Goal: Task Accomplishment & Management: Complete application form

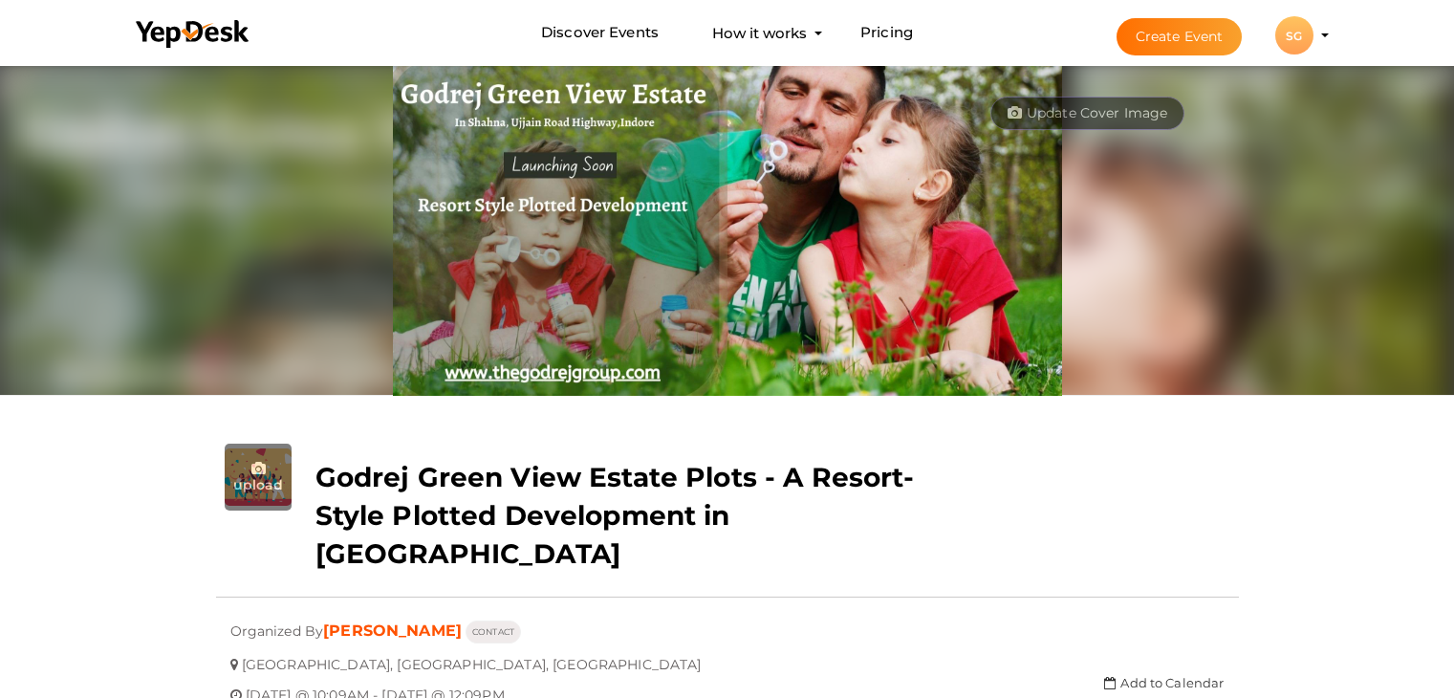
scroll to position [61, 0]
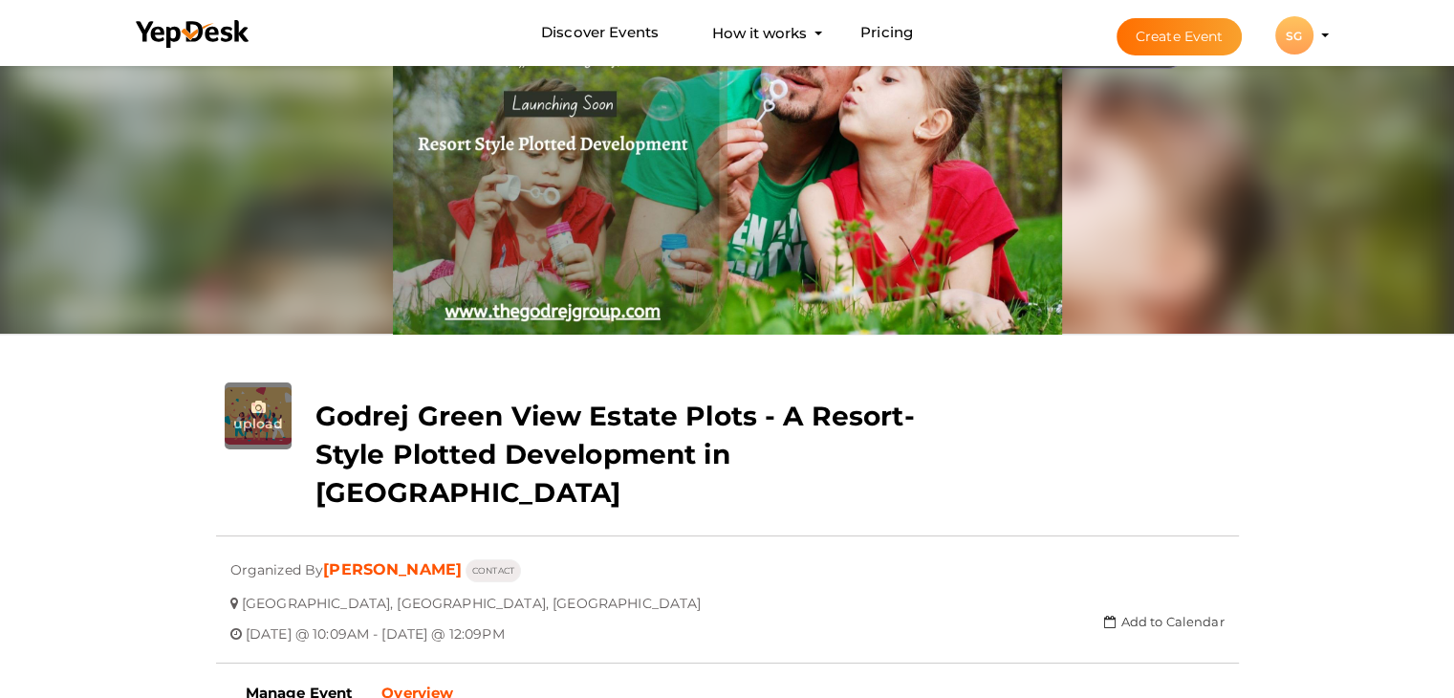
click at [1181, 33] on button "Create Event" at bounding box center [1179, 36] width 126 height 37
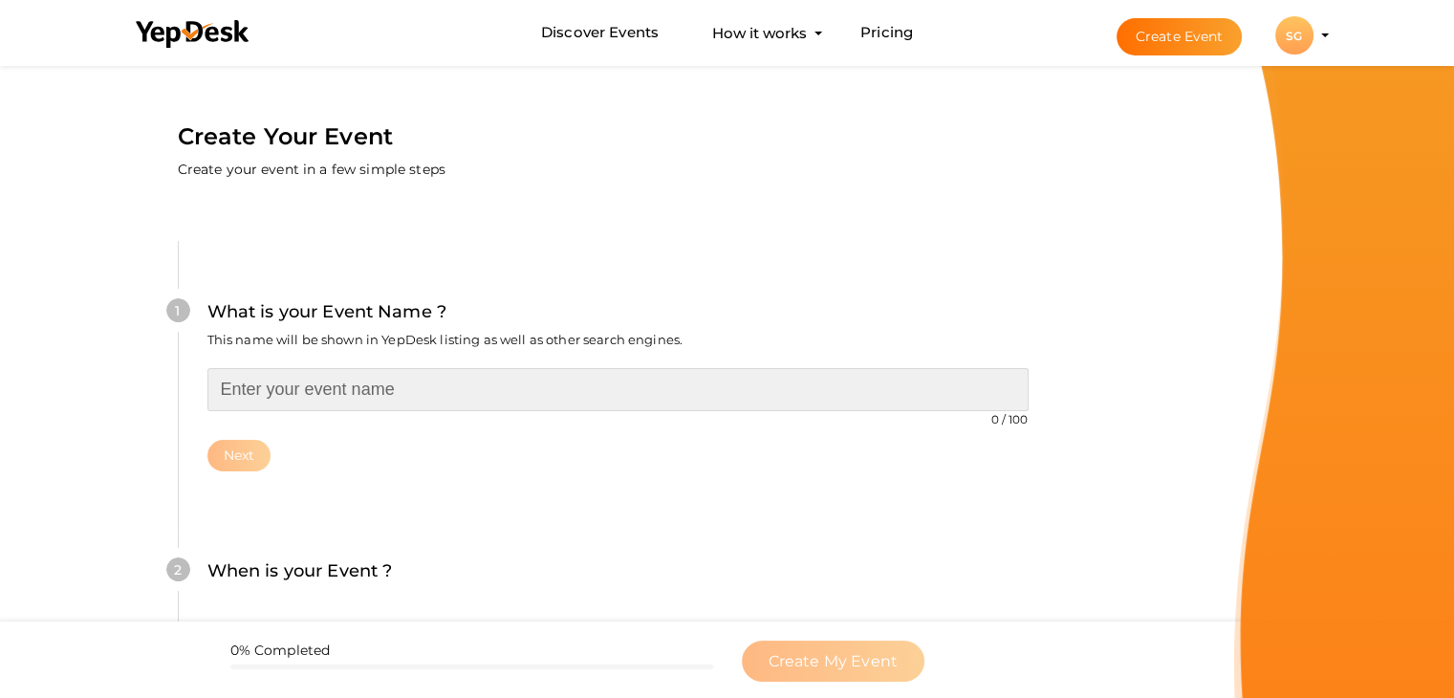
click at [306, 385] on input "text" at bounding box center [617, 389] width 821 height 43
click at [317, 403] on input "text" at bounding box center [617, 389] width 821 height 43
paste input "Your Dream Home Awaits"
click at [218, 380] on input "Your Dream Home Awaits" at bounding box center [617, 389] width 821 height 43
click at [214, 383] on input "Your Dream Home Awaits" at bounding box center [617, 389] width 821 height 43
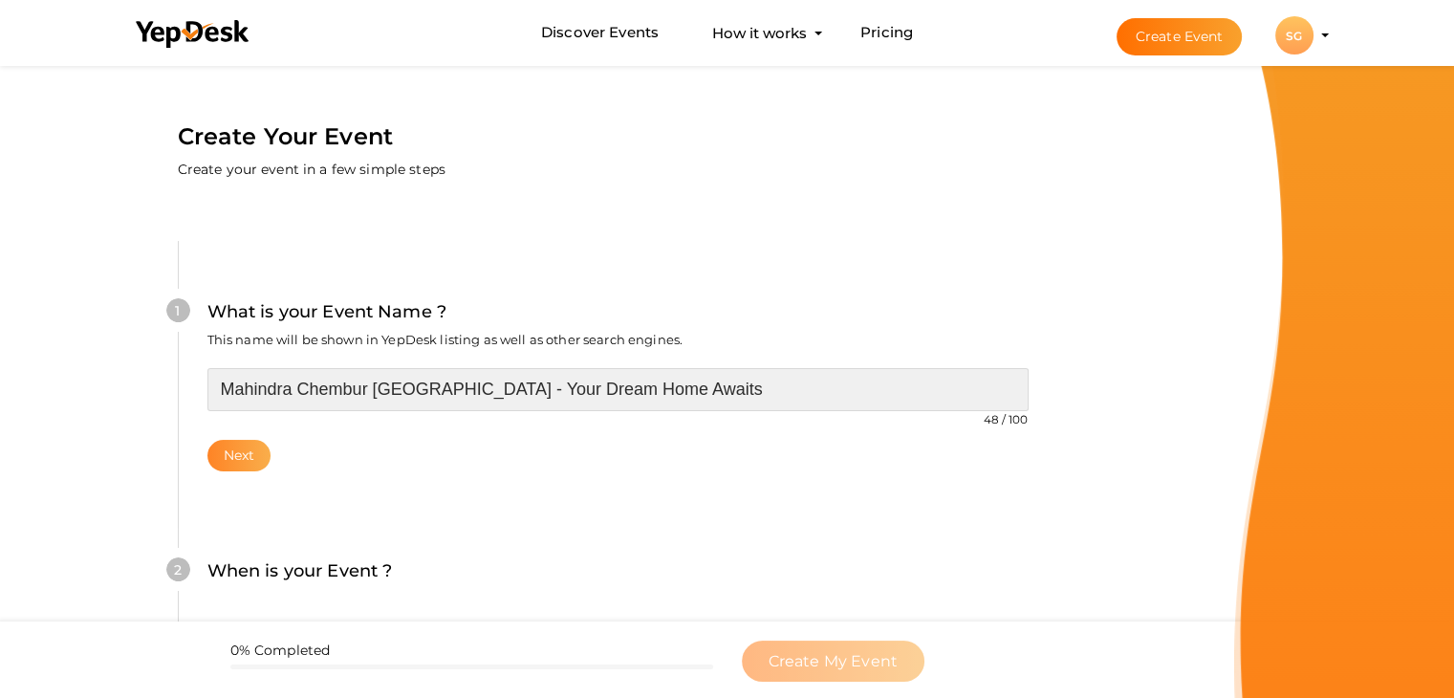
type input "Mahindra Chembur [GEOGRAPHIC_DATA] - Your Dream Home Awaits"
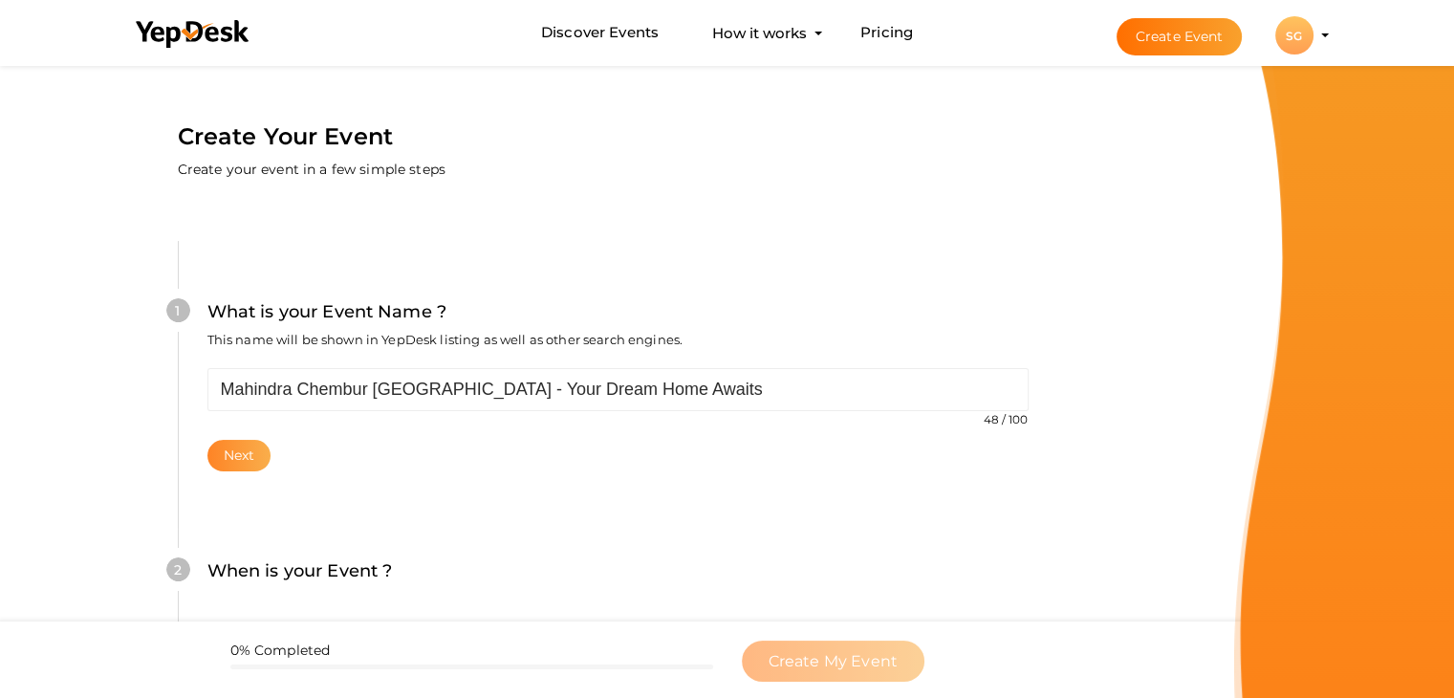
click at [238, 464] on button "Next" at bounding box center [239, 456] width 64 height 32
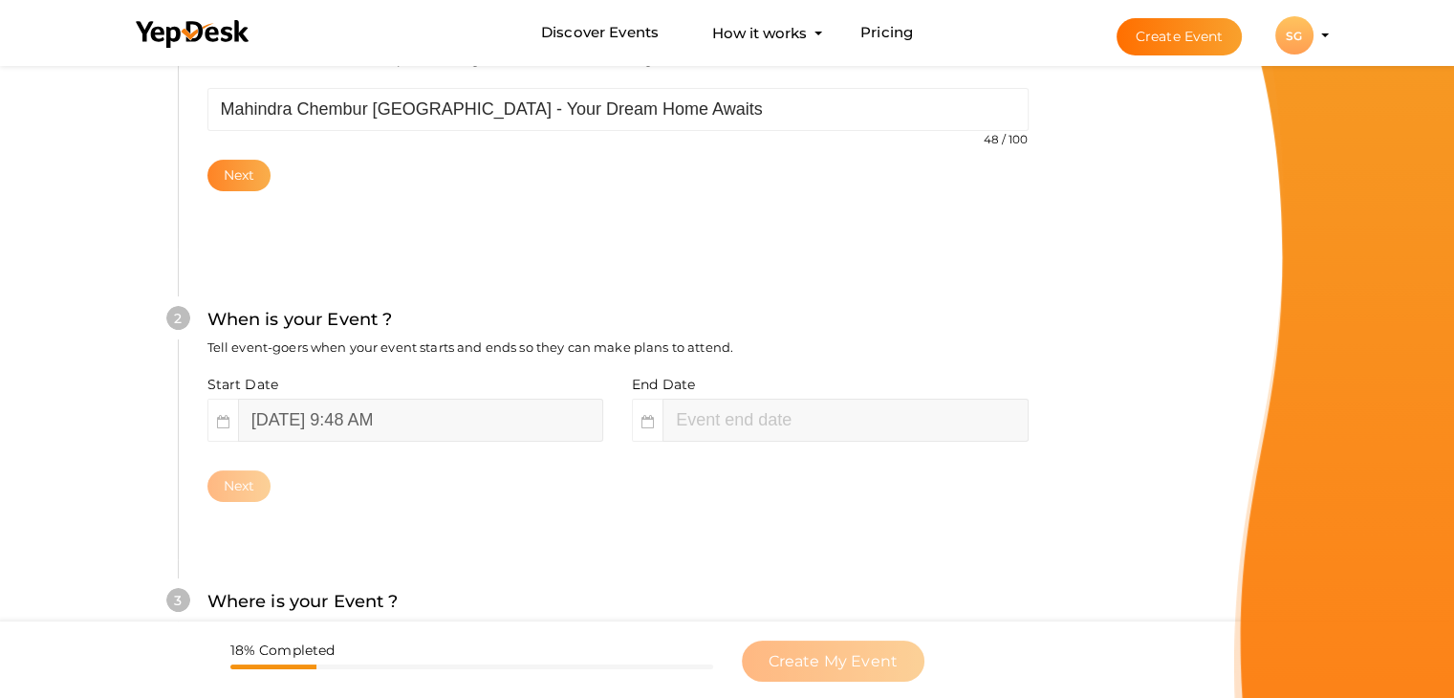
scroll to position [393, 0]
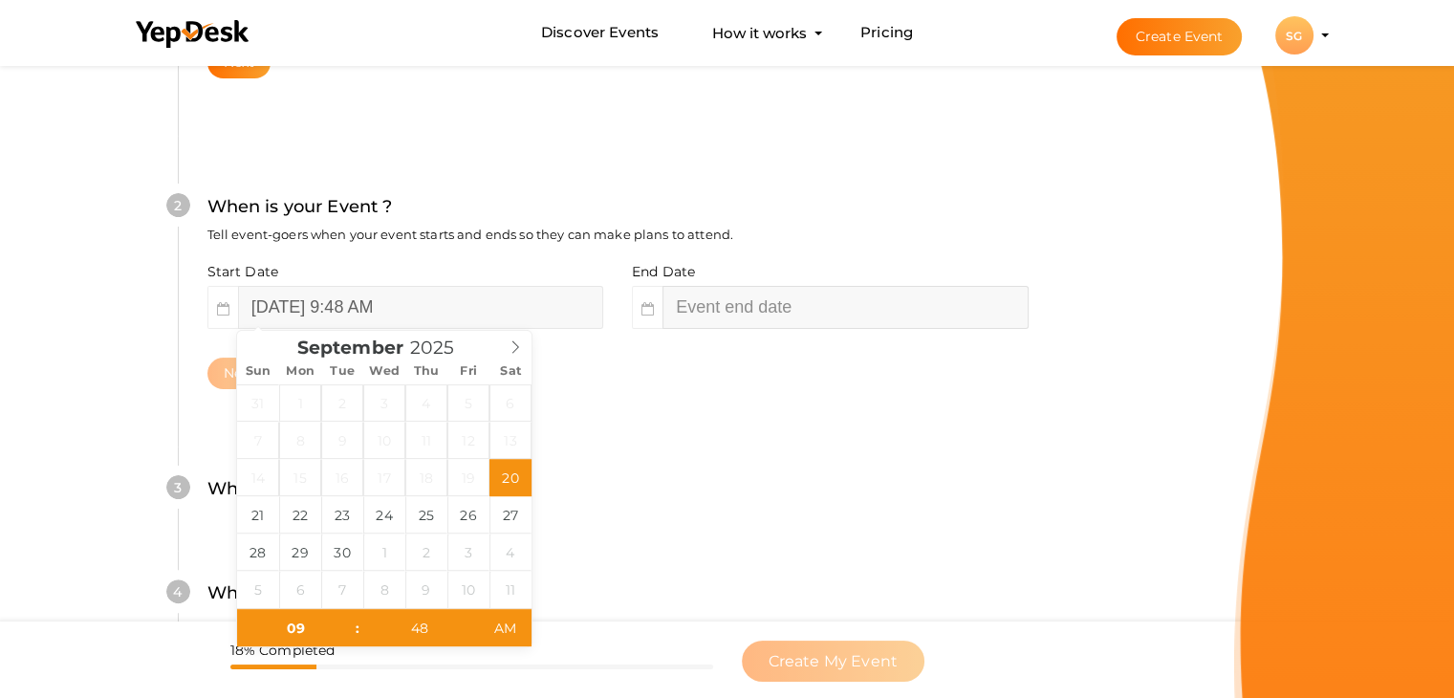
type input "11"
type input "48"
type input "September 20, 2025 11:48 AM"
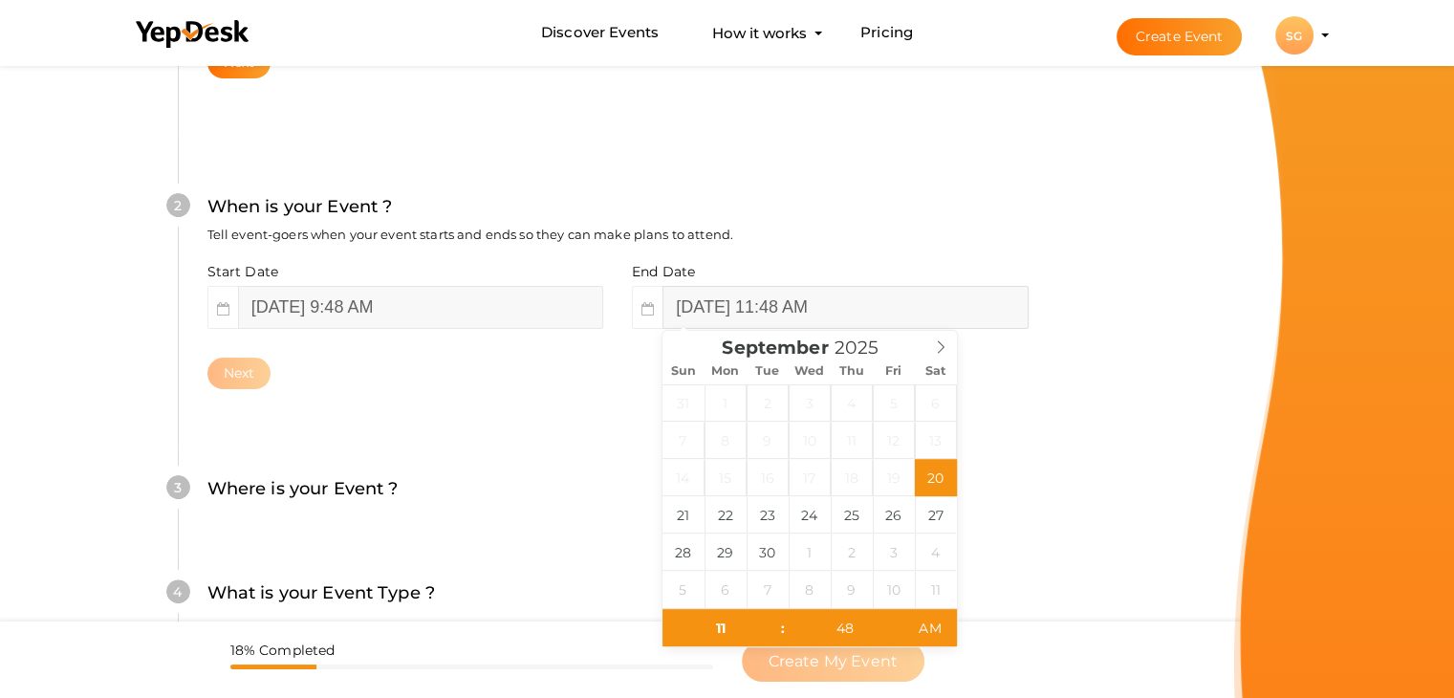
click at [716, 291] on input "September 20, 2025 11:48 AM" at bounding box center [844, 307] width 365 height 43
click at [944, 342] on icon at bounding box center [940, 346] width 13 height 13
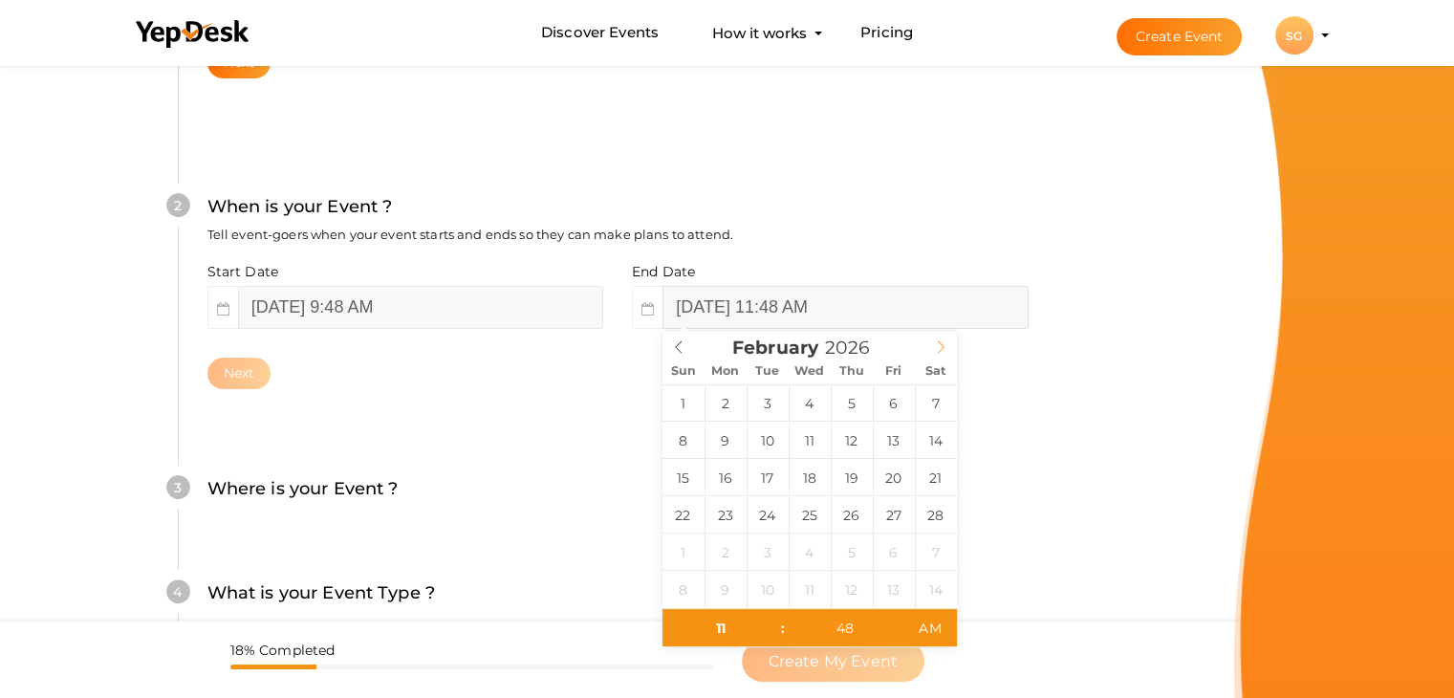
click at [944, 342] on icon at bounding box center [940, 346] width 13 height 13
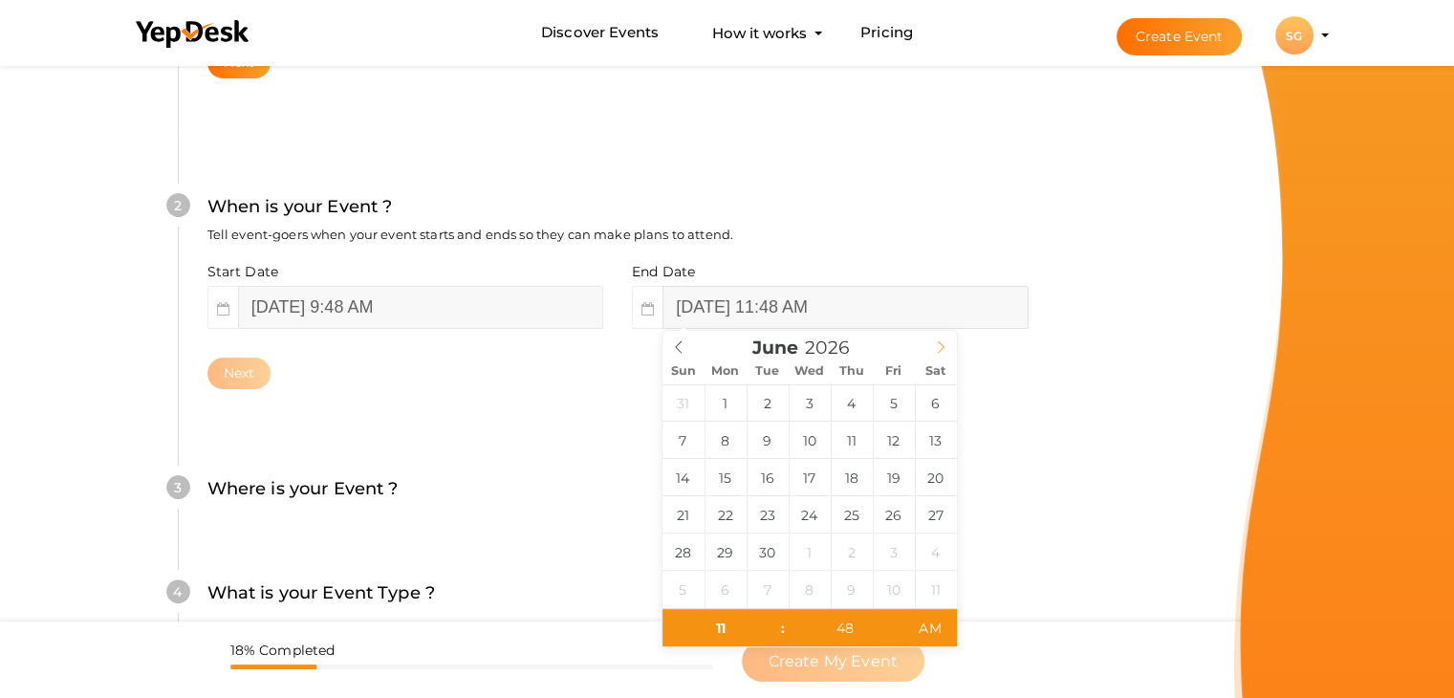
click at [944, 342] on icon at bounding box center [940, 346] width 13 height 13
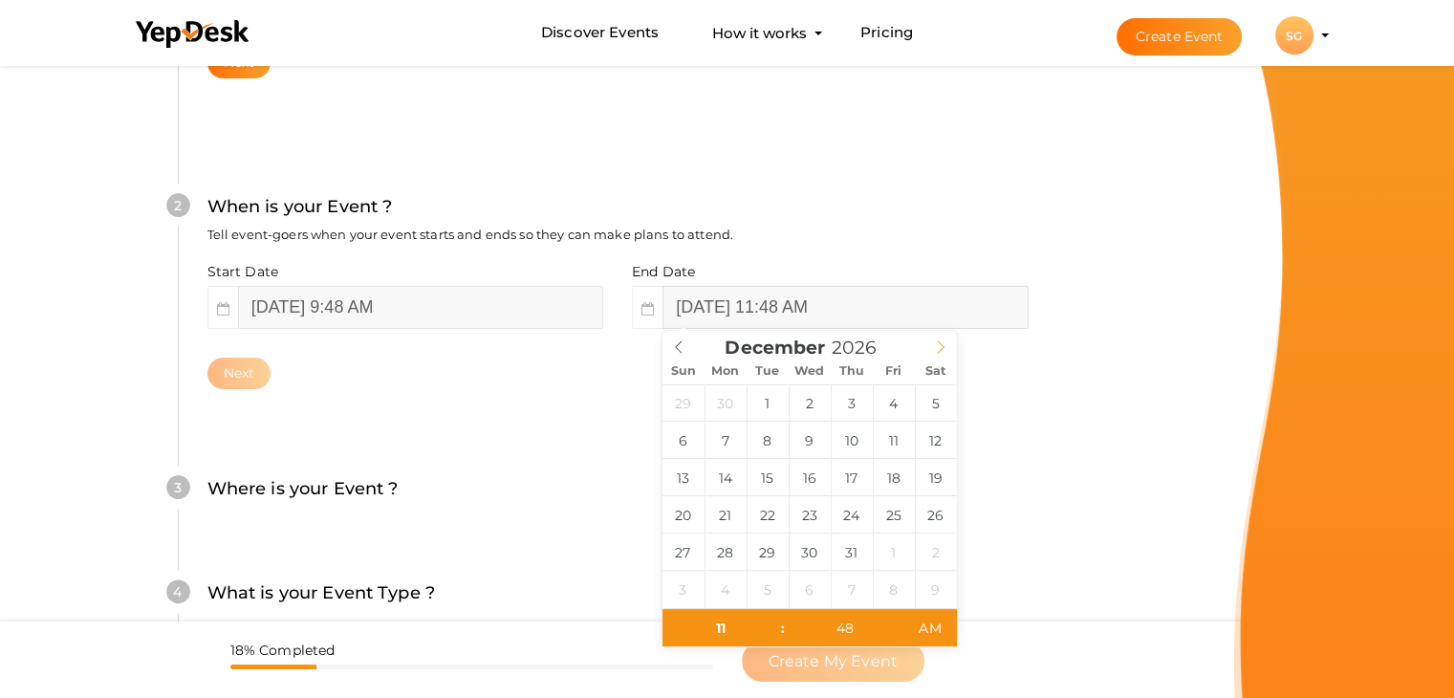
click at [944, 342] on icon at bounding box center [940, 346] width 13 height 13
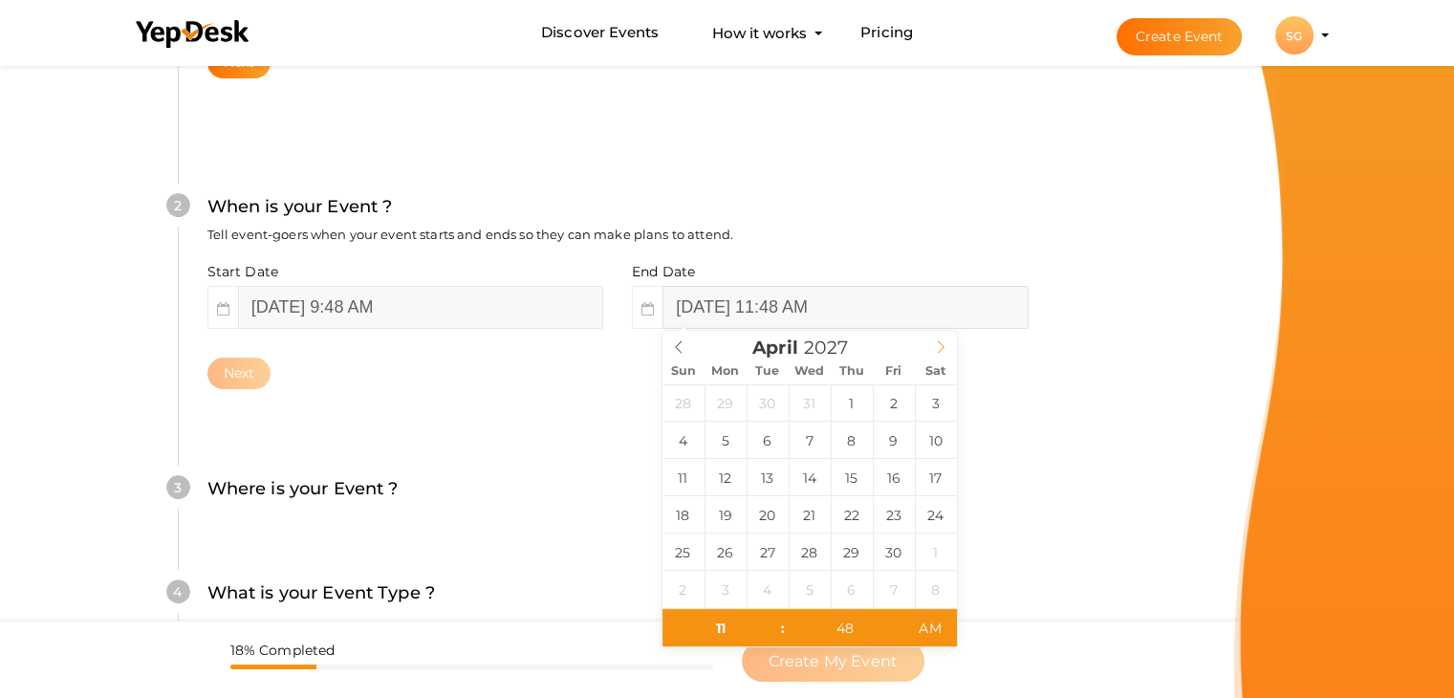
click at [944, 342] on icon at bounding box center [940, 346] width 13 height 13
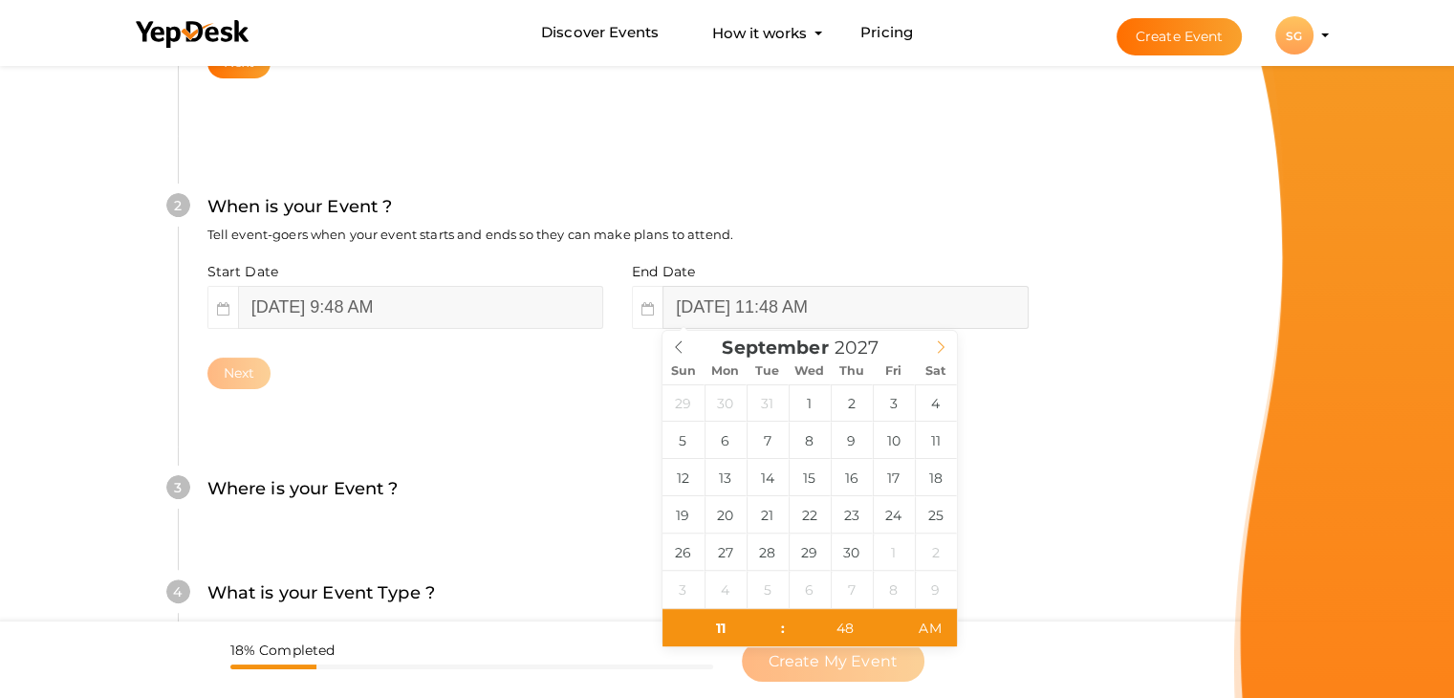
click at [944, 342] on icon at bounding box center [940, 346] width 13 height 13
type input "2028"
click at [944, 342] on icon at bounding box center [940, 346] width 13 height 13
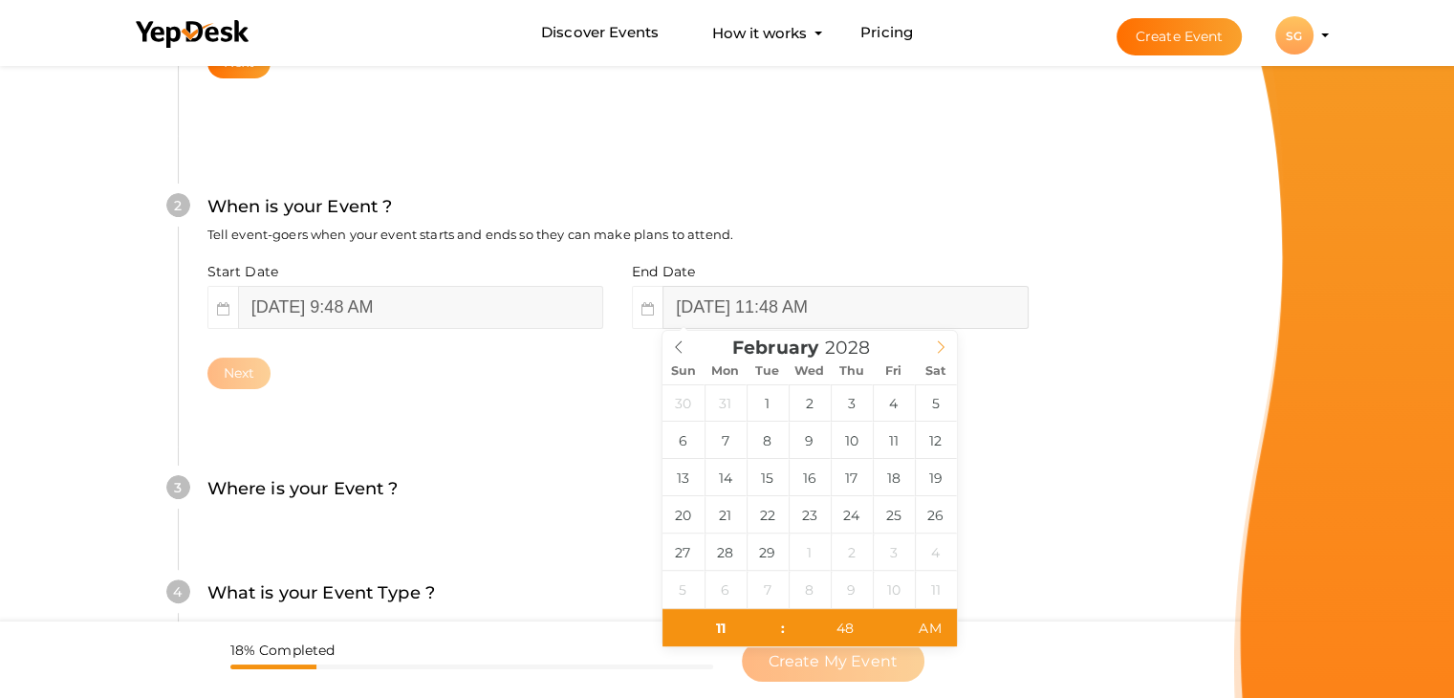
click at [944, 342] on icon at bounding box center [940, 346] width 13 height 13
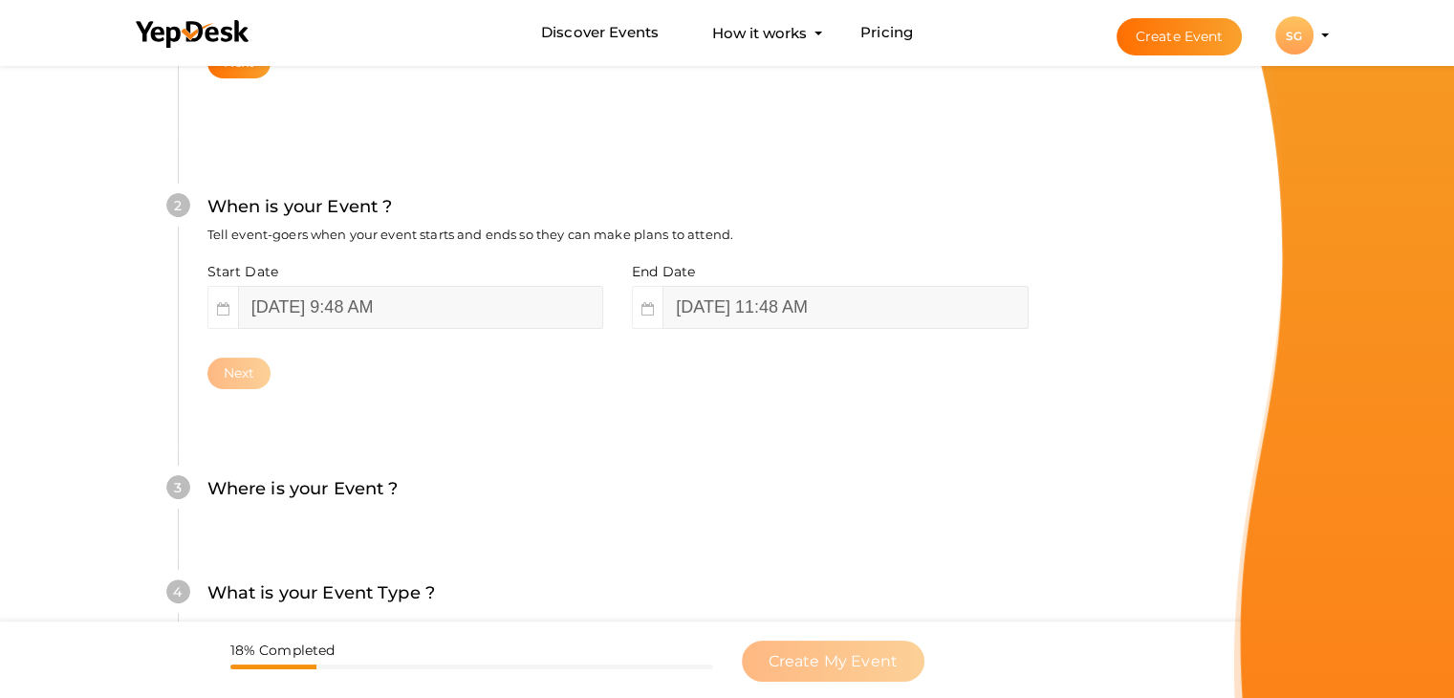
click at [1058, 582] on div "What is your Event Name ? This name will be shown in YepDesk listing as well as…" at bounding box center [617, 355] width 994 height 1129
click at [578, 375] on div "Next" at bounding box center [617, 373] width 821 height 32
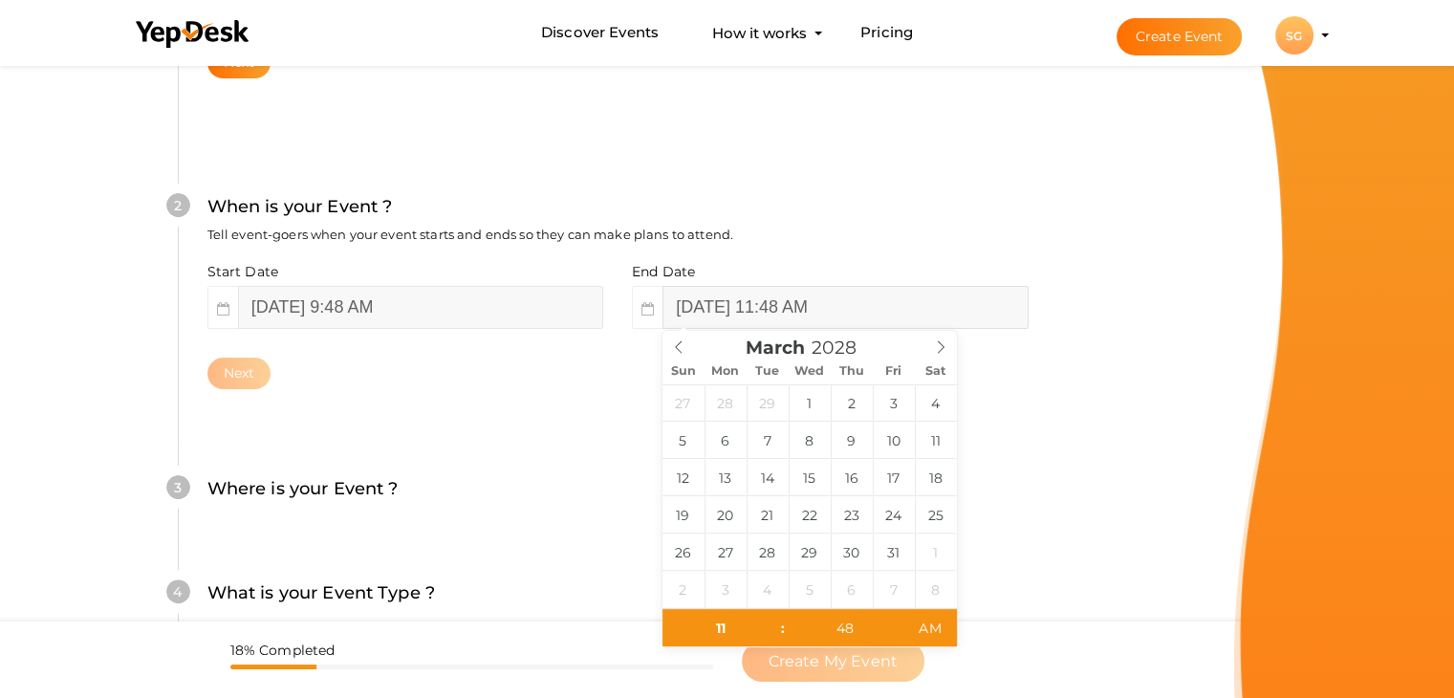
click at [787, 303] on input "September 20, 2025 11:48 AM" at bounding box center [844, 307] width 365 height 43
click at [936, 348] on icon at bounding box center [940, 346] width 13 height 13
type input "May 31, 2028 11:48 AM"
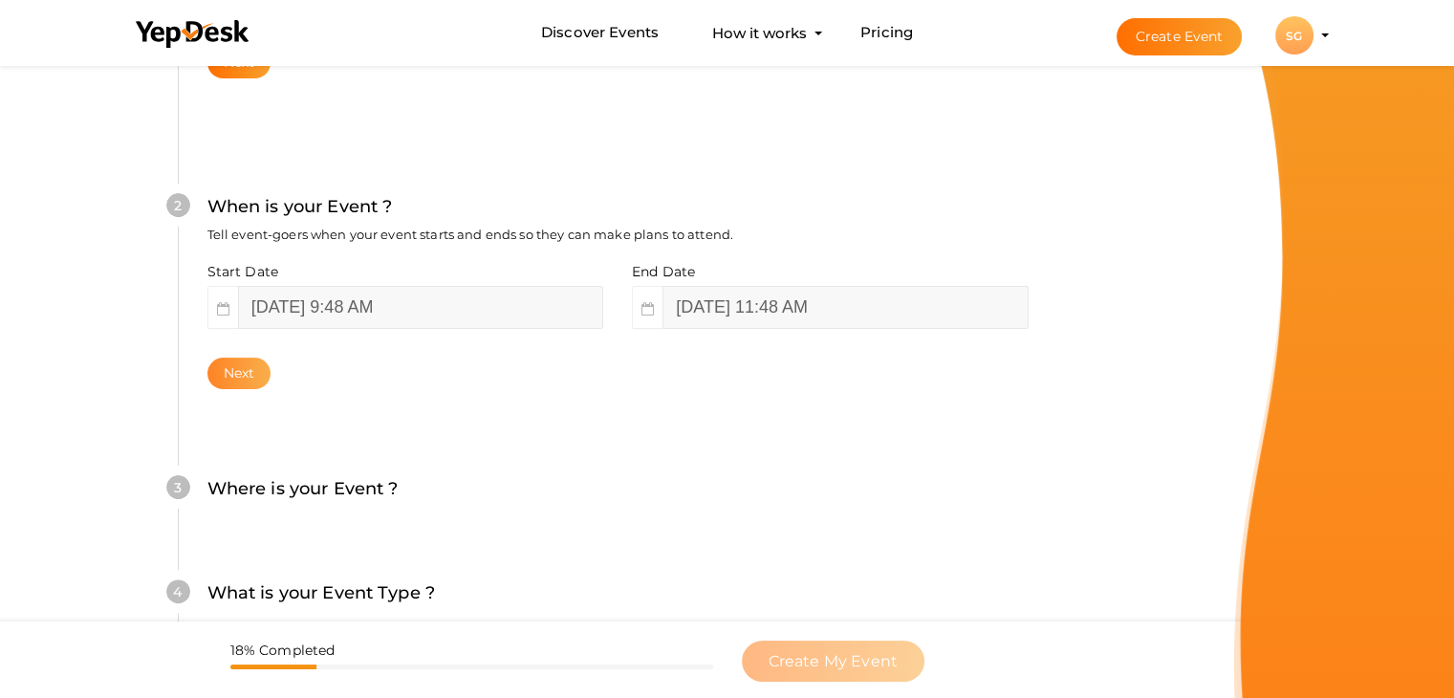
click at [250, 371] on button "Next" at bounding box center [239, 373] width 64 height 32
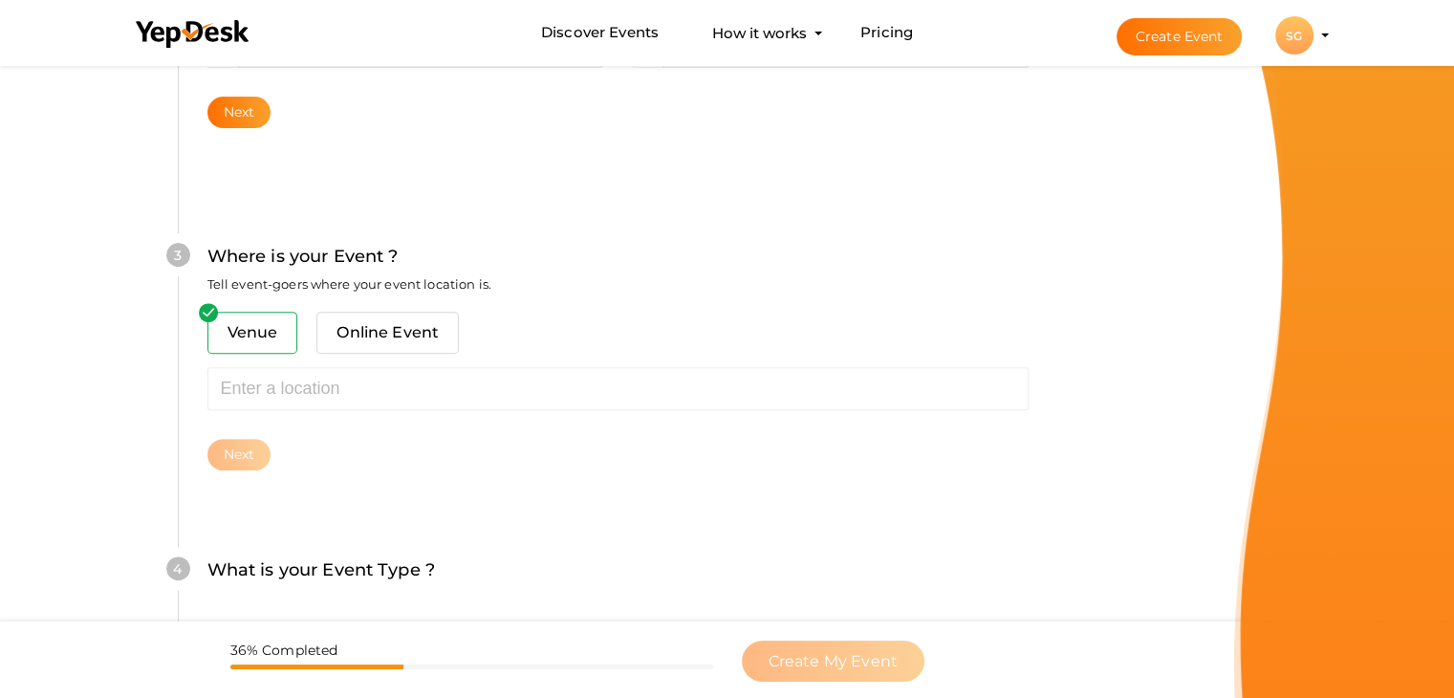
scroll to position [703, 0]
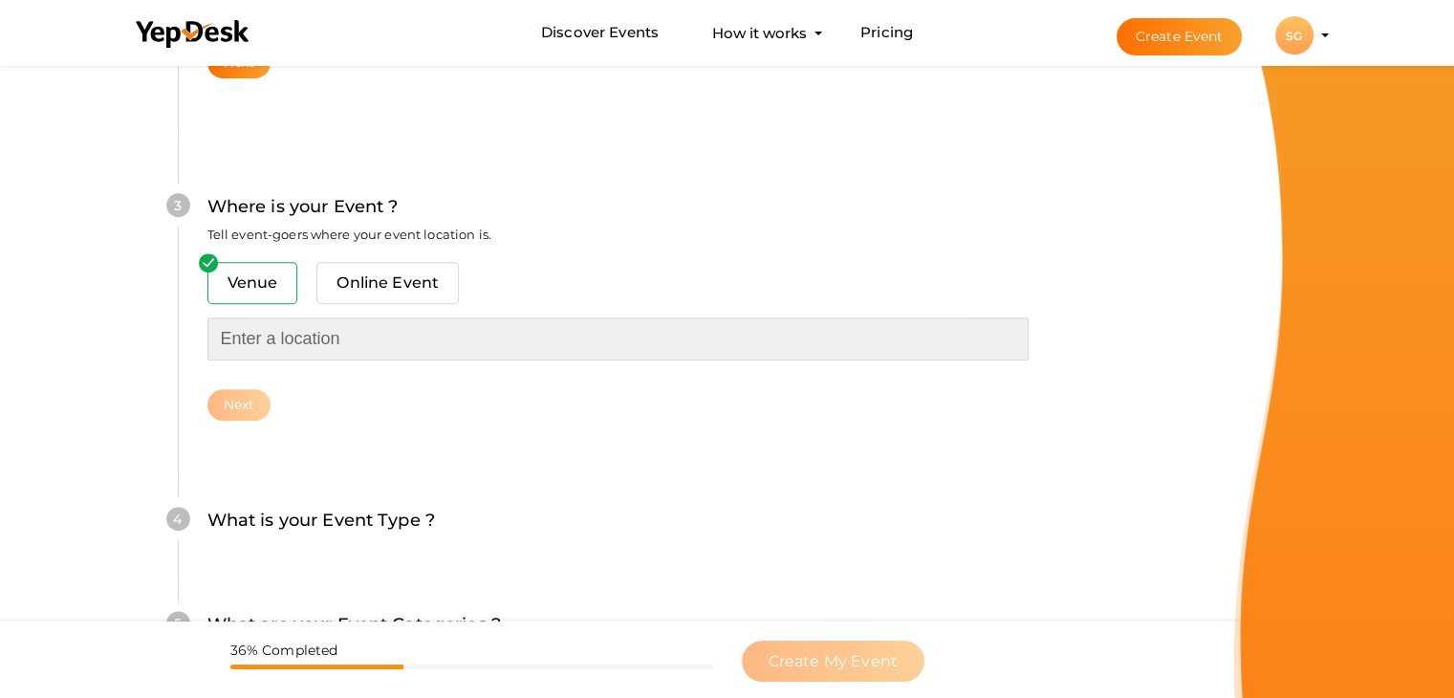
click at [291, 340] on input "text" at bounding box center [617, 338] width 821 height 43
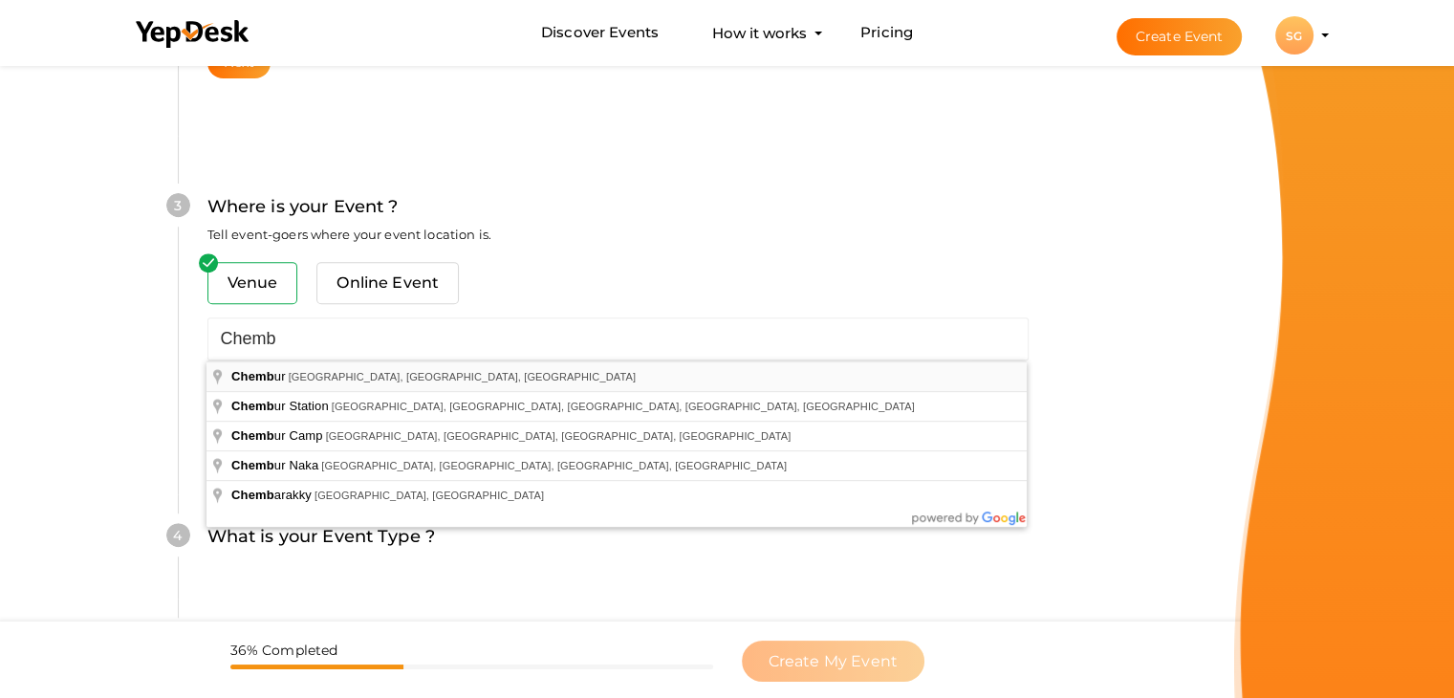
type input "[GEOGRAPHIC_DATA], [GEOGRAPHIC_DATA], [GEOGRAPHIC_DATA], [GEOGRAPHIC_DATA]"
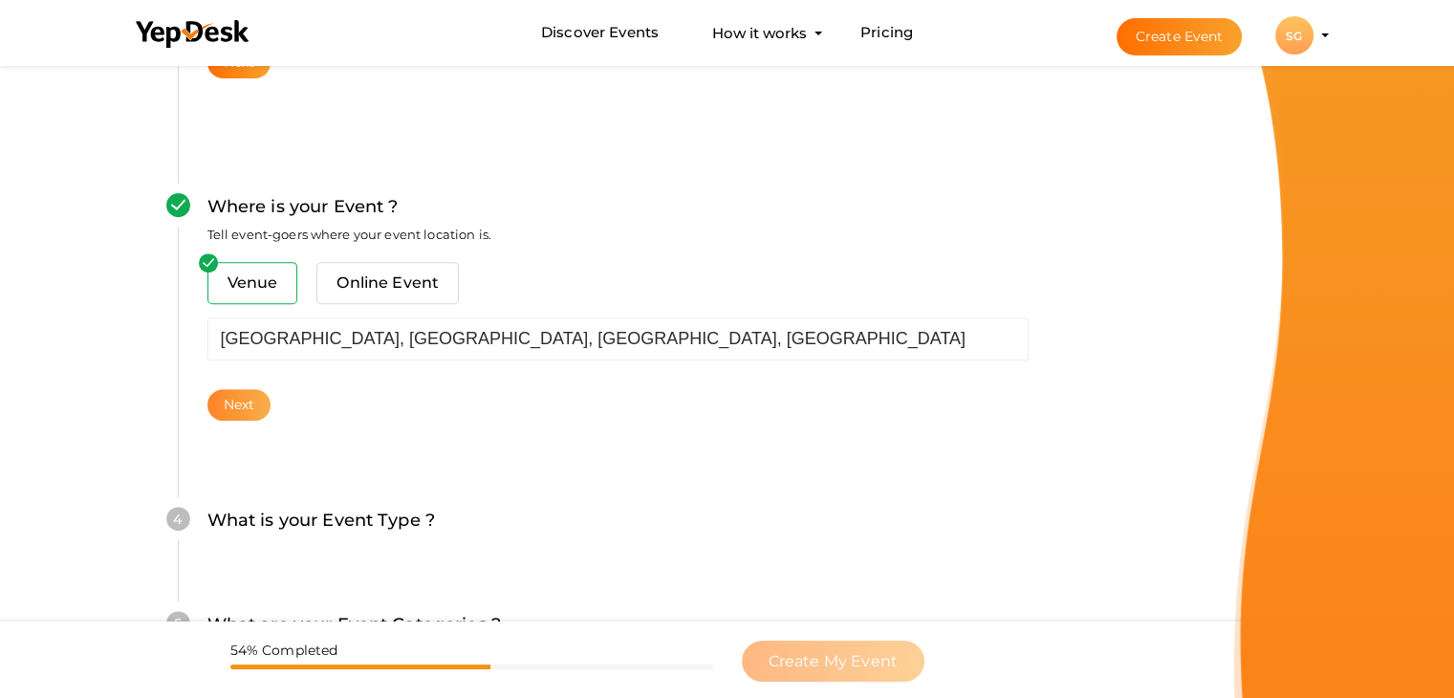
click at [239, 409] on button "Next" at bounding box center [239, 405] width 64 height 32
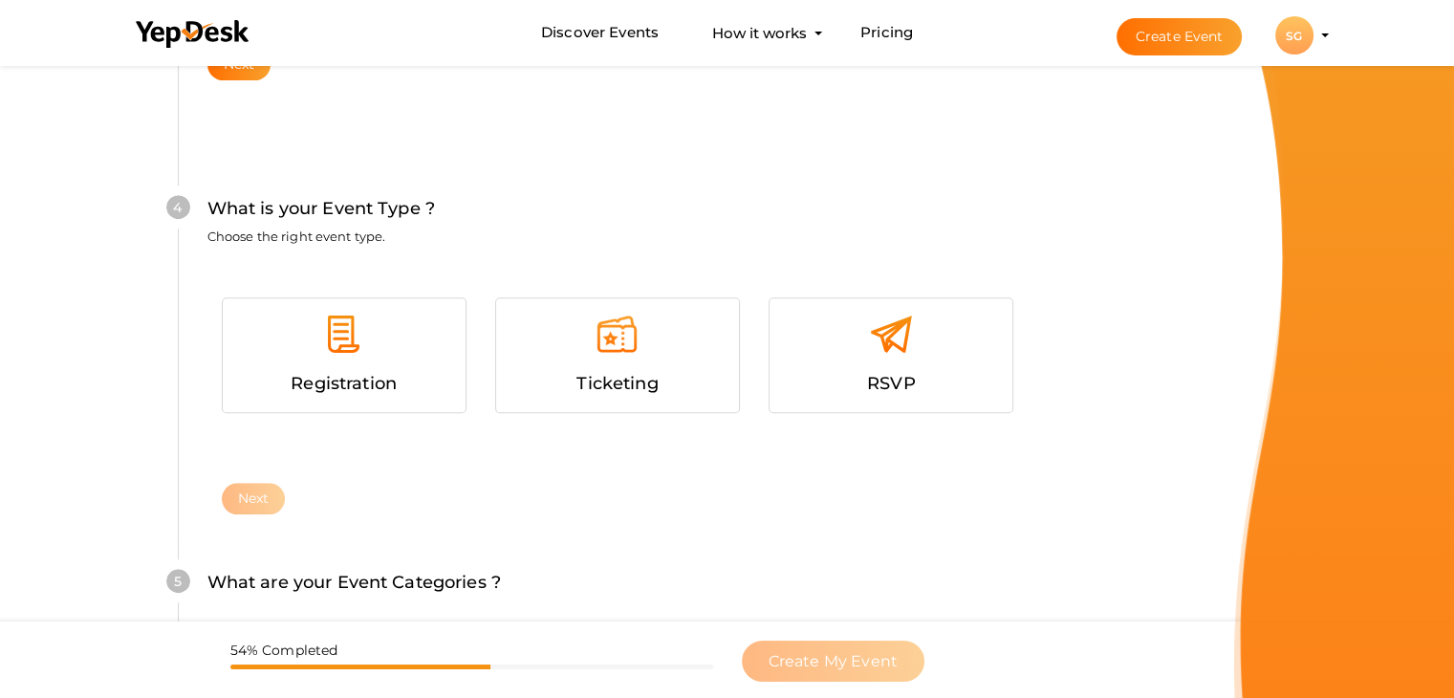
scroll to position [1046, 0]
click at [846, 377] on div "RSVP" at bounding box center [891, 382] width 214 height 28
click at [250, 489] on button "Next" at bounding box center [254, 497] width 64 height 32
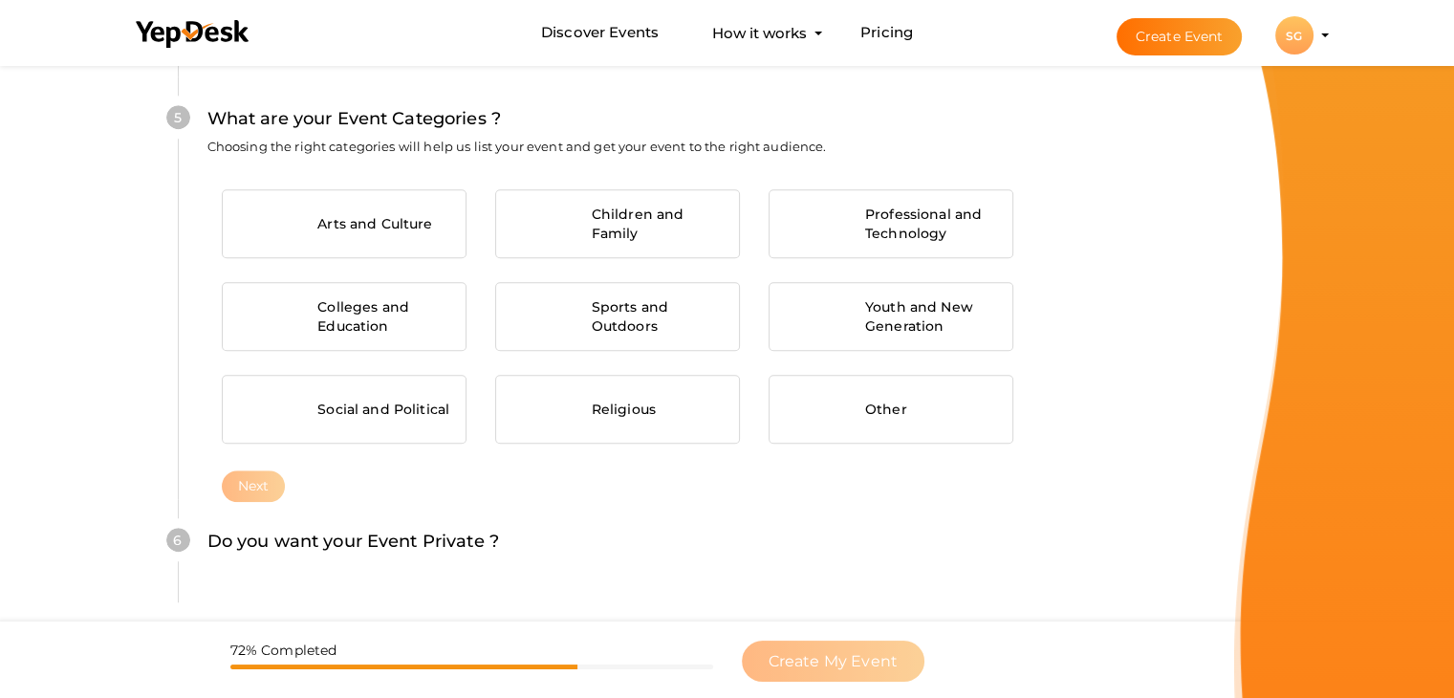
scroll to position [1519, 0]
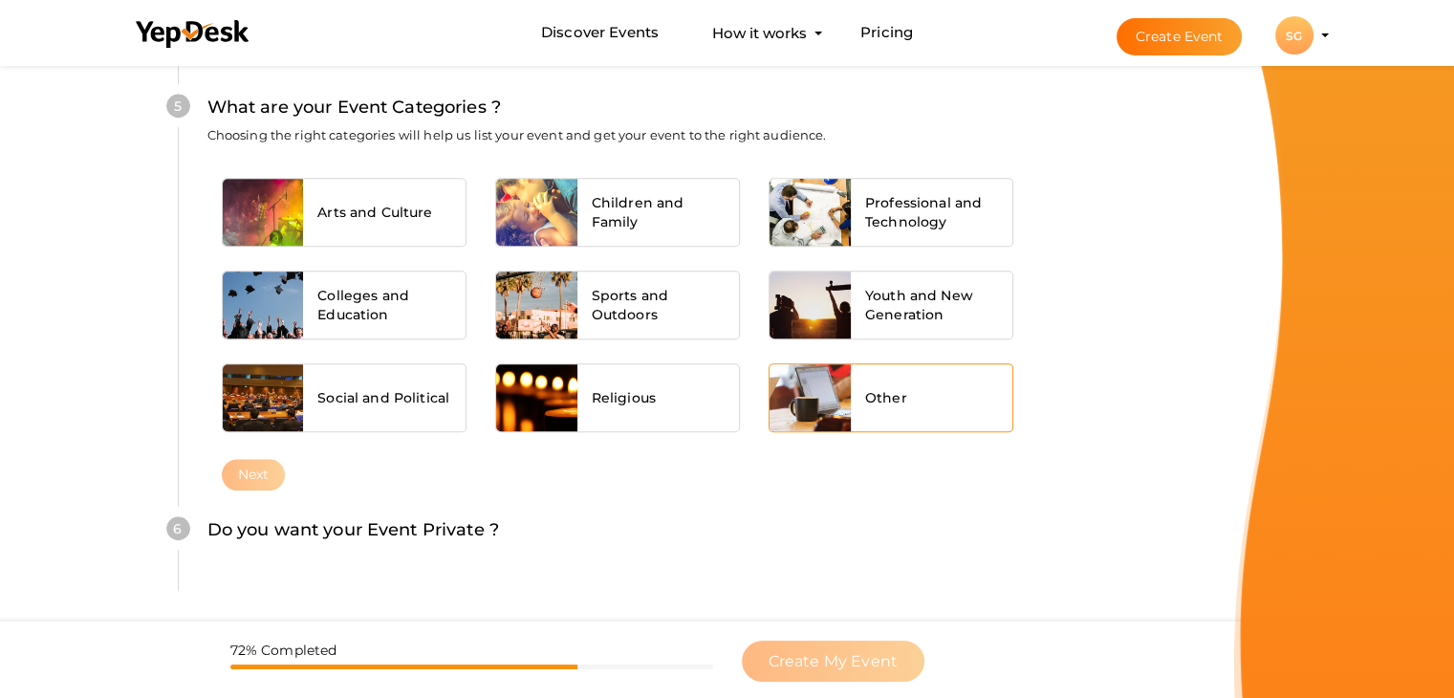
click at [884, 420] on div "Other" at bounding box center [932, 397] width 162 height 67
click at [238, 475] on button "Next" at bounding box center [254, 475] width 64 height 32
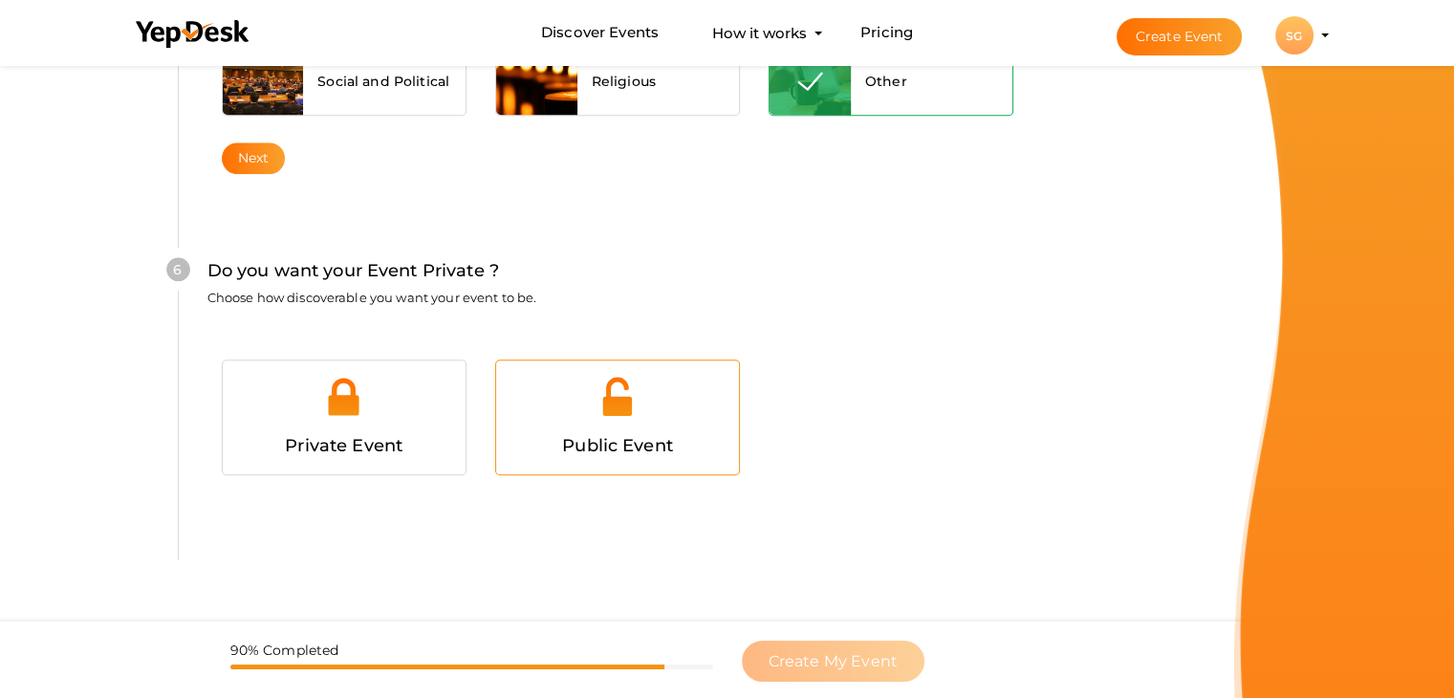
scroll to position [1865, 0]
click at [615, 437] on span "Public Event" at bounding box center [617, 443] width 111 height 21
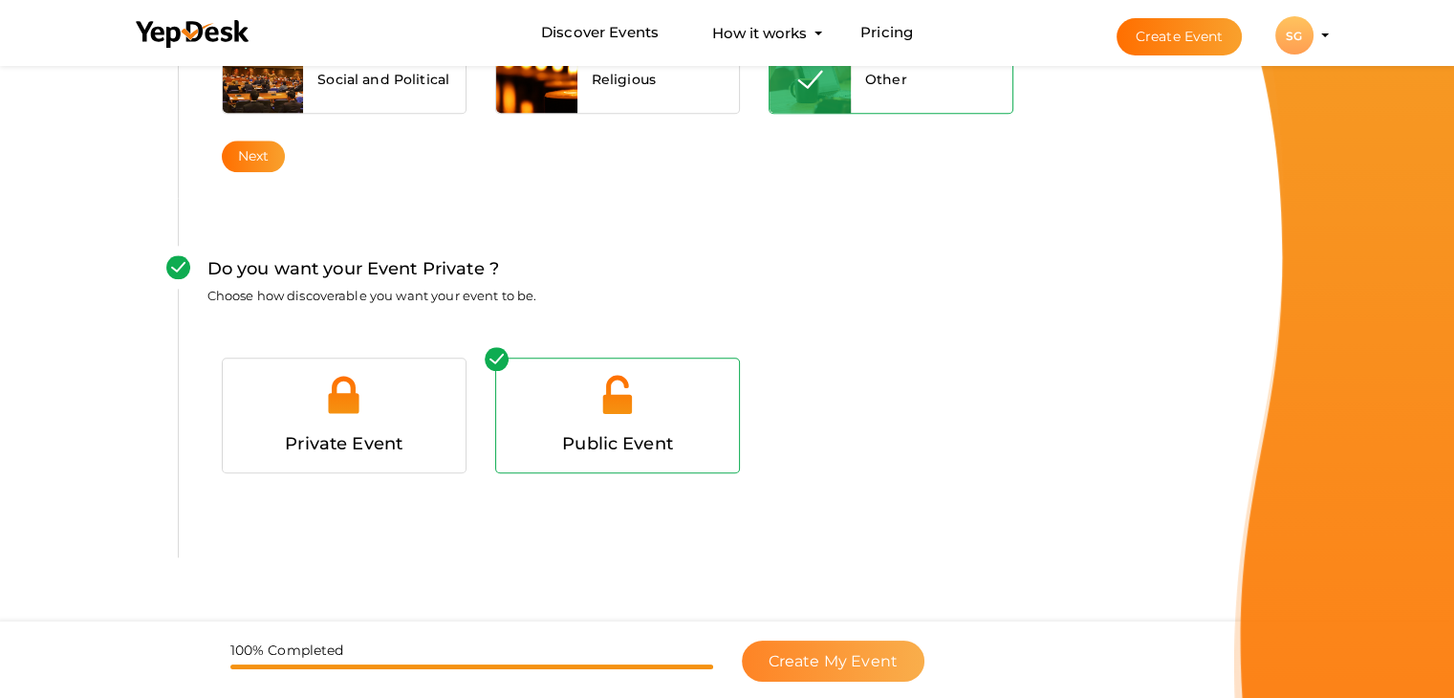
click at [769, 640] on button "Create My Event" at bounding box center [833, 660] width 183 height 41
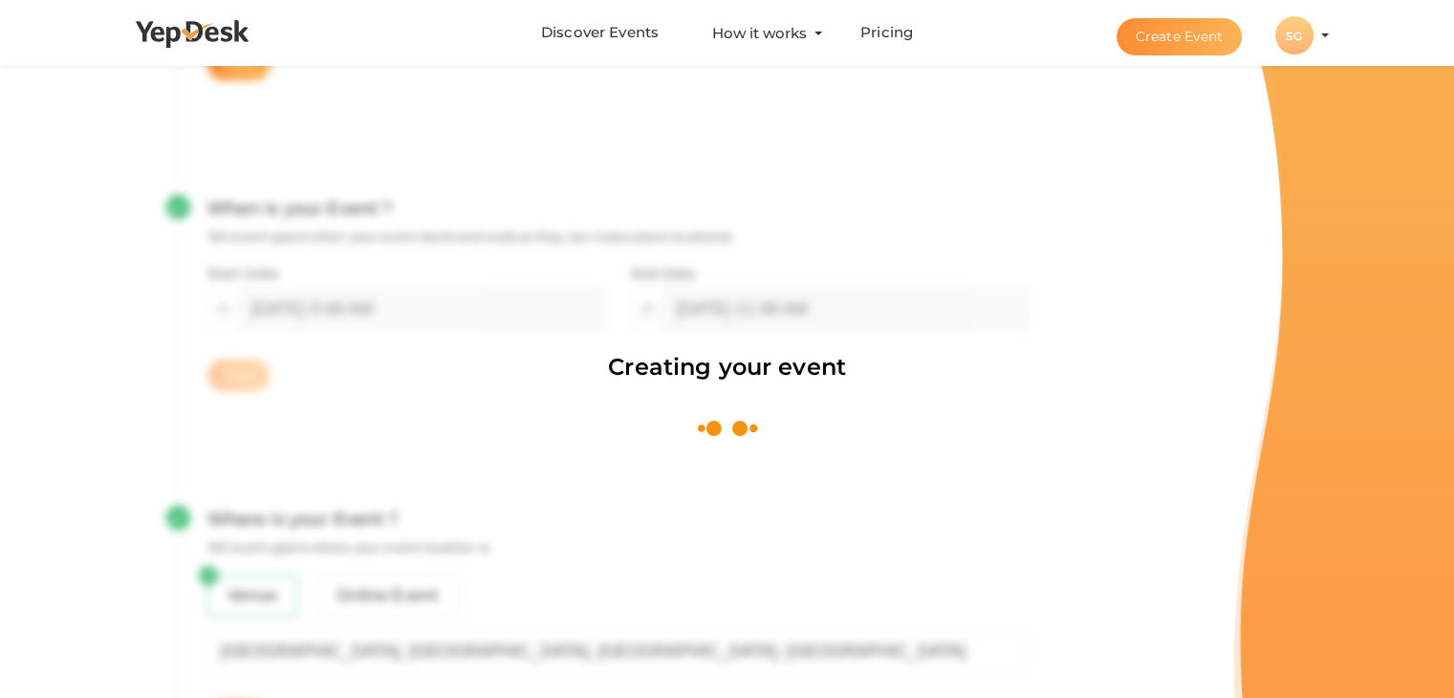
scroll to position [287, 0]
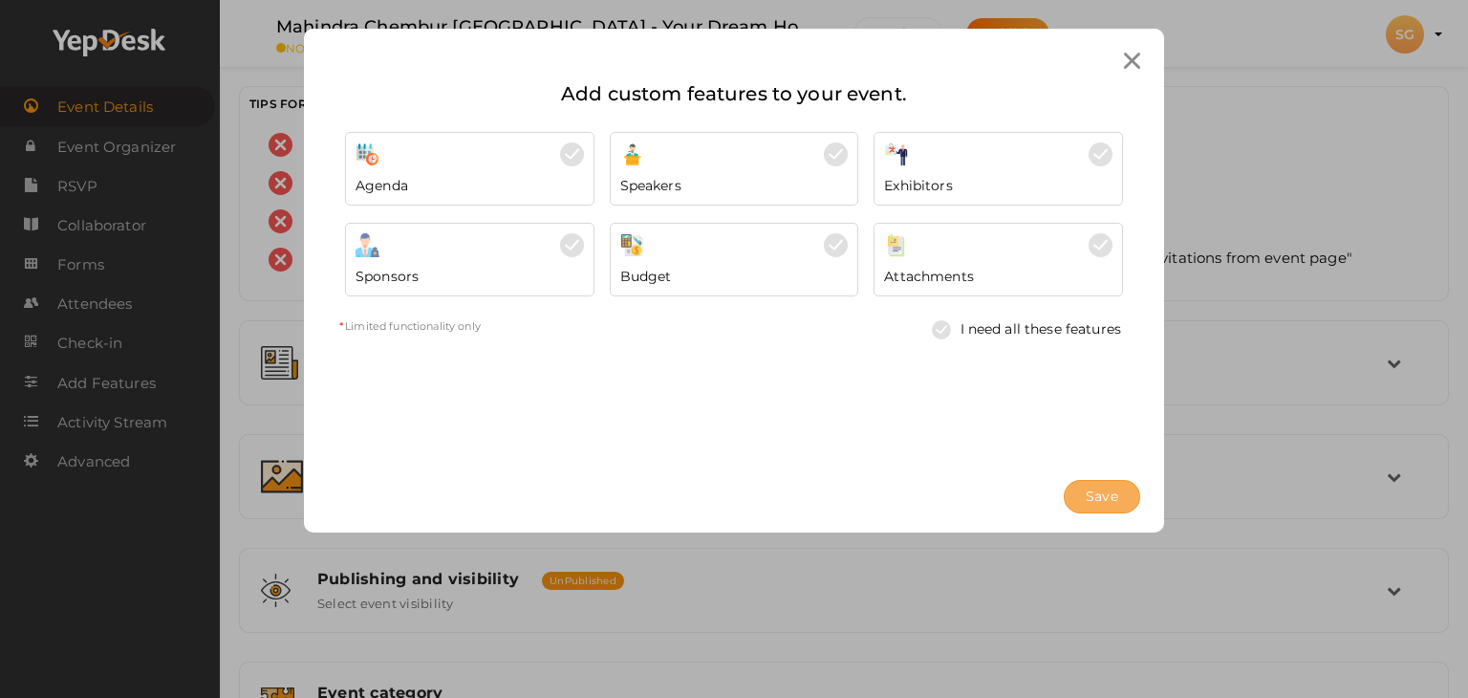
click at [1089, 500] on span "Save" at bounding box center [1102, 496] width 32 height 20
click at [935, 250] on div at bounding box center [998, 245] width 228 height 24
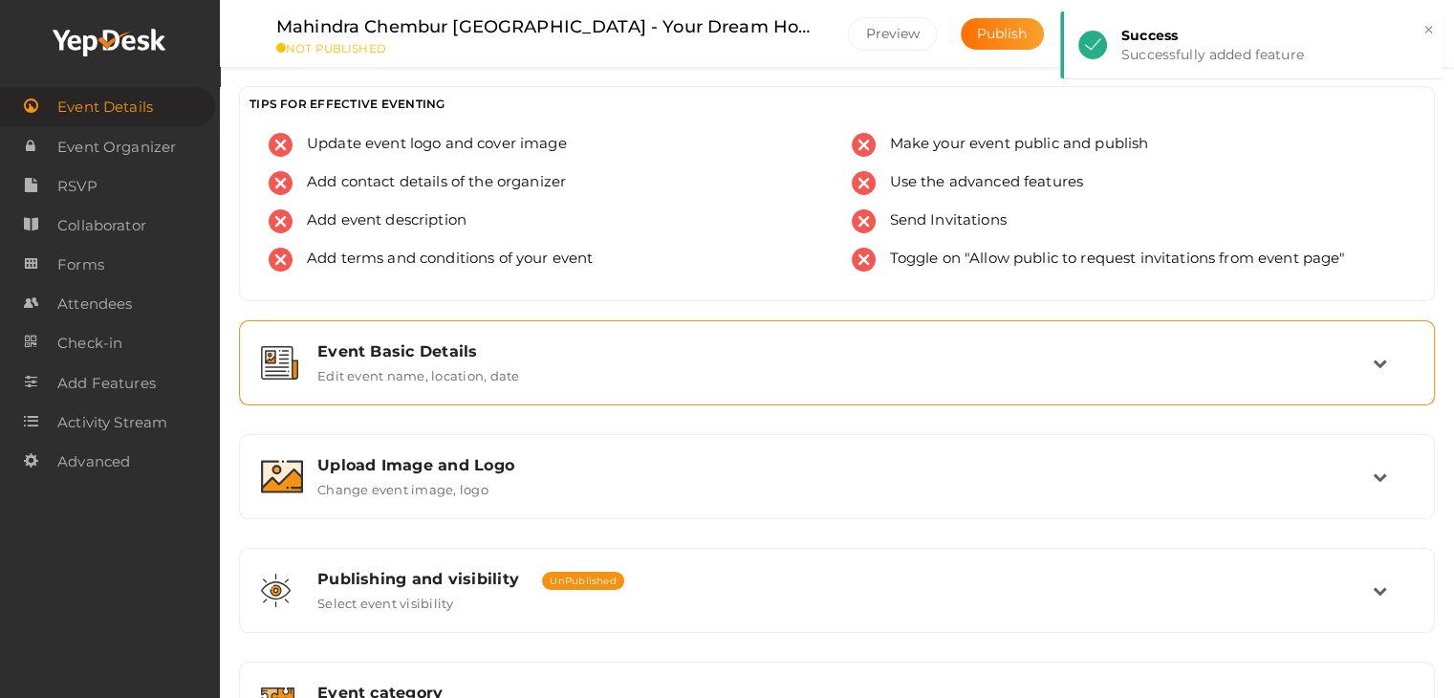
click at [454, 368] on label "Edit event name, location, date" at bounding box center [418, 371] width 202 height 23
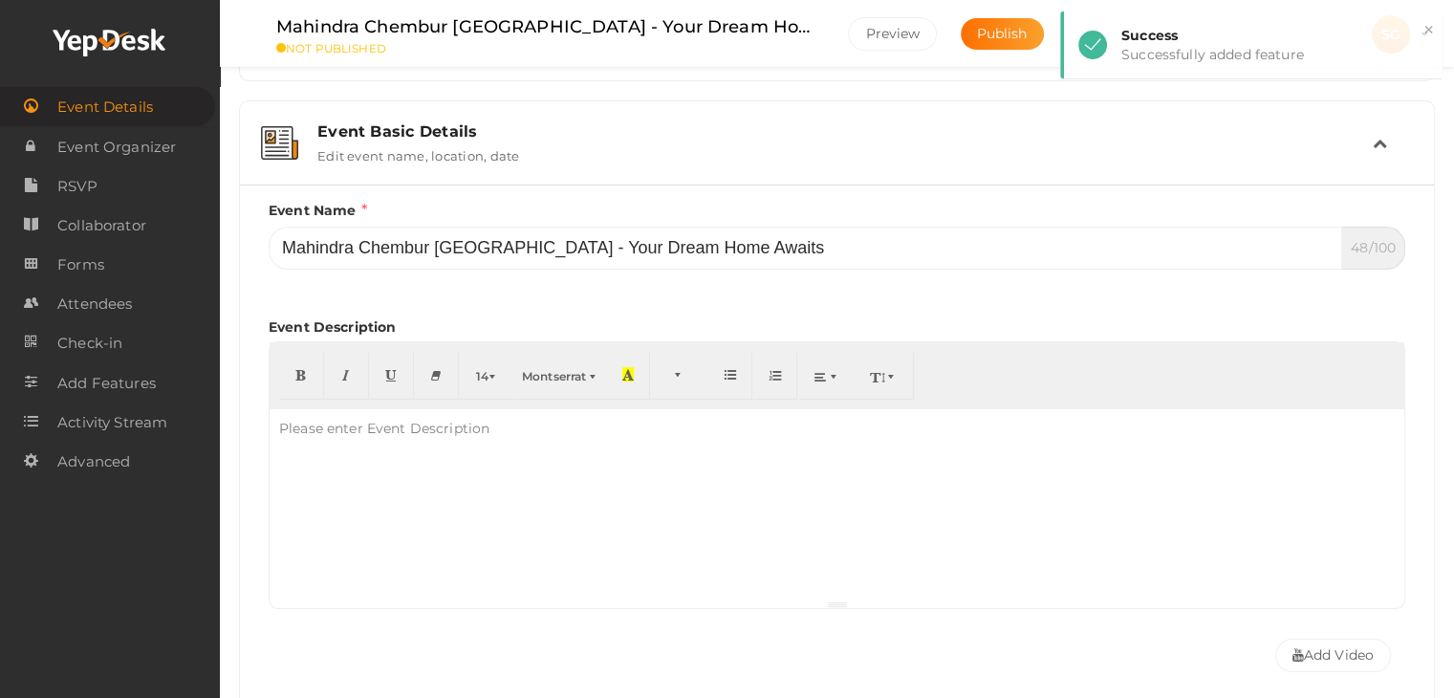
scroll to position [287, 0]
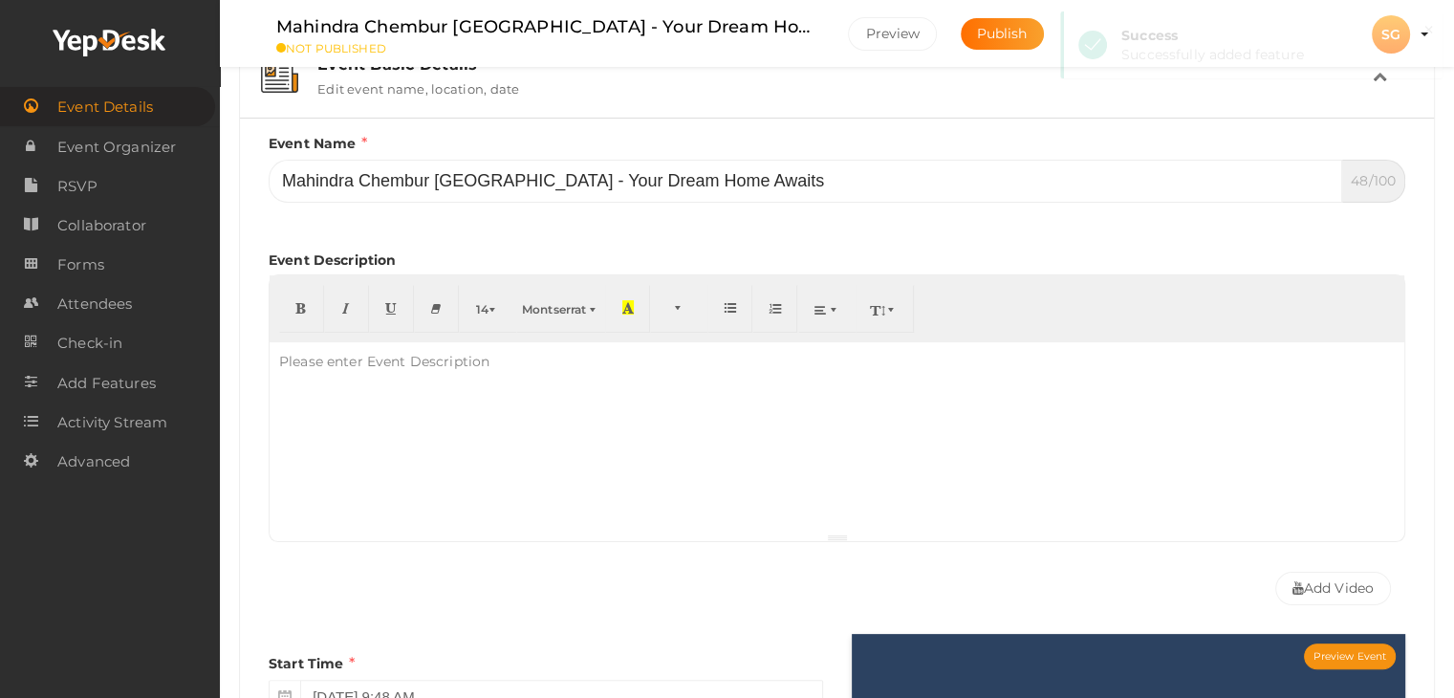
click at [348, 357] on div "Please enter Event Description" at bounding box center [384, 361] width 229 height 38
paste div
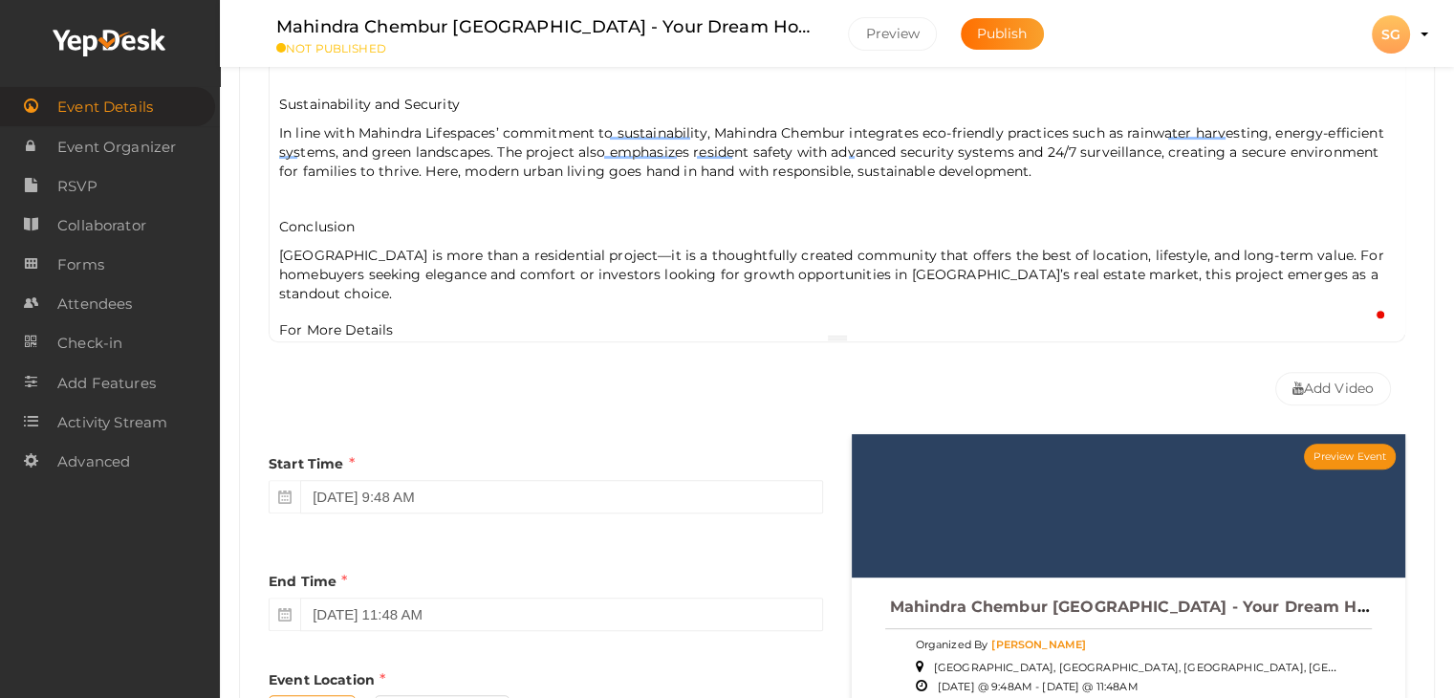
scroll to position [669, 0]
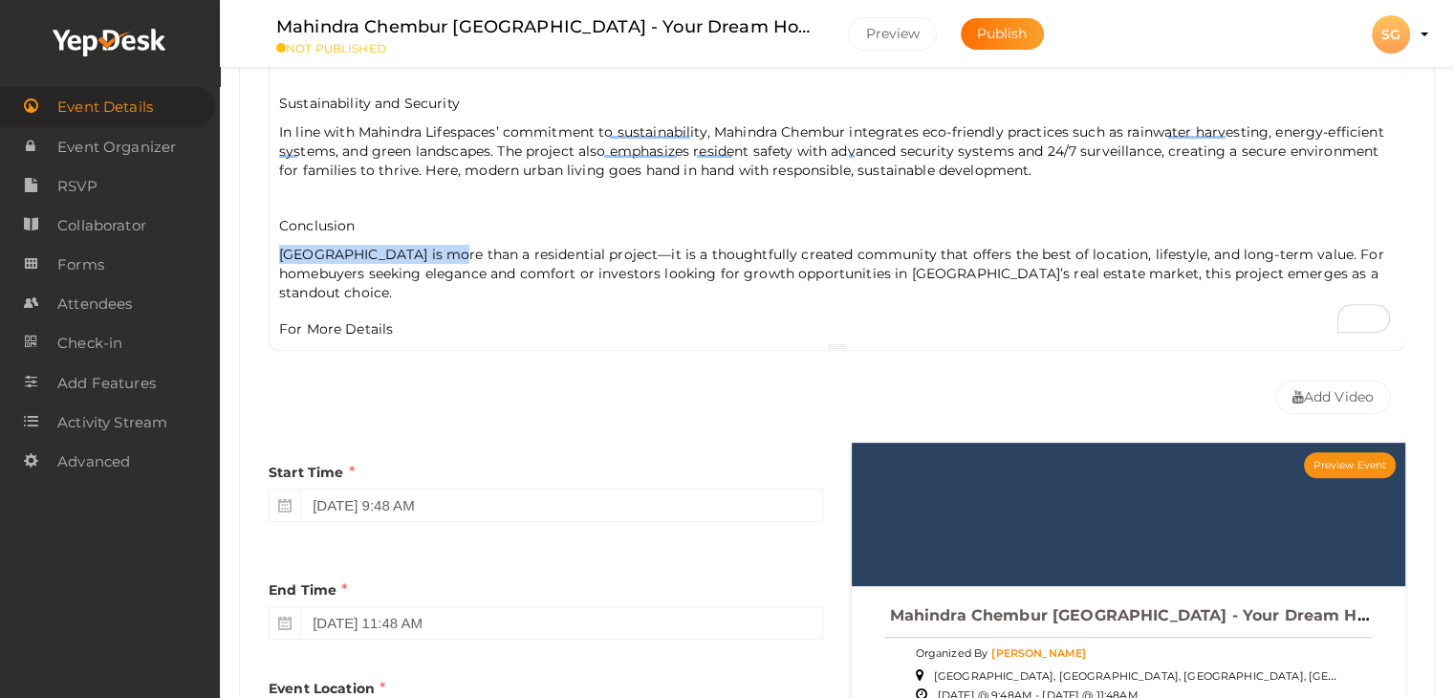
drag, startPoint x: 279, startPoint y: 226, endPoint x: 474, endPoint y: 217, distance: 195.2
click at [474, 217] on div "Mahindra Chembur Mumbai is a premium residential development by Mahindra Lifesp…" at bounding box center [837, 151] width 1134 height 382
copy p "Mahindra Chembur [GEOGRAPHIC_DATA]"
click at [393, 311] on p "Mahindra Chembur Mumbai is more than a residential project—it is a thoughtfully…" at bounding box center [836, 292] width 1115 height 94
click at [371, 348] on p "Visit Us :" at bounding box center [836, 357] width 1115 height 19
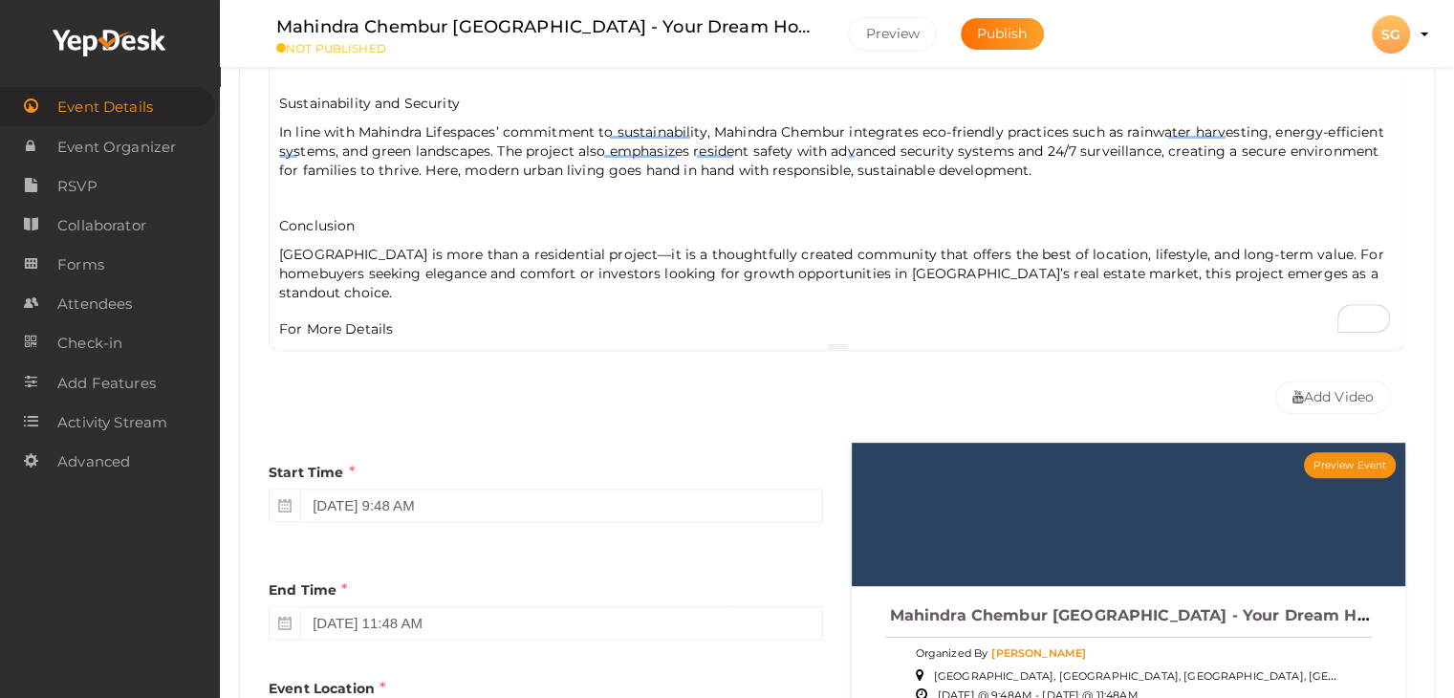
drag, startPoint x: 550, startPoint y: 287, endPoint x: 401, endPoint y: 288, distance: 149.1
click at [401, 288] on p "Mahindra Chembur Mumbai is more than a residential project—it is a thoughtfully…" at bounding box center [836, 292] width 1115 height 94
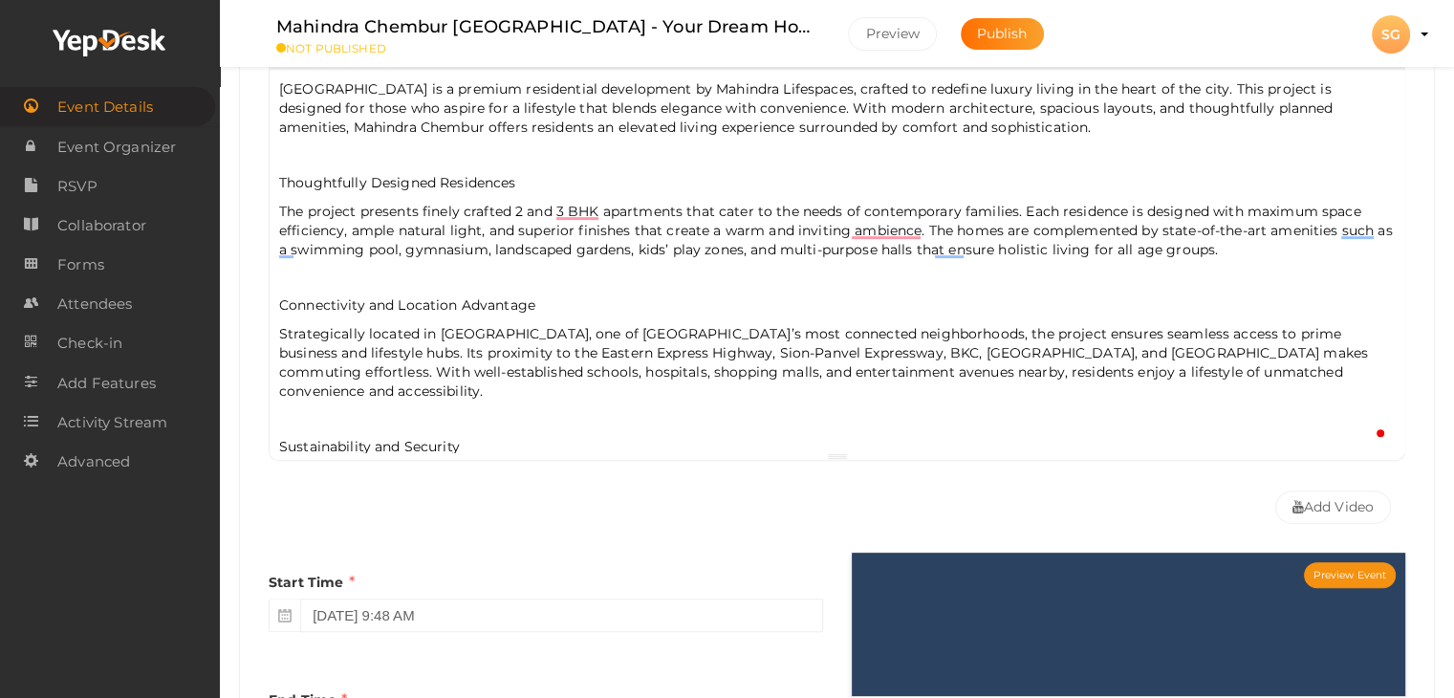
scroll to position [0, 0]
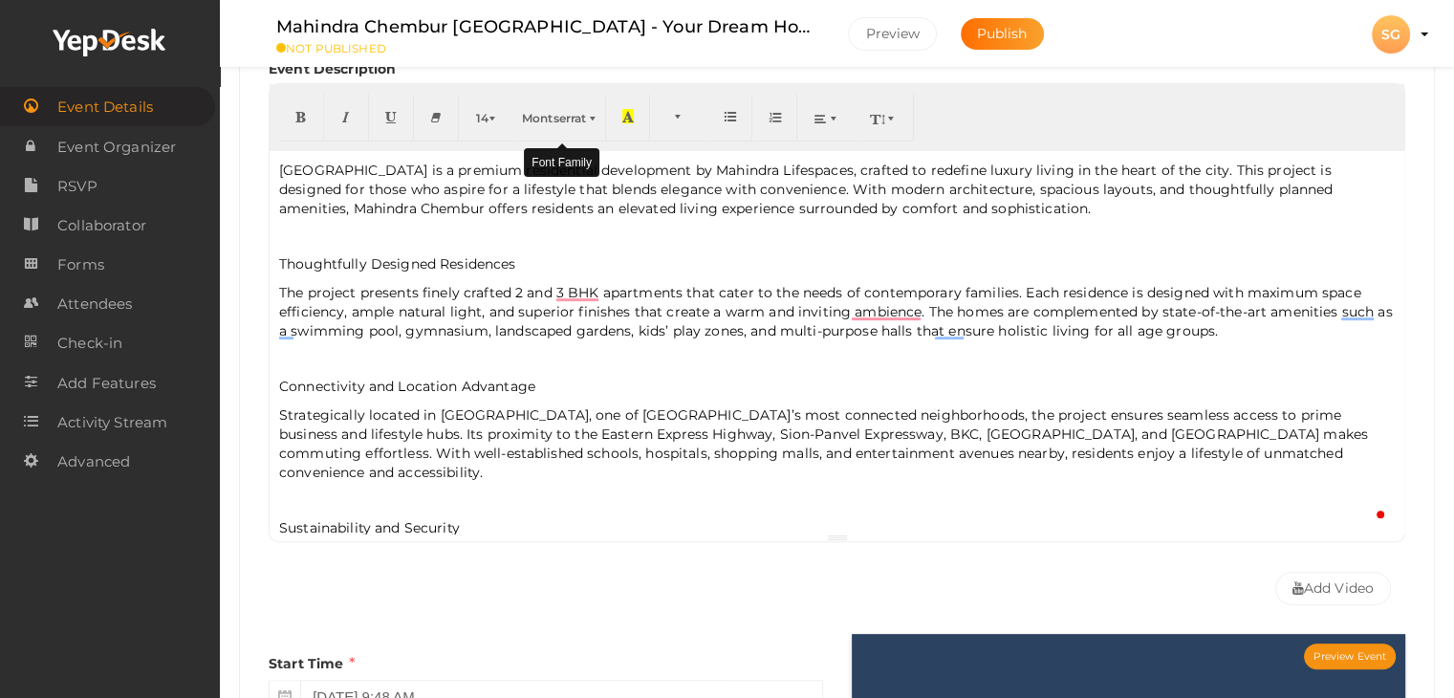
click at [559, 133] on button "Montserrat" at bounding box center [561, 118] width 90 height 48
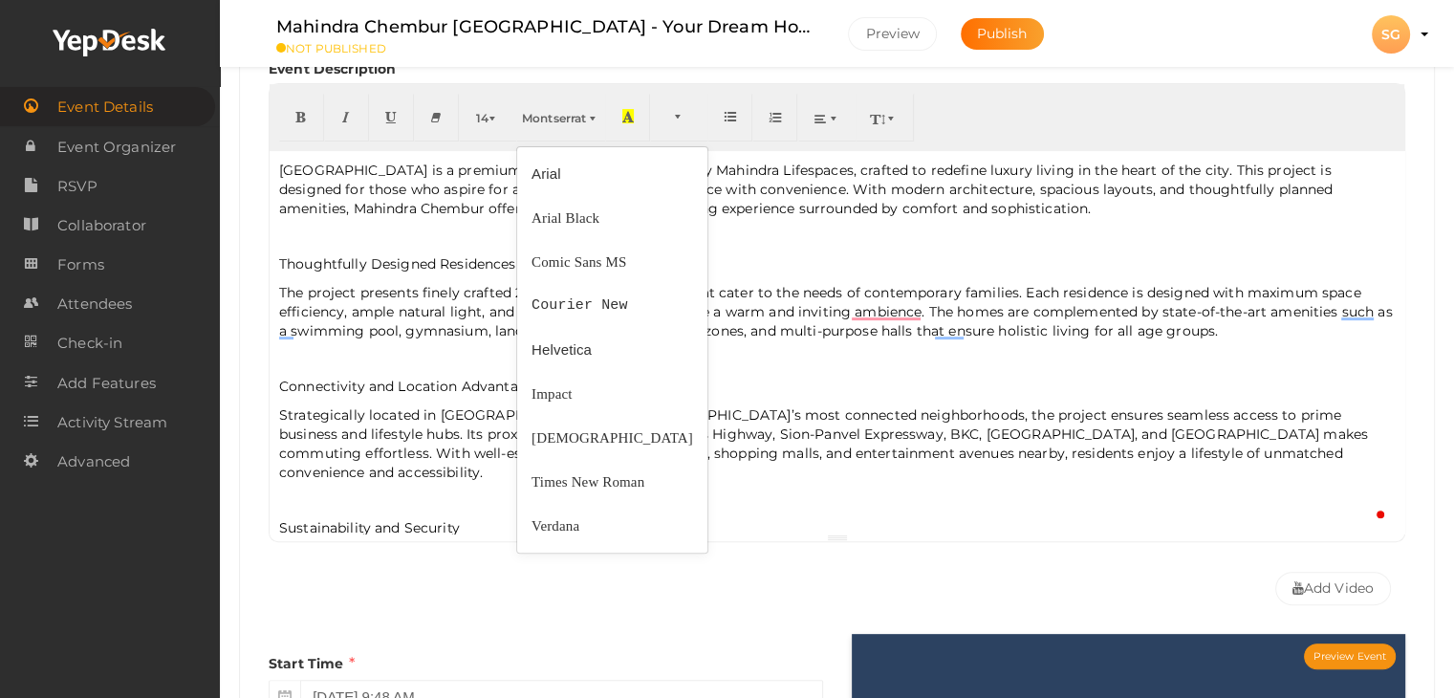
click at [343, 177] on p "Mahindra Chembur Mumbai is a premium residential development by Mahindra Lifesp…" at bounding box center [836, 189] width 1115 height 57
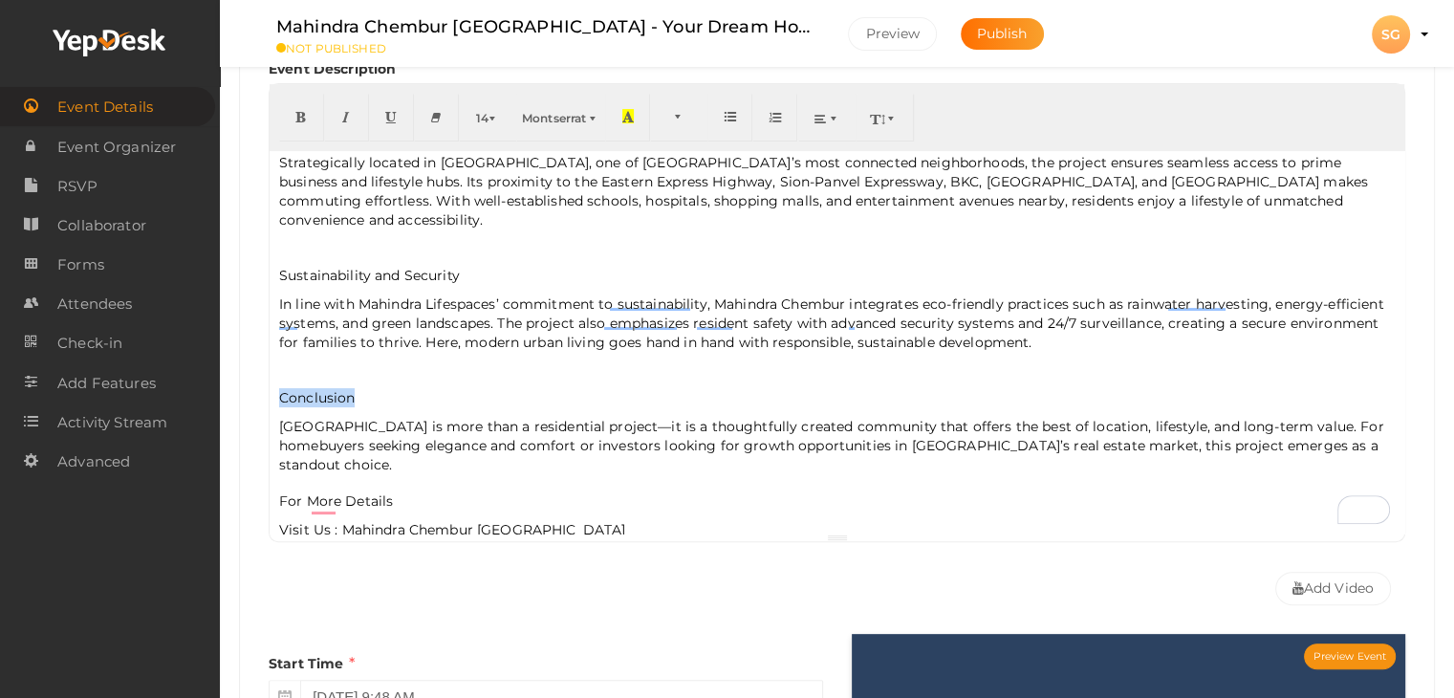
drag, startPoint x: 371, startPoint y: 372, endPoint x: 248, endPoint y: 379, distance: 122.6
click at [248, 377] on div "Event Name Mahindra Chembur Mumbai - Your Dream Home Awaits 48/100 Invalid Even…" at bounding box center [837, 536] width 1194 height 1220
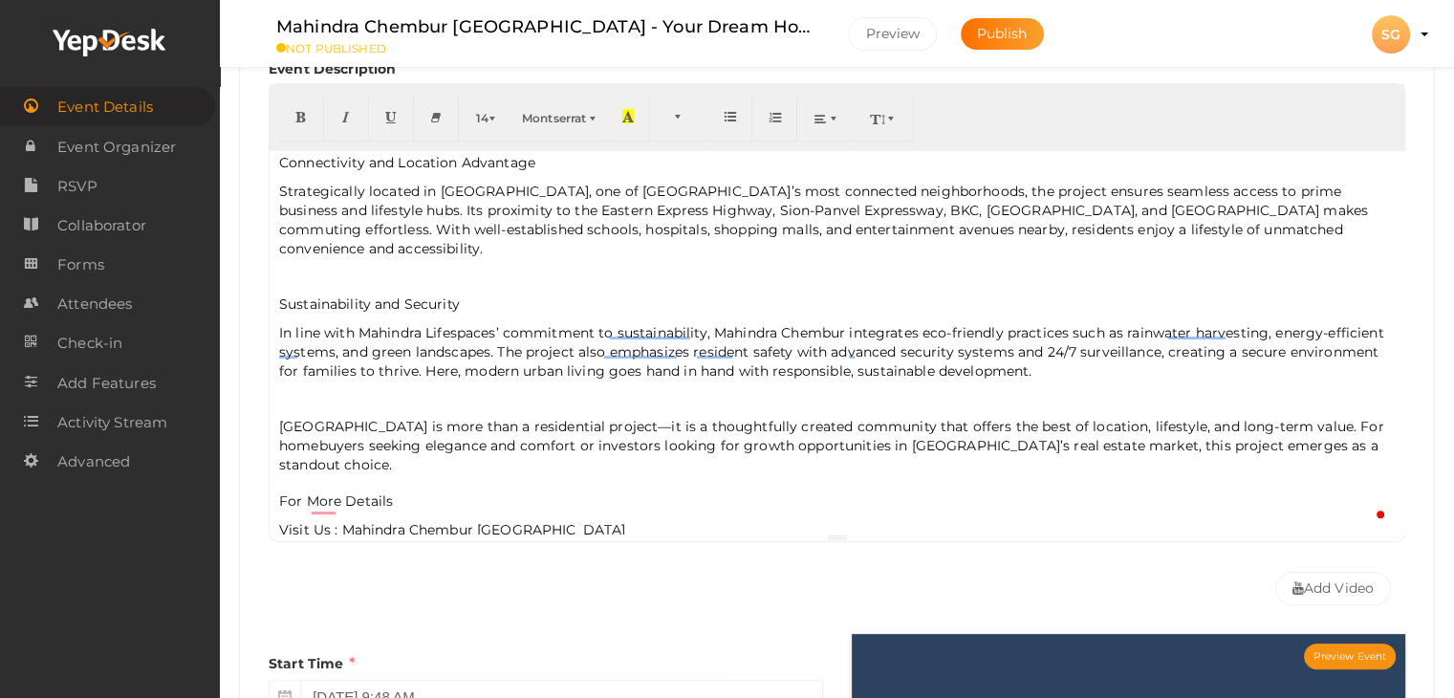
click at [417, 294] on p "Sustainability and Security" at bounding box center [836, 303] width 1115 height 19
click at [417, 280] on div "Mahindra Chembur Mumbai is a premium residential development by Mahindra Lifesp…" at bounding box center [837, 342] width 1134 height 382
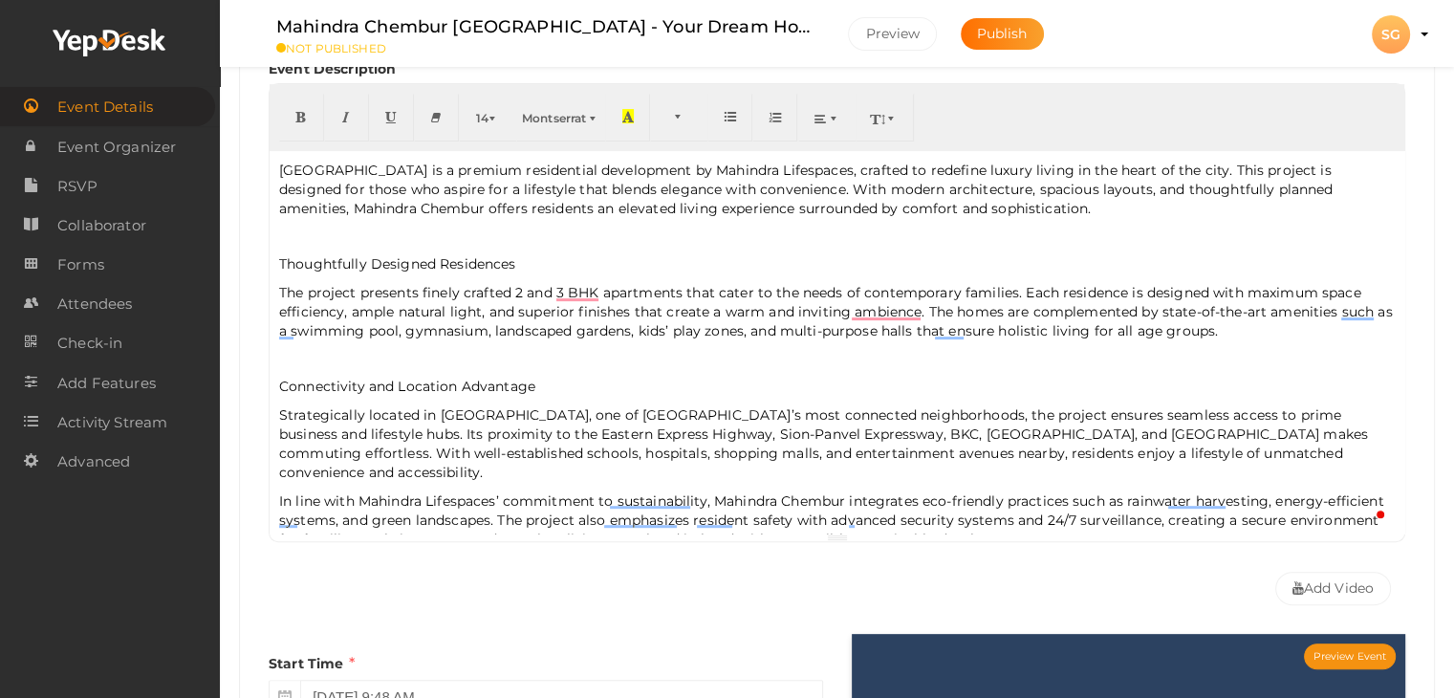
click at [375, 406] on p "Strategically located in [GEOGRAPHIC_DATA], one of [GEOGRAPHIC_DATA]’s most con…" at bounding box center [836, 443] width 1115 height 76
click at [377, 387] on p "Connectivity and Location Advantage" at bounding box center [836, 386] width 1115 height 19
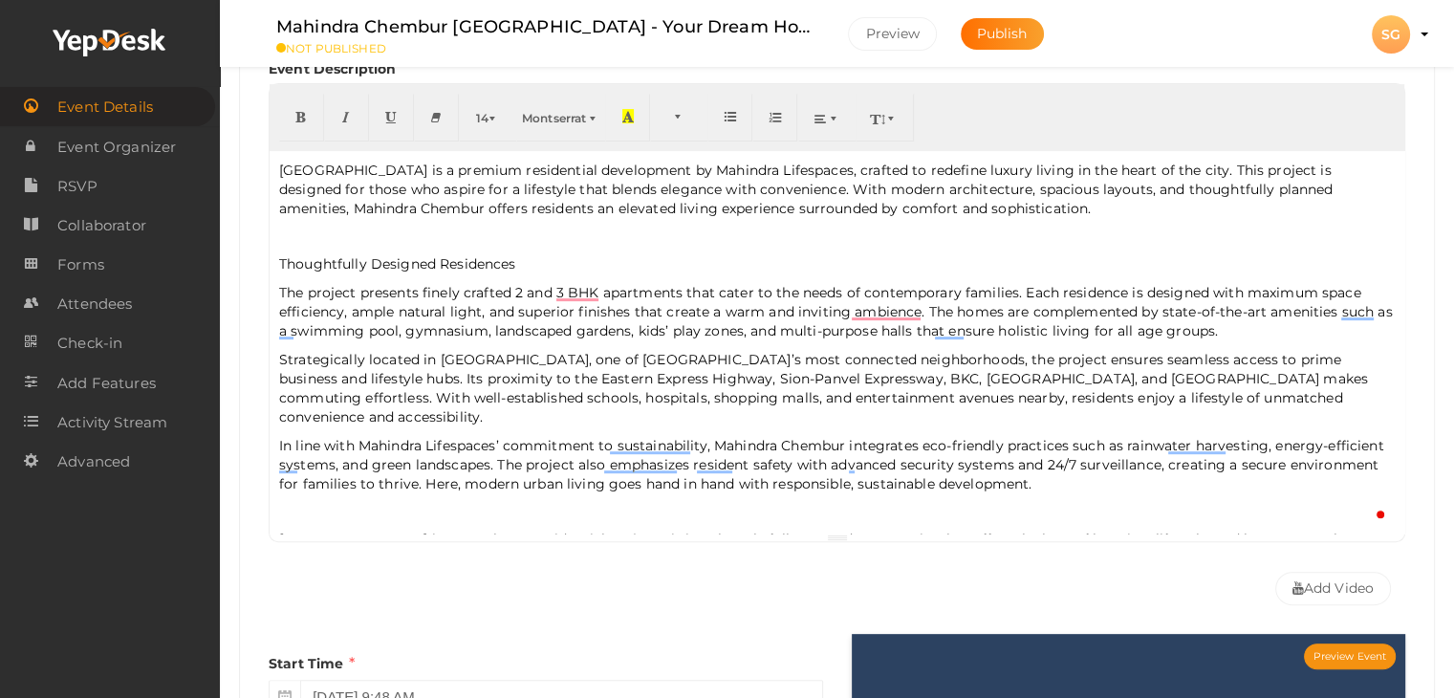
click at [382, 261] on p "Thoughtfully Designed Residences" at bounding box center [836, 263] width 1115 height 19
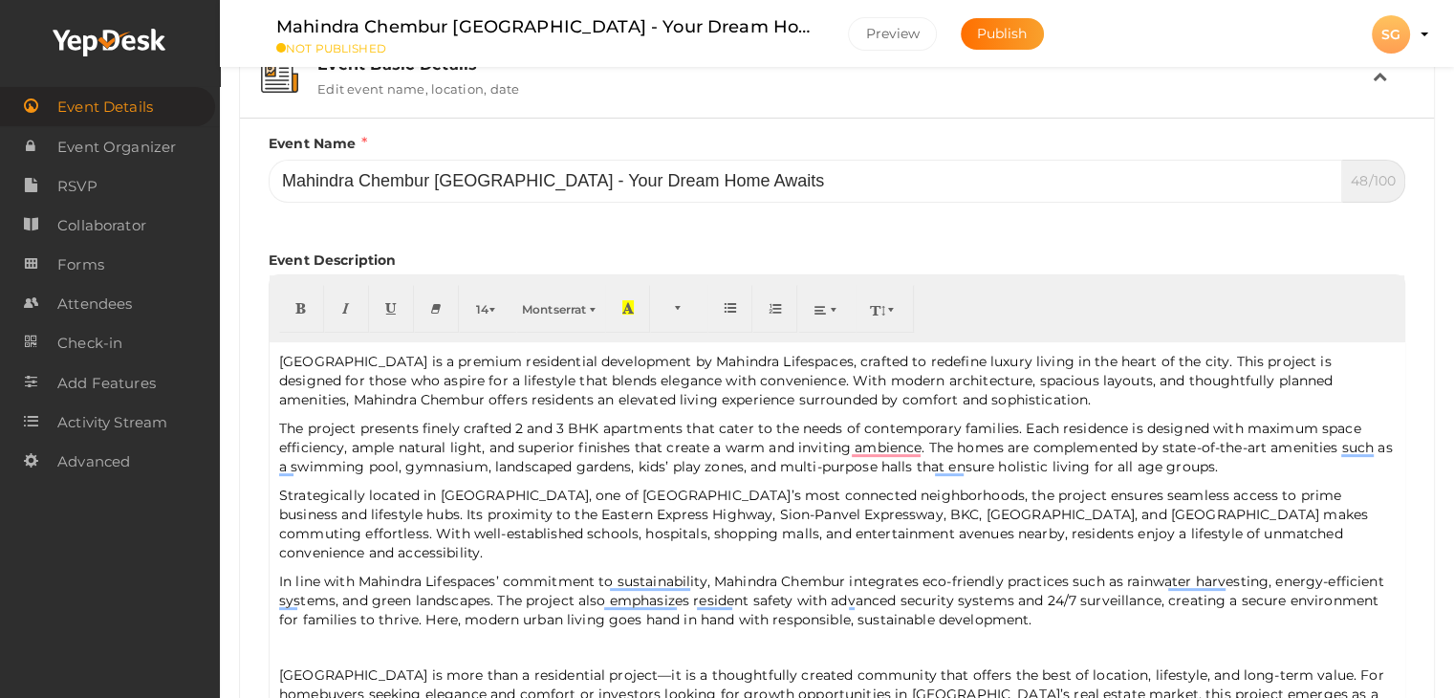
click at [390, 309] on div "14 8 9 10 11 12 14 18 24 36 Montserrat Arial Arial Black Comic Sans MS Courier …" at bounding box center [837, 503] width 1136 height 459
click at [465, 363] on p "Mahindra Chembur Mumbai is a premium residential development by Mahindra Lifesp…" at bounding box center [836, 380] width 1115 height 57
click at [333, 354] on p "Mahindra Chembur Mumbai is a premium residential development by Mahindra Lifesp…" at bounding box center [836, 380] width 1115 height 57
drag, startPoint x: 301, startPoint y: 425, endPoint x: 279, endPoint y: 425, distance: 22.0
click at [279, 425] on span "The project presents finely crafted 2 and 3 BHK apartments that cater to the ne…" at bounding box center [835, 447] width 1113 height 55
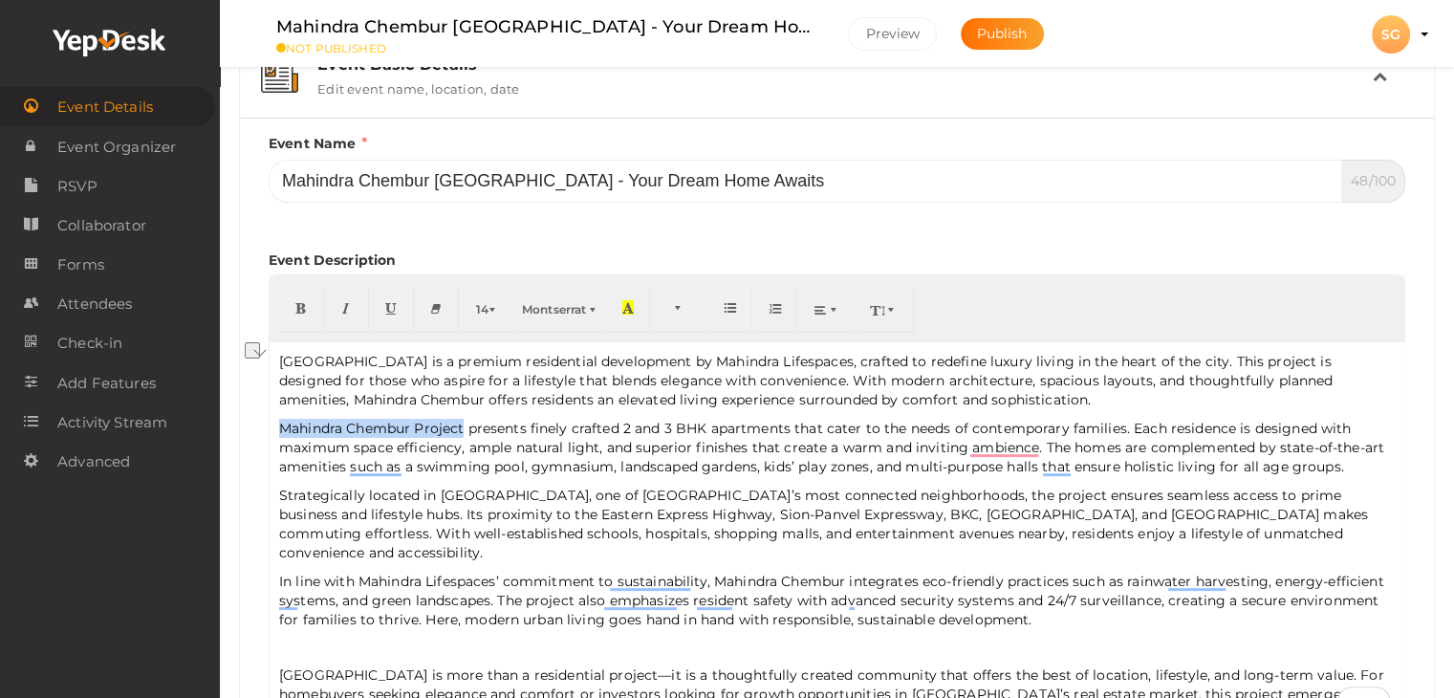
drag, startPoint x: 287, startPoint y: 425, endPoint x: 464, endPoint y: 422, distance: 177.8
click at [464, 422] on p "Mahindra Chembur Project presents finely crafted 2 and 3 BHK apartments that ca…" at bounding box center [836, 447] width 1115 height 57
type input "Mahindra Chembur Project"
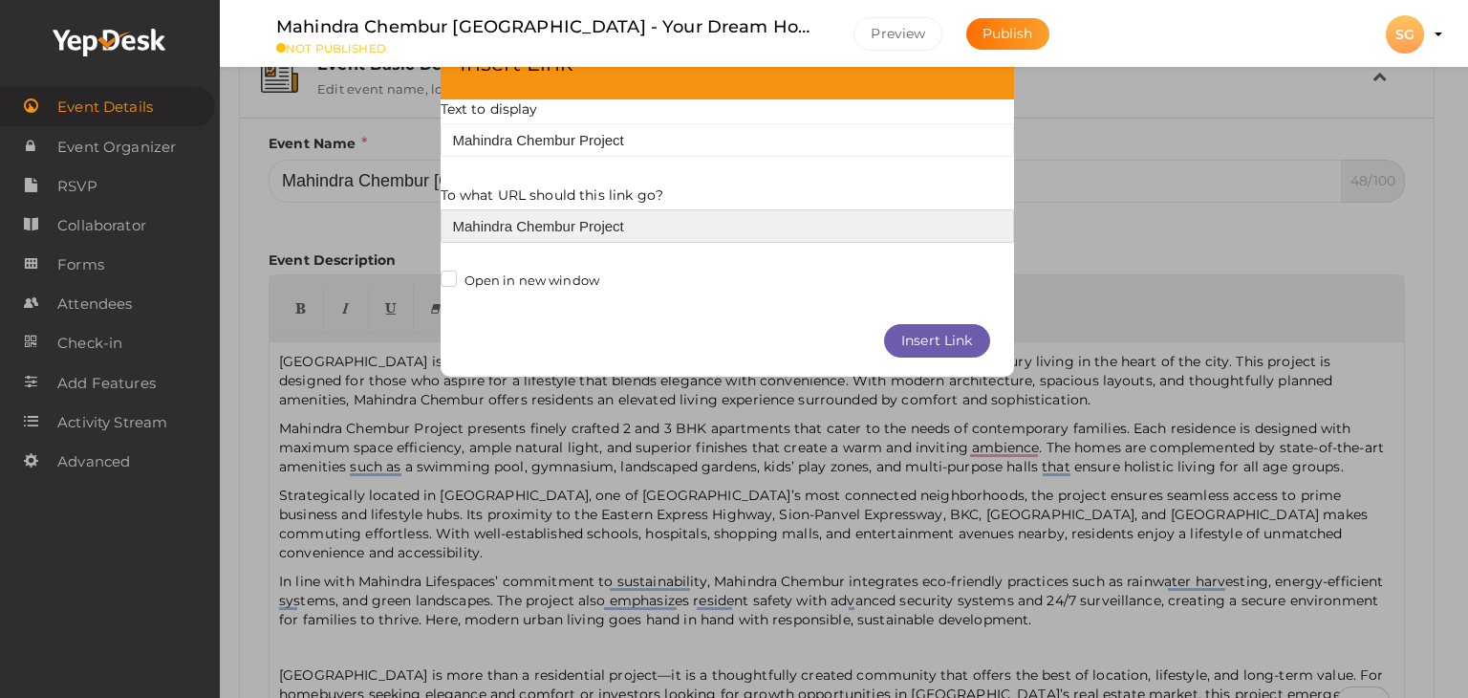
click at [528, 225] on input "Mahindra Chembur Project" at bounding box center [727, 225] width 573 height 33
click at [528, 224] on input "Mahindra Chembur Project" at bounding box center [727, 225] width 573 height 33
paste input "https://www.prlog.org/13100500-mahindra-chembur-mumbai-the-perfect-place-for-yo…"
type input "https://www.prlog.org/13100500-mahindra-chembur-mumbai-the-perfect-place-for-yo…"
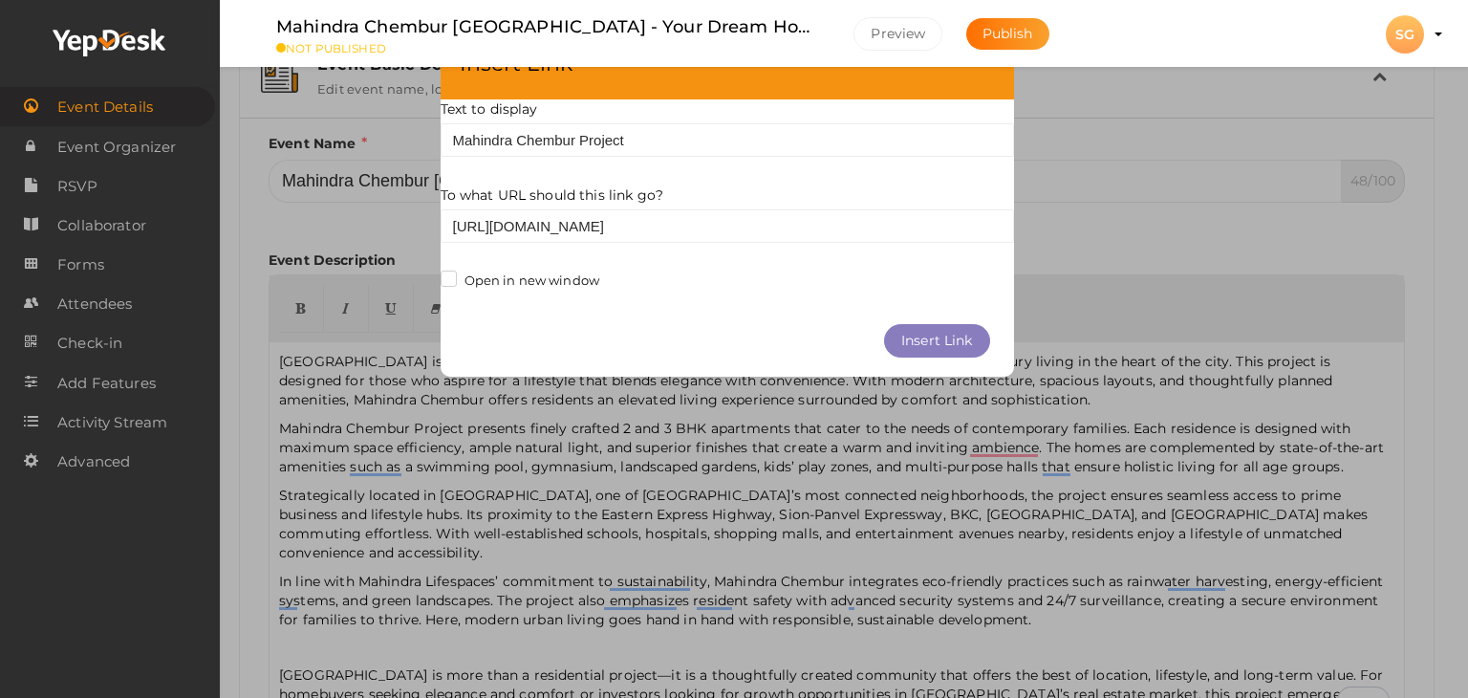
click at [933, 341] on button "Insert Link" at bounding box center [937, 340] width 106 height 33
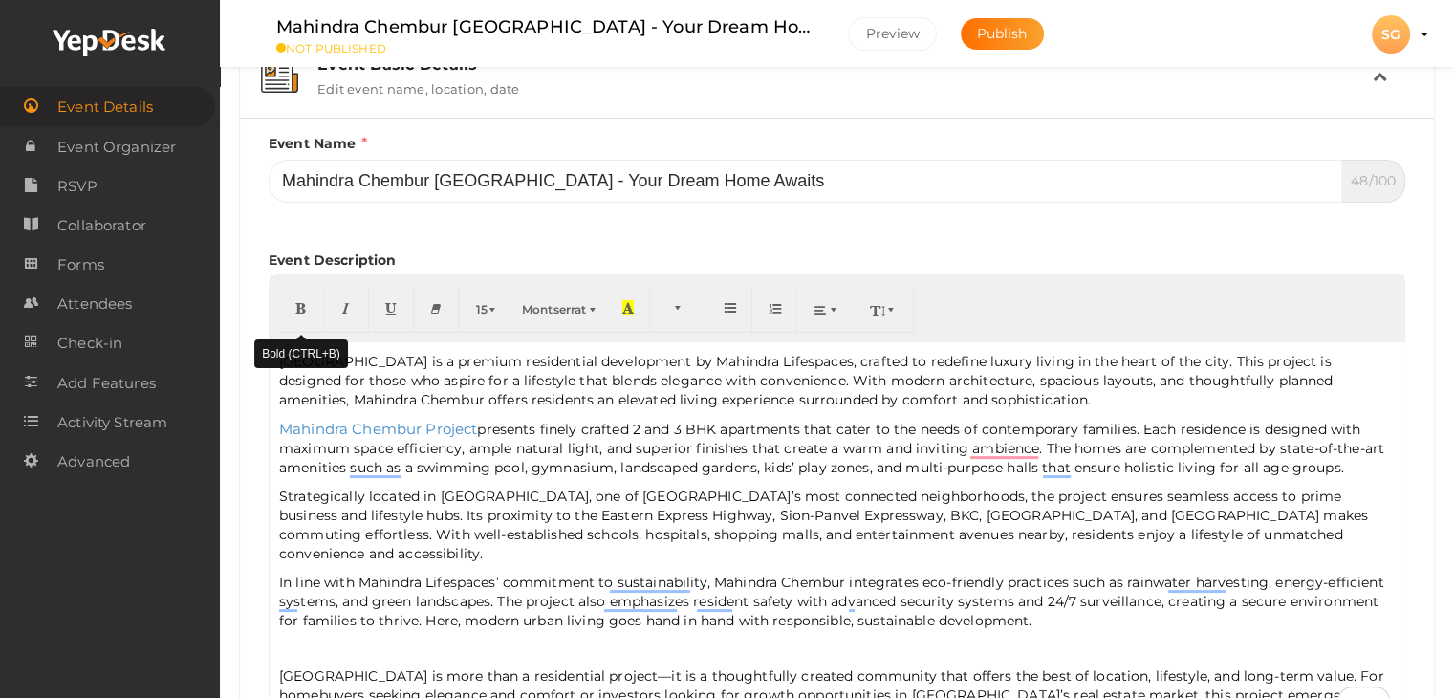
click at [303, 312] on icon "button" at bounding box center [300, 307] width 11 height 14
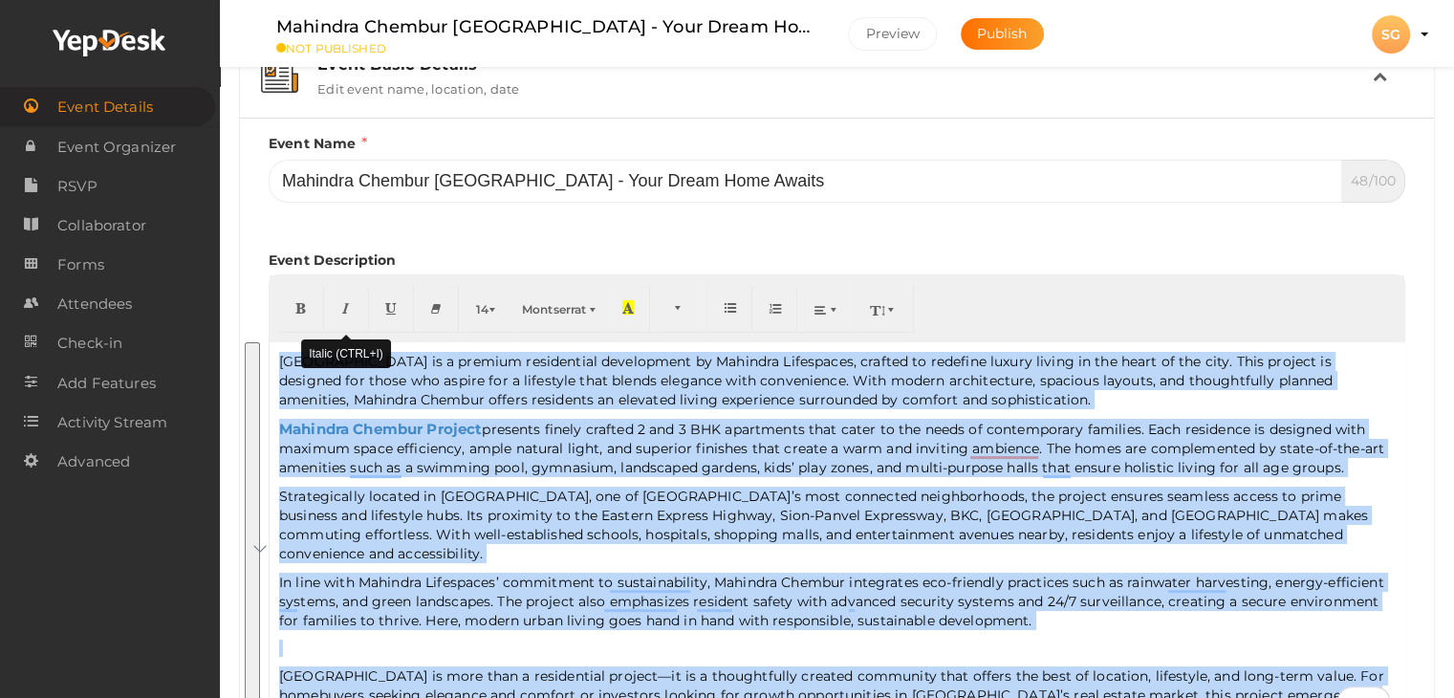
click at [344, 309] on icon "button" at bounding box center [345, 307] width 11 height 14
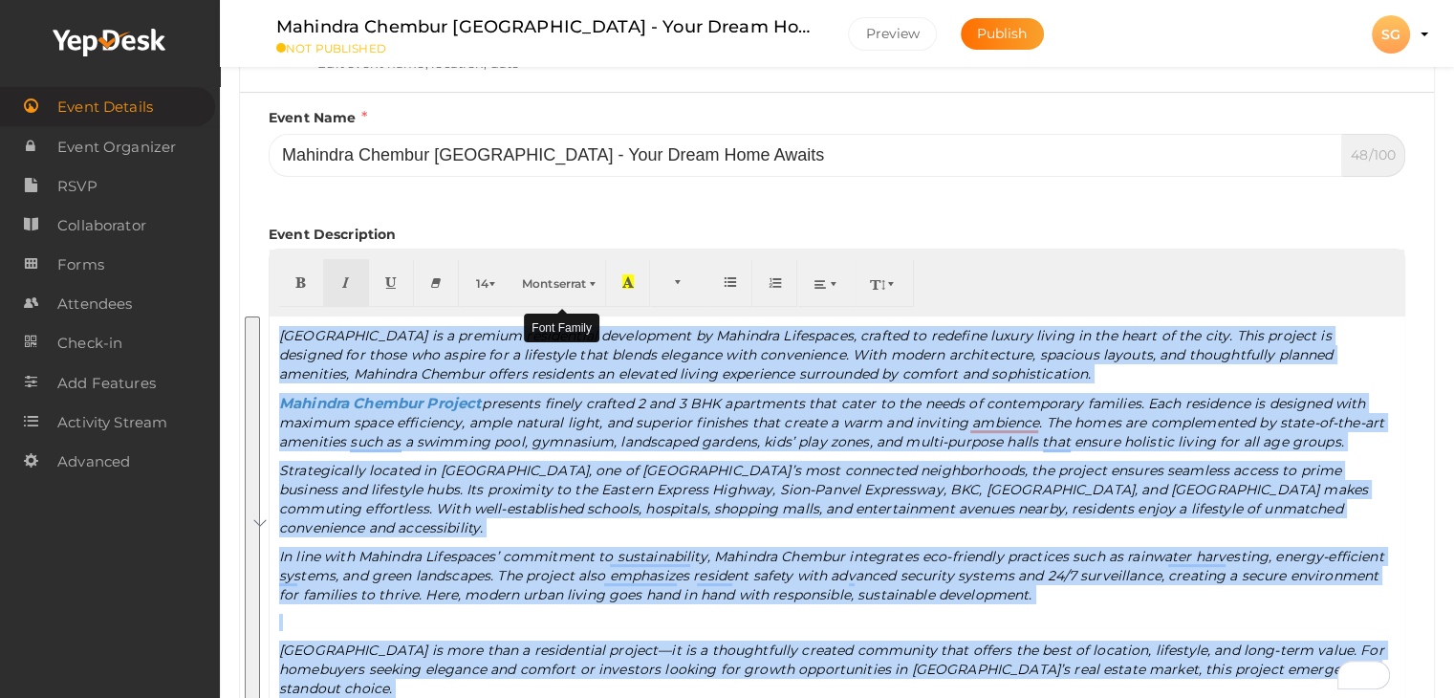
click at [574, 285] on span "Montserrat" at bounding box center [554, 283] width 64 height 14
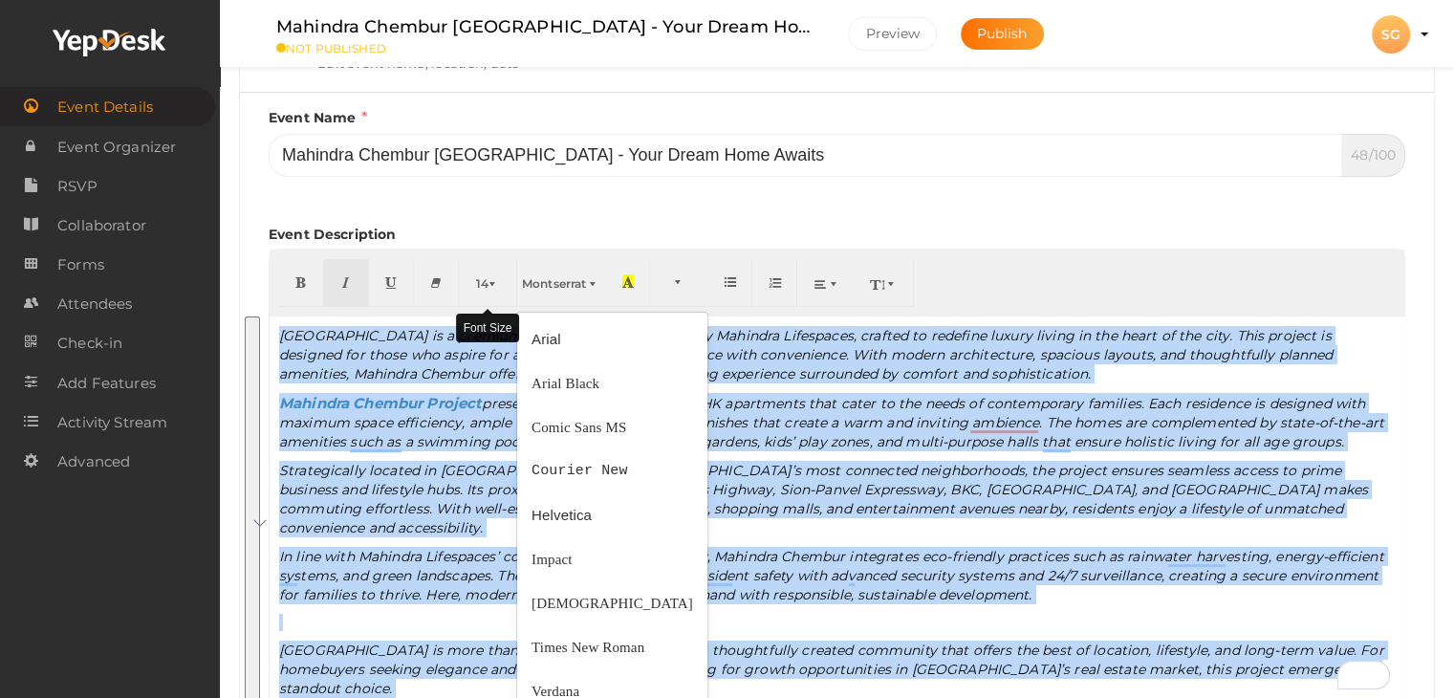
click at [493, 276] on span "button" at bounding box center [493, 283] width 11 height 14
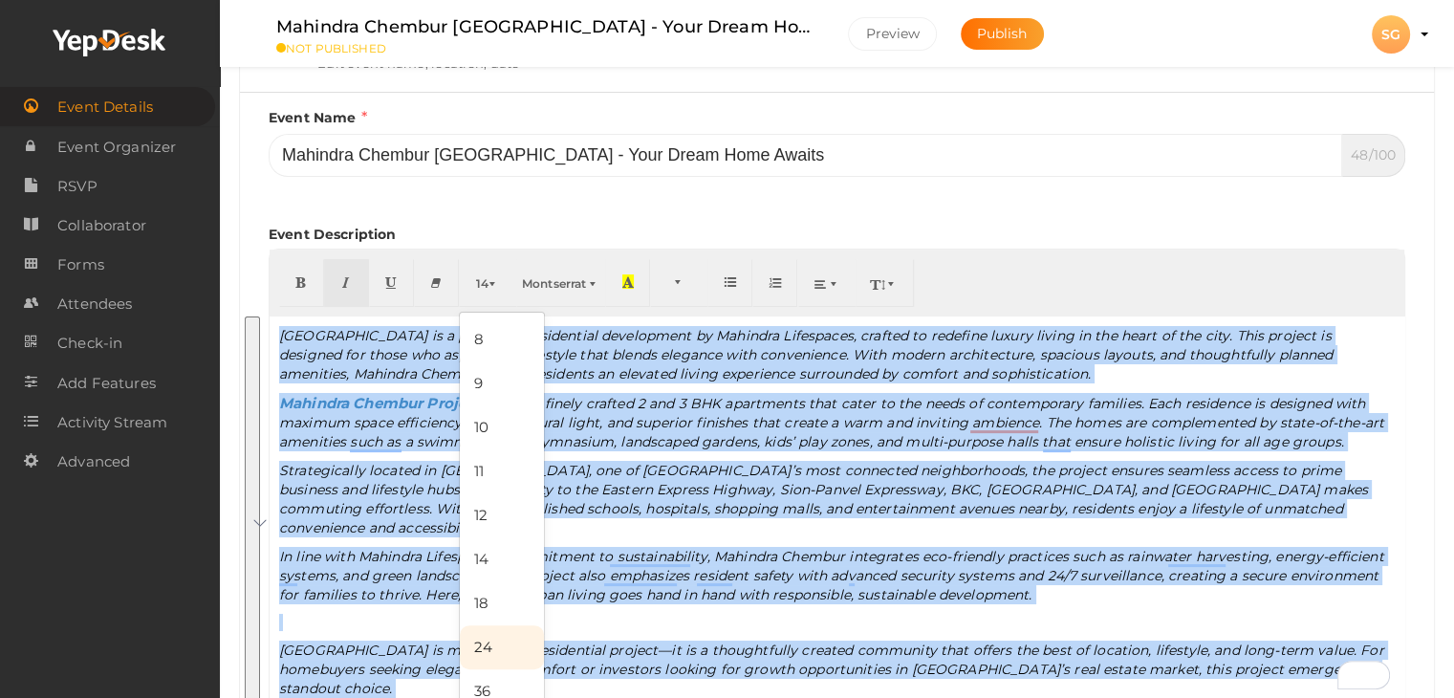
click at [485, 651] on link "24" at bounding box center [502, 647] width 84 height 44
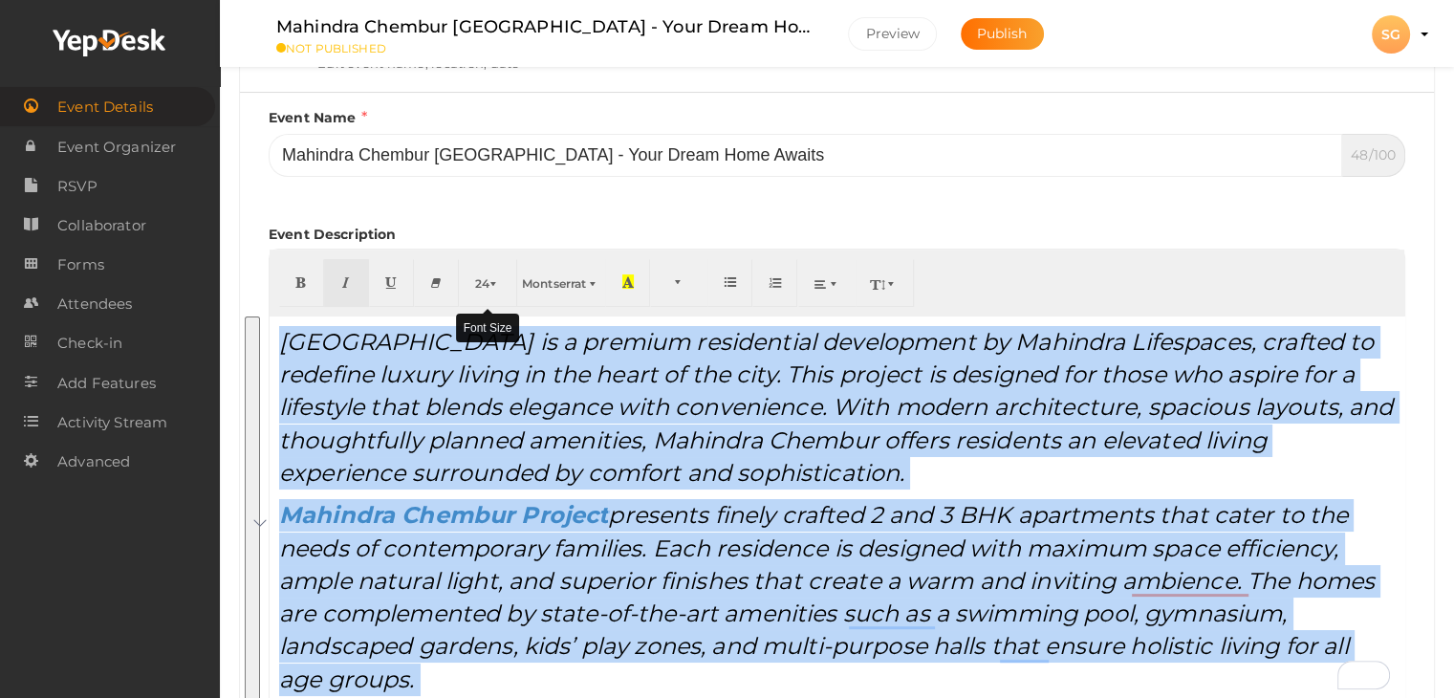
click at [486, 288] on span "24" at bounding box center [482, 283] width 14 height 14
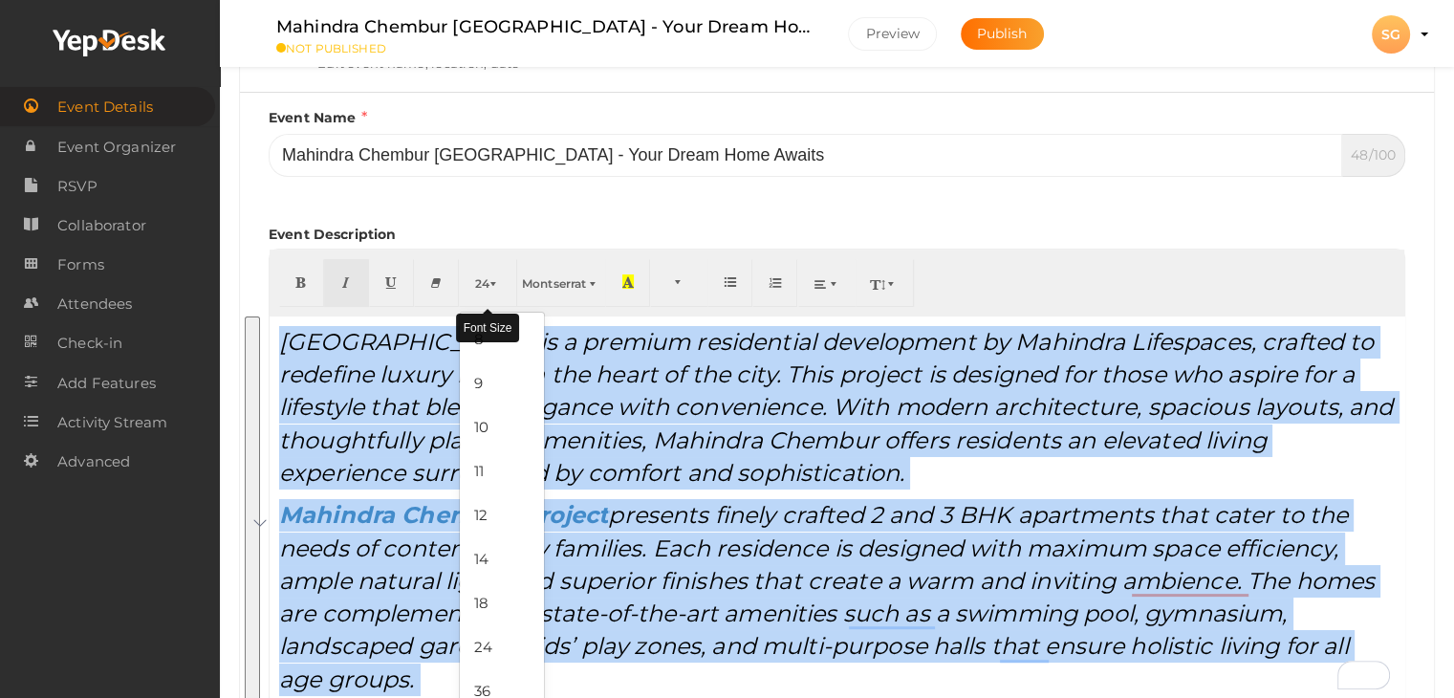
click at [484, 282] on span "24" at bounding box center [482, 283] width 14 height 14
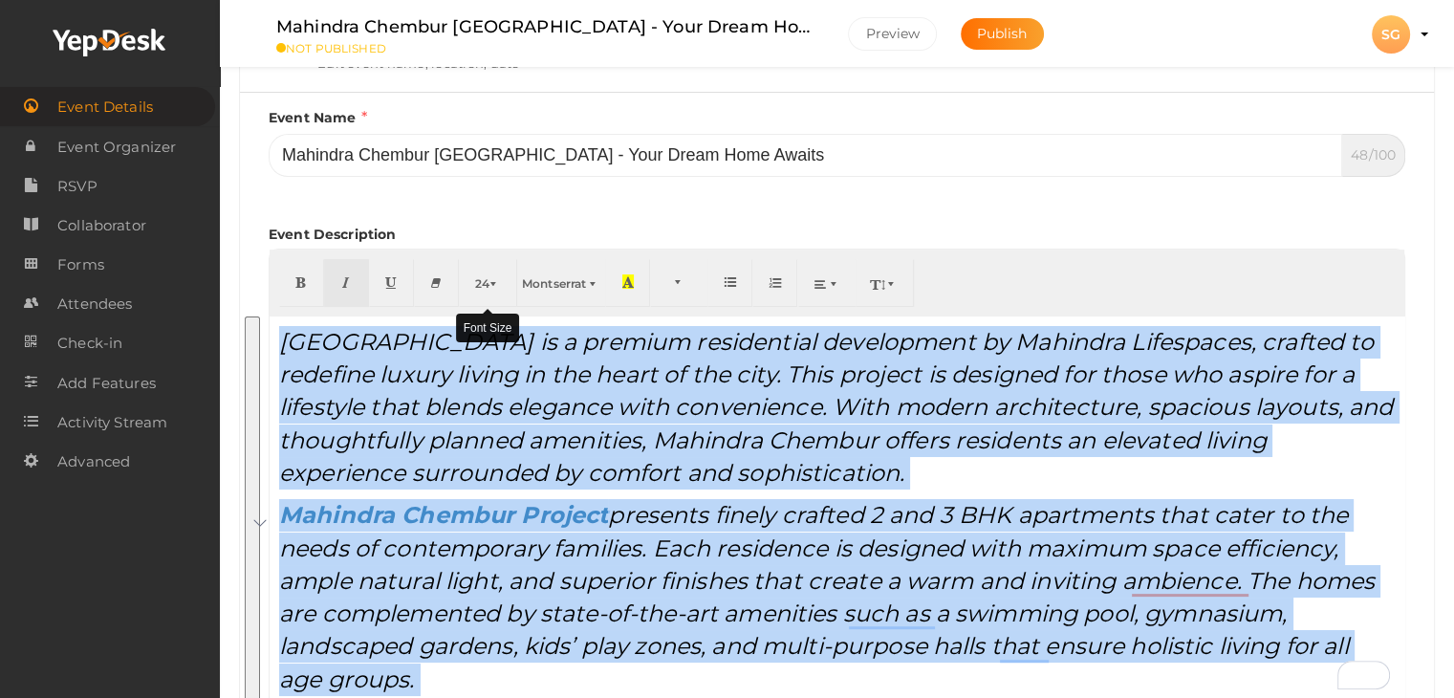
click at [485, 295] on button "24" at bounding box center [488, 283] width 58 height 48
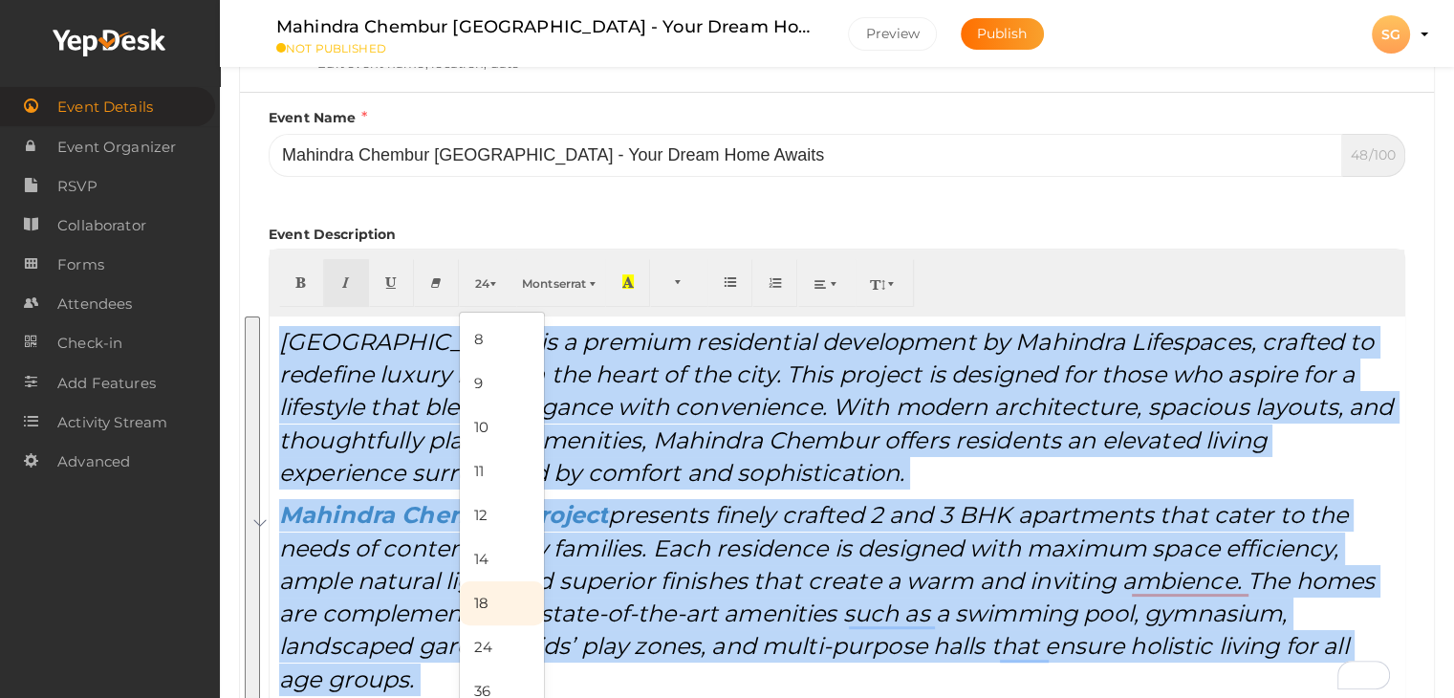
click at [482, 596] on link "18" at bounding box center [502, 603] width 84 height 44
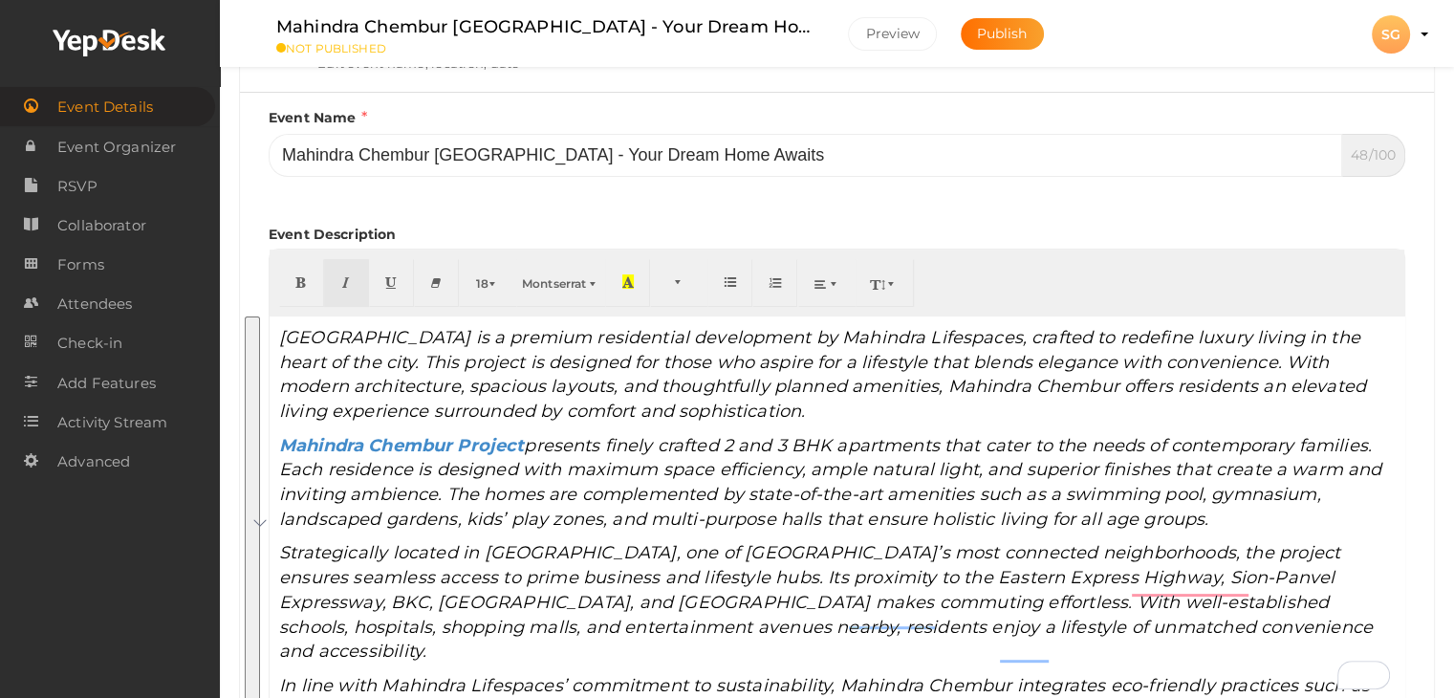
click at [856, 183] on div "Event Name Mahindra Chembur Mumbai - Your Dream Home Awaits 48/100 Invalid Even…" at bounding box center [837, 412] width 1136 height 610
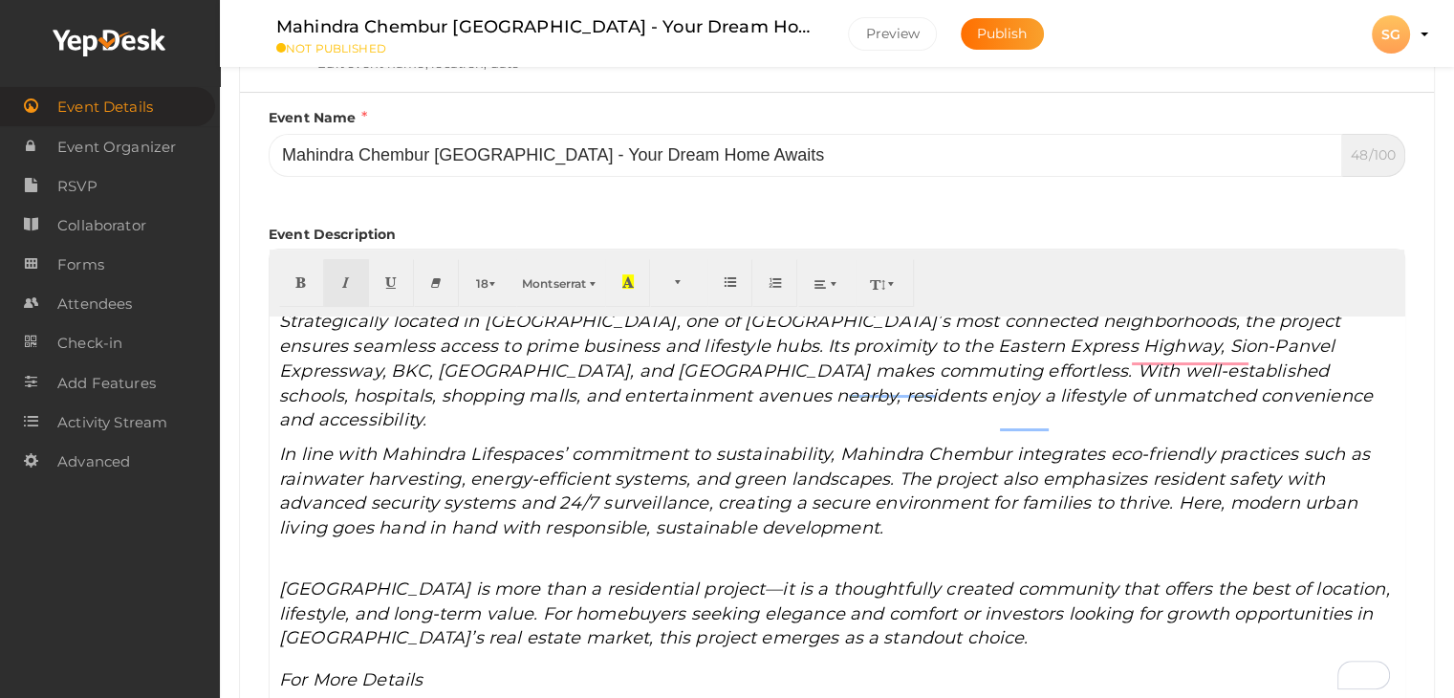
scroll to position [251, 0]
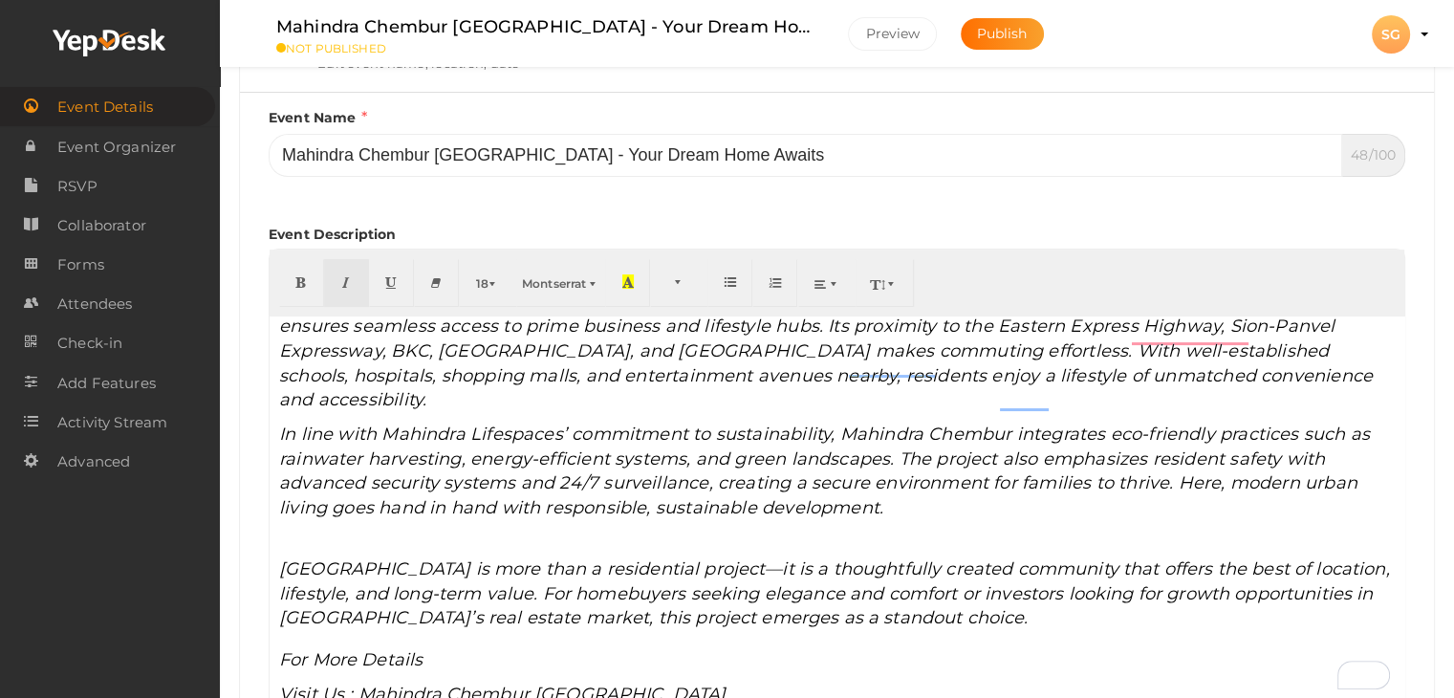
click at [539, 632] on p "Mahindra Chembur Mumbai is more than a residential project—it is a thoughtfully…" at bounding box center [836, 615] width 1115 height 116
drag, startPoint x: 384, startPoint y: 567, endPoint x: 377, endPoint y: 555, distance: 13.8
click at [380, 565] on span "Mahindra Chembur Mumbai is more than a residential project—it is a thoughtfully…" at bounding box center [834, 593] width 1111 height 70
click at [364, 558] on span "Mahindra Chembur Mumbai is more than a residential project—it is a thoughtfully…" at bounding box center [834, 593] width 1111 height 70
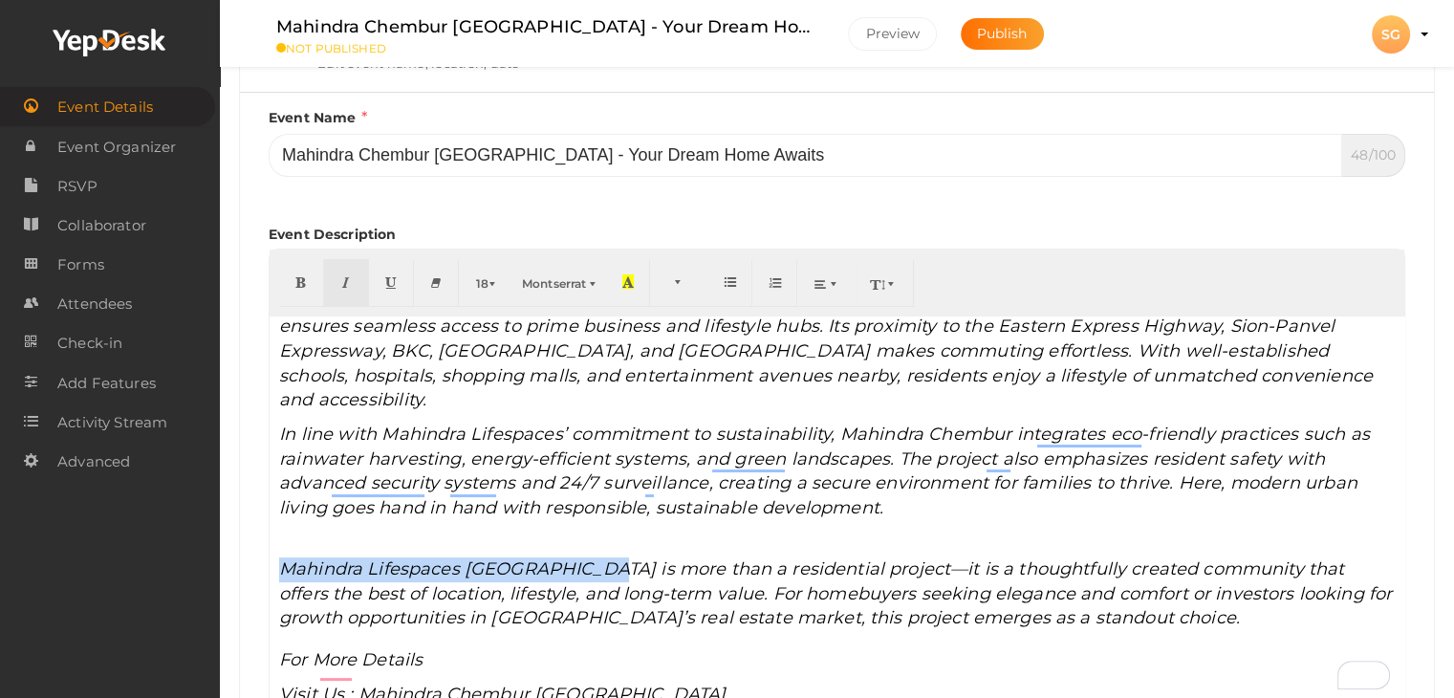
drag, startPoint x: 277, startPoint y: 542, endPoint x: 612, endPoint y: 517, distance: 335.4
click at [625, 532] on div "Mahindra Chembur Mumbai is a premium residential development by Mahindra Lifesp…" at bounding box center [837, 507] width 1134 height 382
click at [302, 281] on icon "button" at bounding box center [300, 281] width 11 height 14
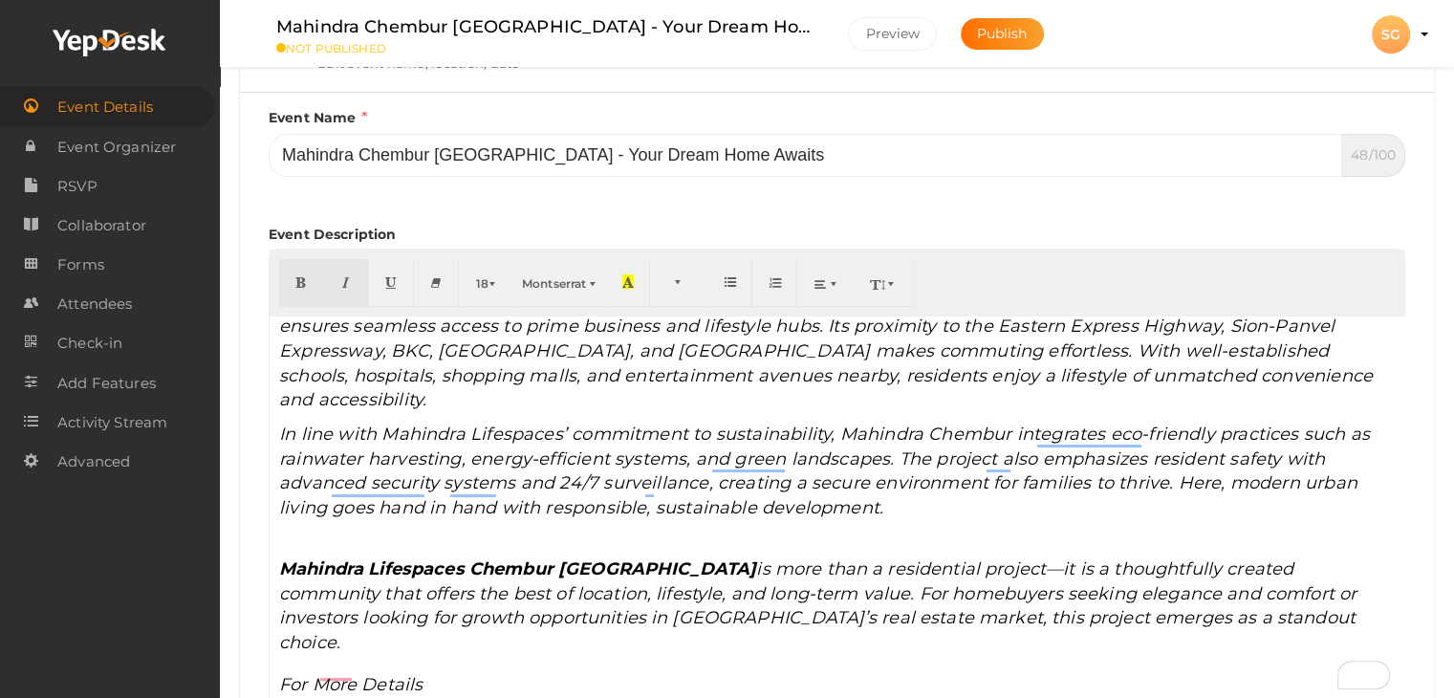
click at [576, 467] on icon "In line with Mahindra Lifespaces’ commitment to sustainability, Mahindra Chembu…" at bounding box center [824, 470] width 1090 height 95
click at [550, 456] on icon "In line with Mahindra Lifespaces’ commitment to sustainability, Mahindra Chembu…" at bounding box center [824, 470] width 1090 height 95
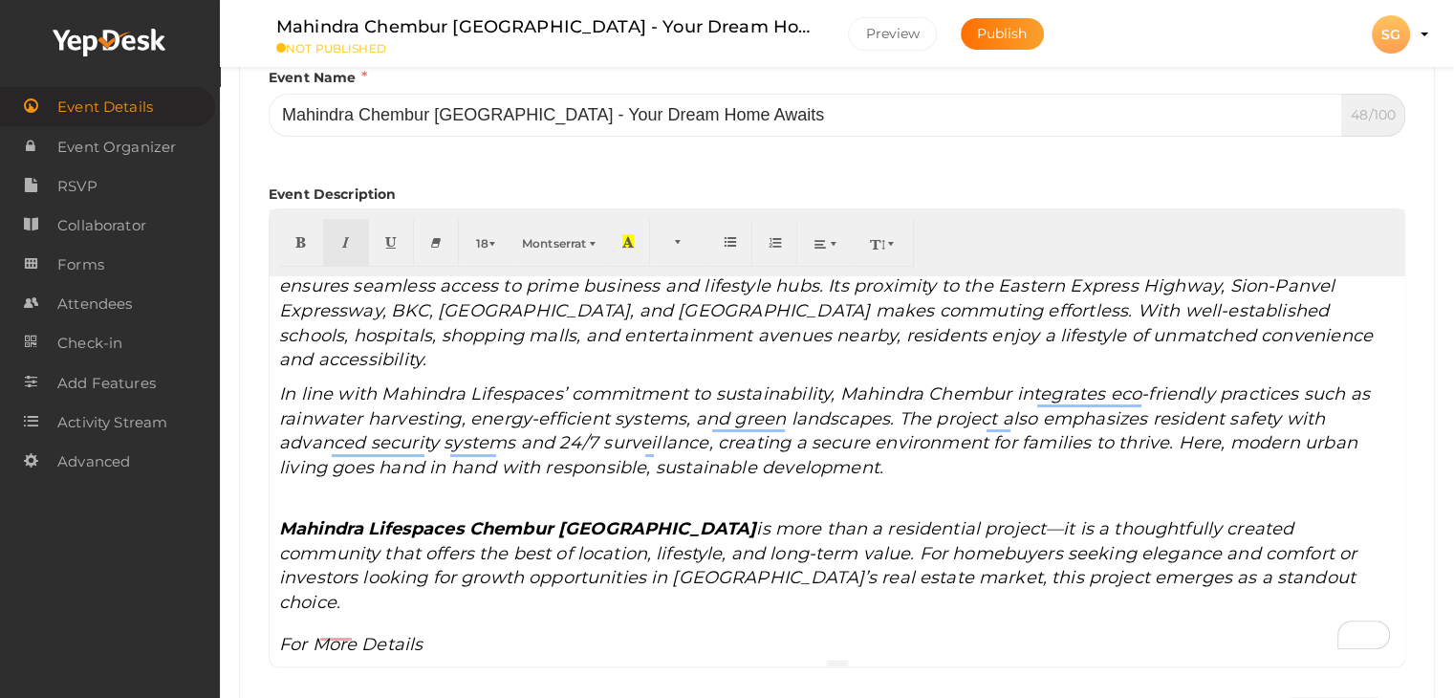
scroll to position [356, 0]
drag, startPoint x: 610, startPoint y: 677, endPoint x: 356, endPoint y: 638, distance: 257.1
click at [357, 655] on div "Mahindra Chembur Mumbai is a premium residential development by Mahindra Lifesp…" at bounding box center [837, 464] width 1134 height 382
type input "Mahindra Chembur [GEOGRAPHIC_DATA]"
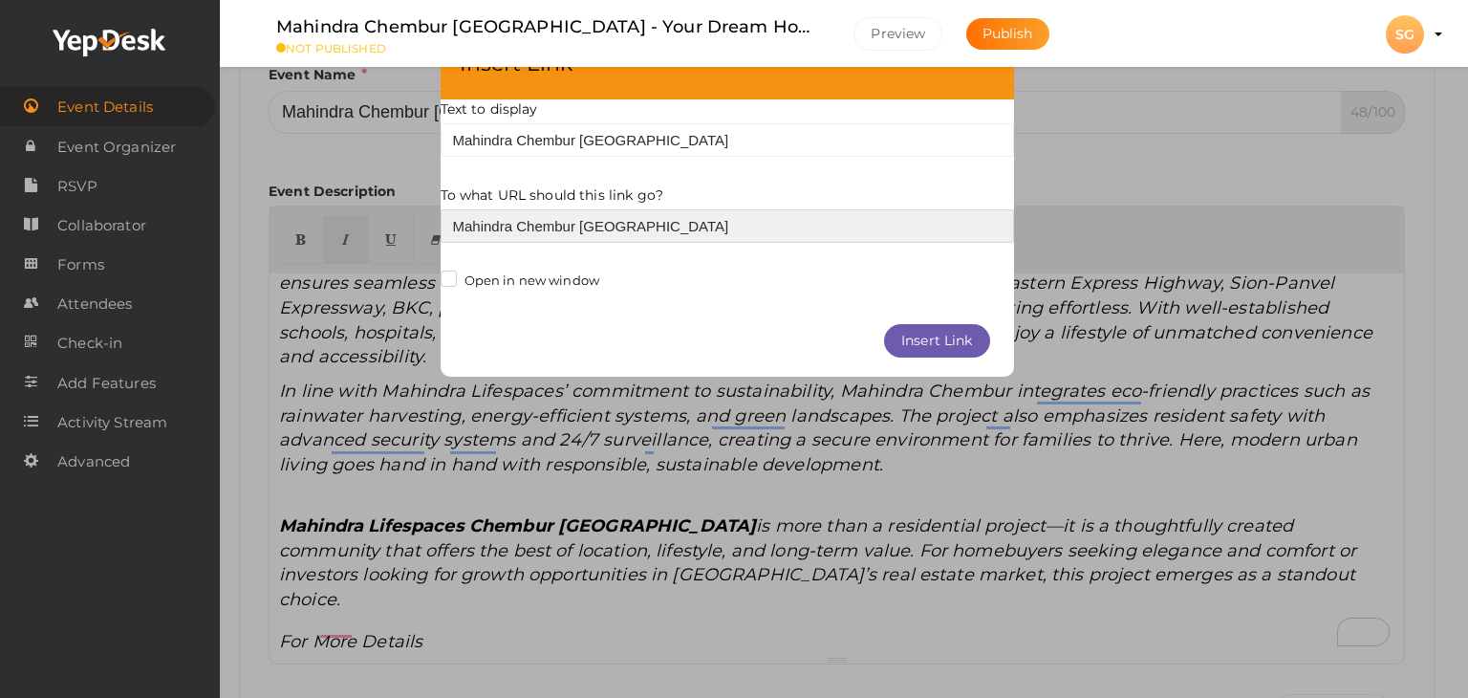
click at [524, 215] on input "Mahindra Chembur [GEOGRAPHIC_DATA]" at bounding box center [727, 225] width 573 height 33
paste input "https://www.mahindrachemburmumbai.com/"
type input "https://www.mahindrachemburmumbai.com/"
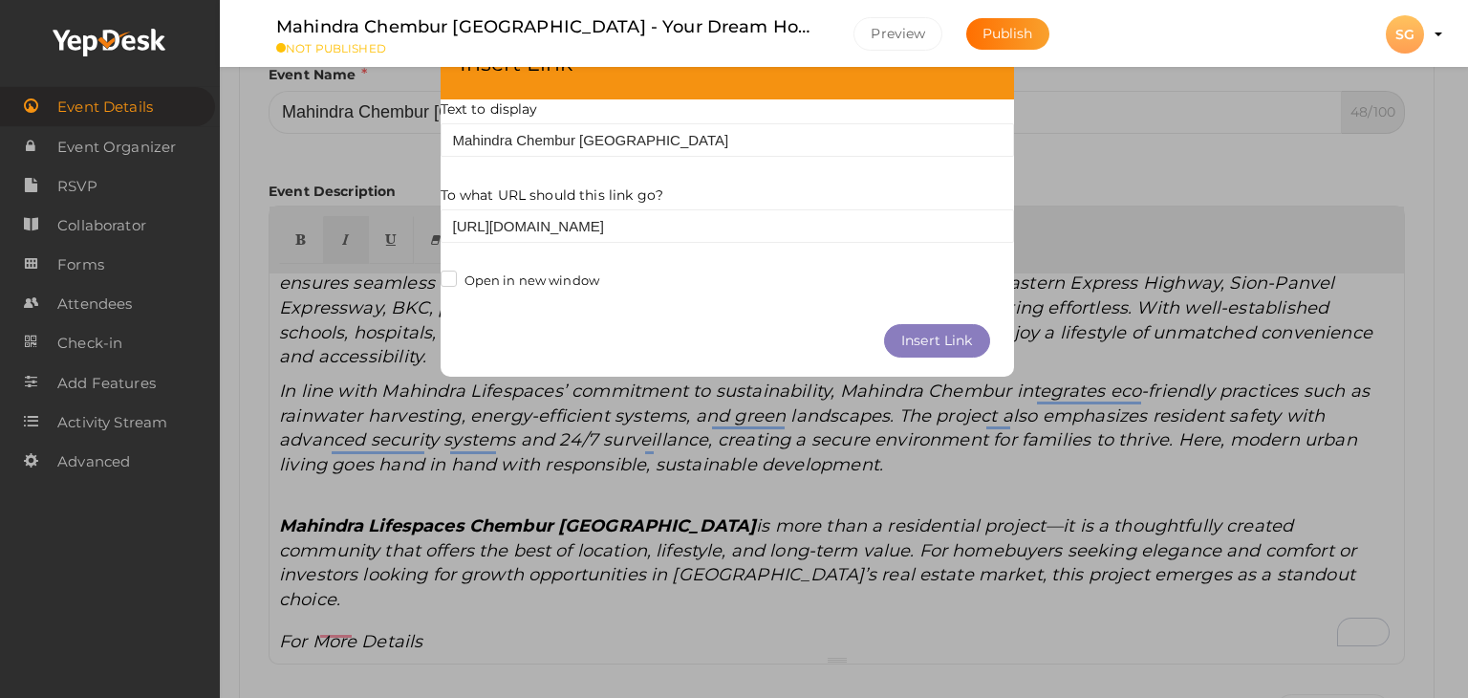
click at [982, 335] on button "Insert Link" at bounding box center [937, 340] width 106 height 33
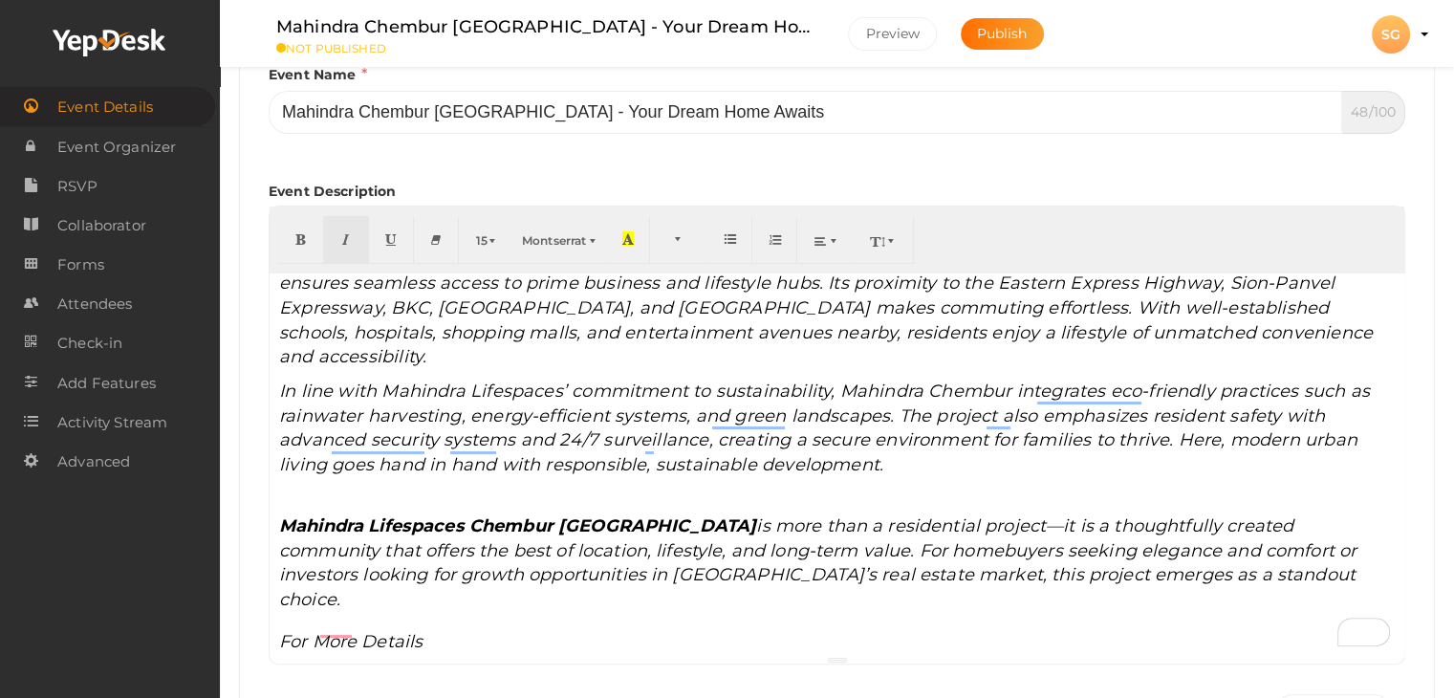
drag, startPoint x: 665, startPoint y: 598, endPoint x: 650, endPoint y: 601, distance: 15.6
click at [663, 598] on p "Mahindra Lifespaces Chembur Mumbai is more than a residential project—it is a t…" at bounding box center [836, 584] width 1115 height 140
click at [271, 590] on div "Event Basic Details Edit event name, location, date Event Name Mahindra Chembur…" at bounding box center [837, 617] width 1196 height 1305
click at [291, 238] on button "button" at bounding box center [301, 240] width 45 height 48
click at [482, 241] on span "18" at bounding box center [482, 240] width 12 height 14
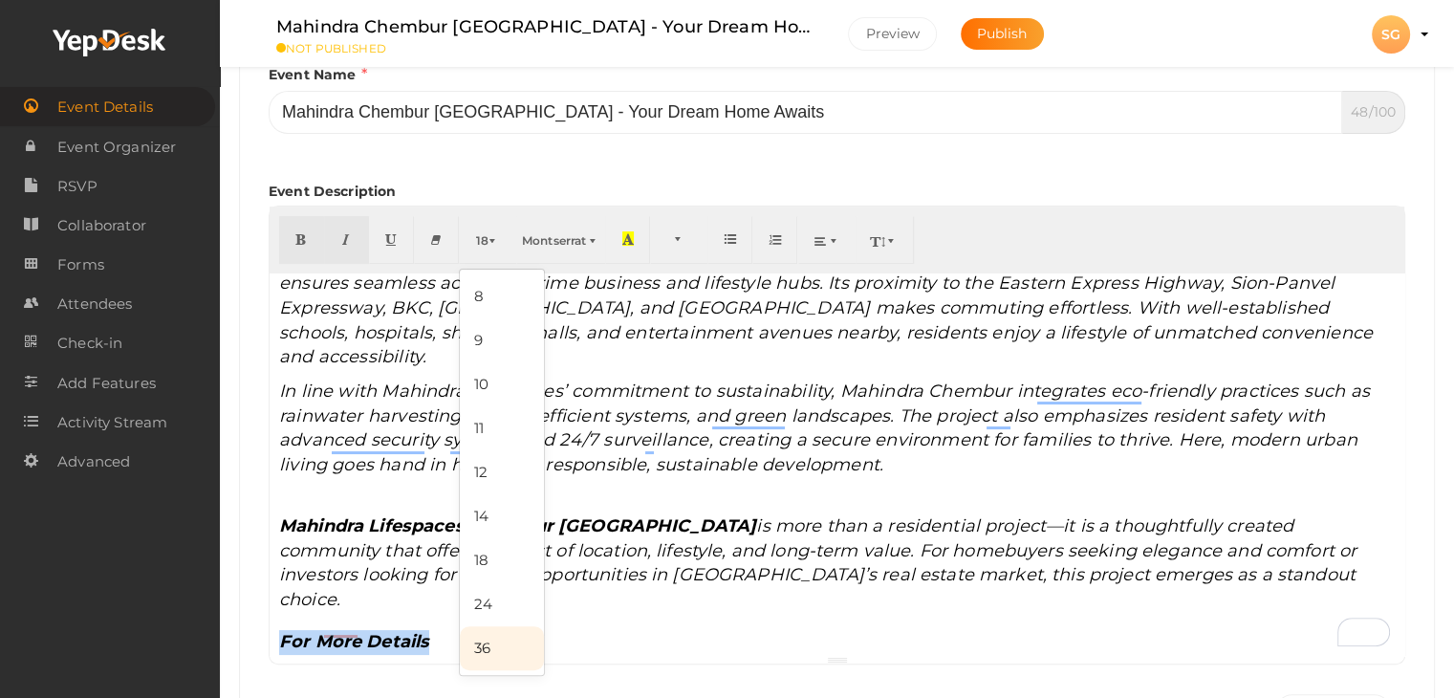
click at [478, 637] on link "36" at bounding box center [502, 648] width 84 height 44
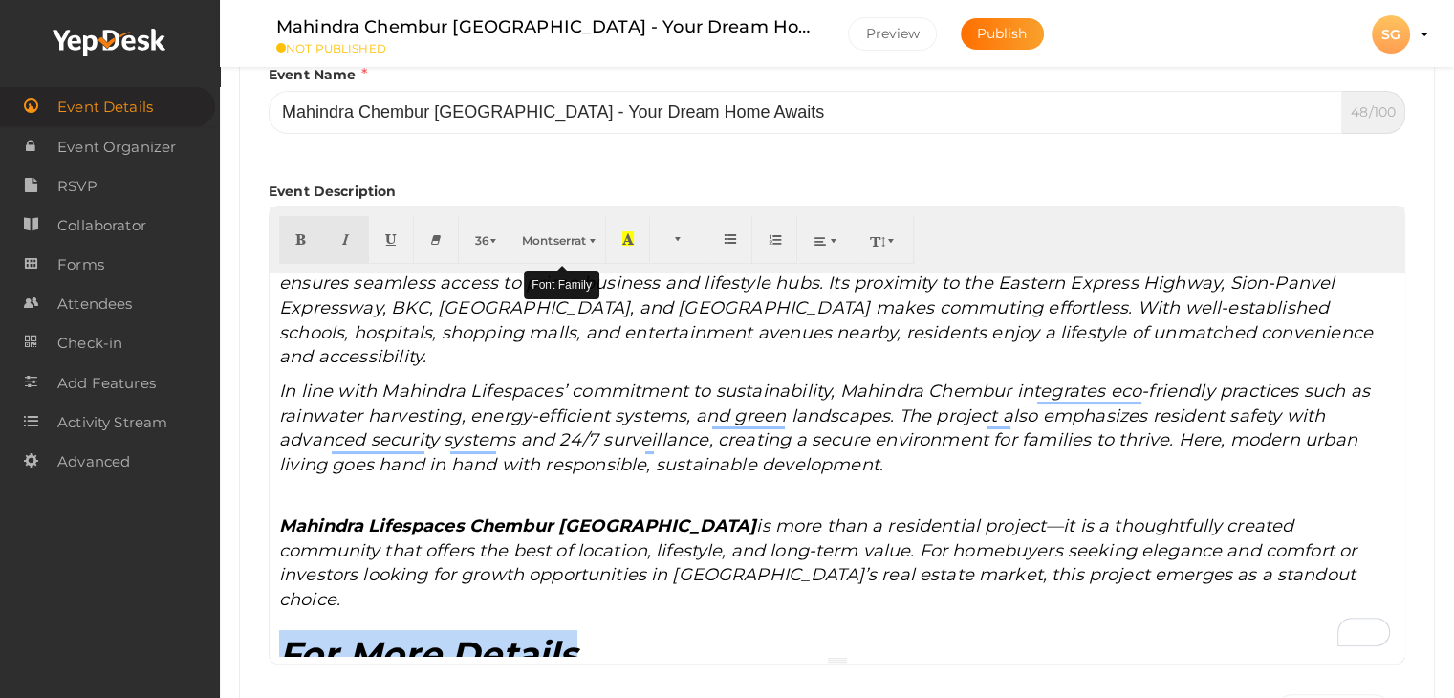
click at [555, 248] on button "Montserrat" at bounding box center [561, 240] width 90 height 48
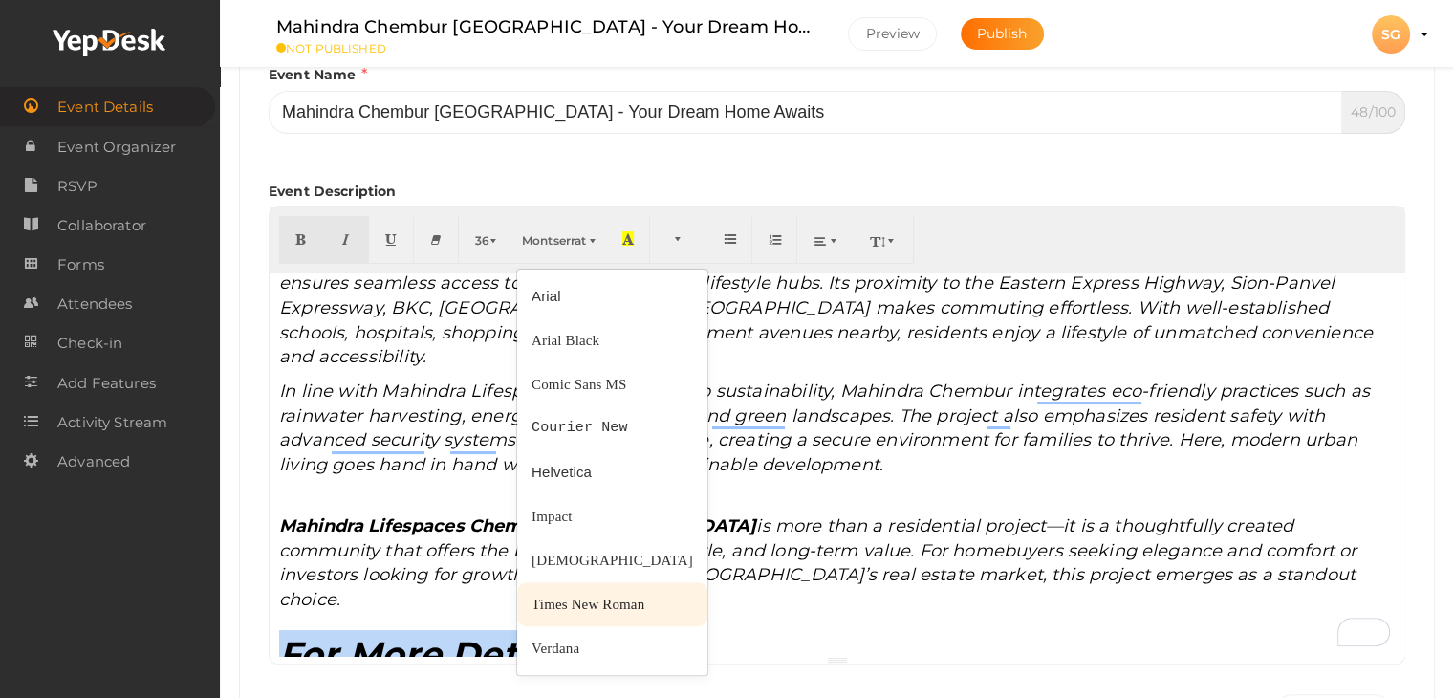
drag, startPoint x: 571, startPoint y: 592, endPoint x: 585, endPoint y: 583, distance: 15.9
click at [572, 592] on link "Times New Roman" at bounding box center [612, 604] width 190 height 44
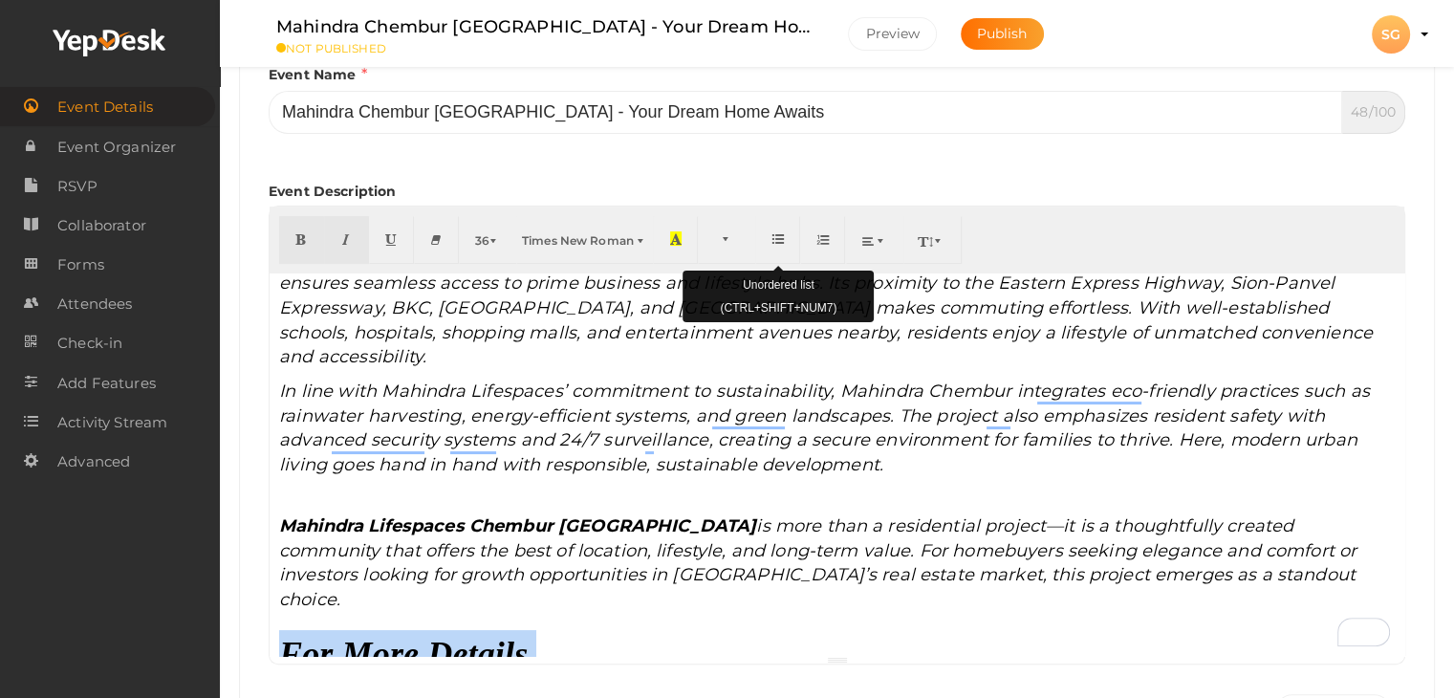
click at [775, 243] on icon "button" at bounding box center [777, 238] width 11 height 14
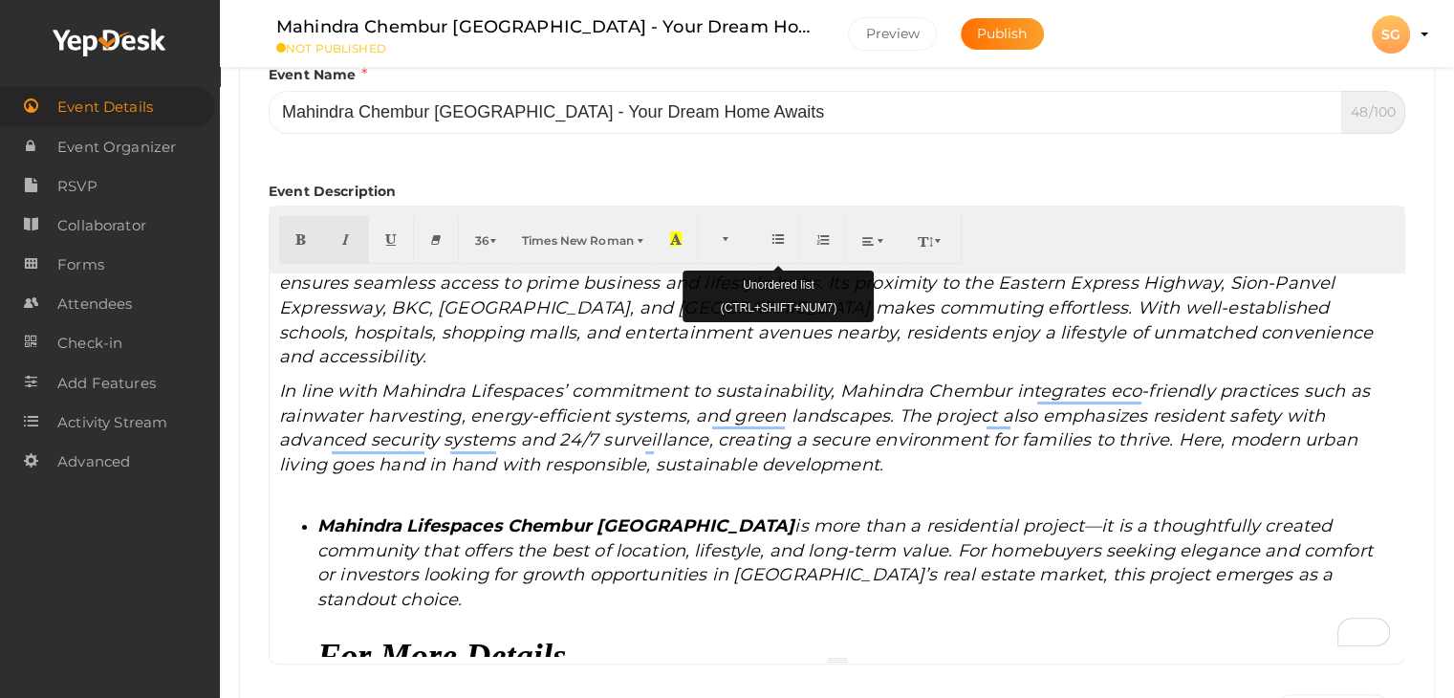
click at [769, 237] on button "button" at bounding box center [777, 240] width 45 height 48
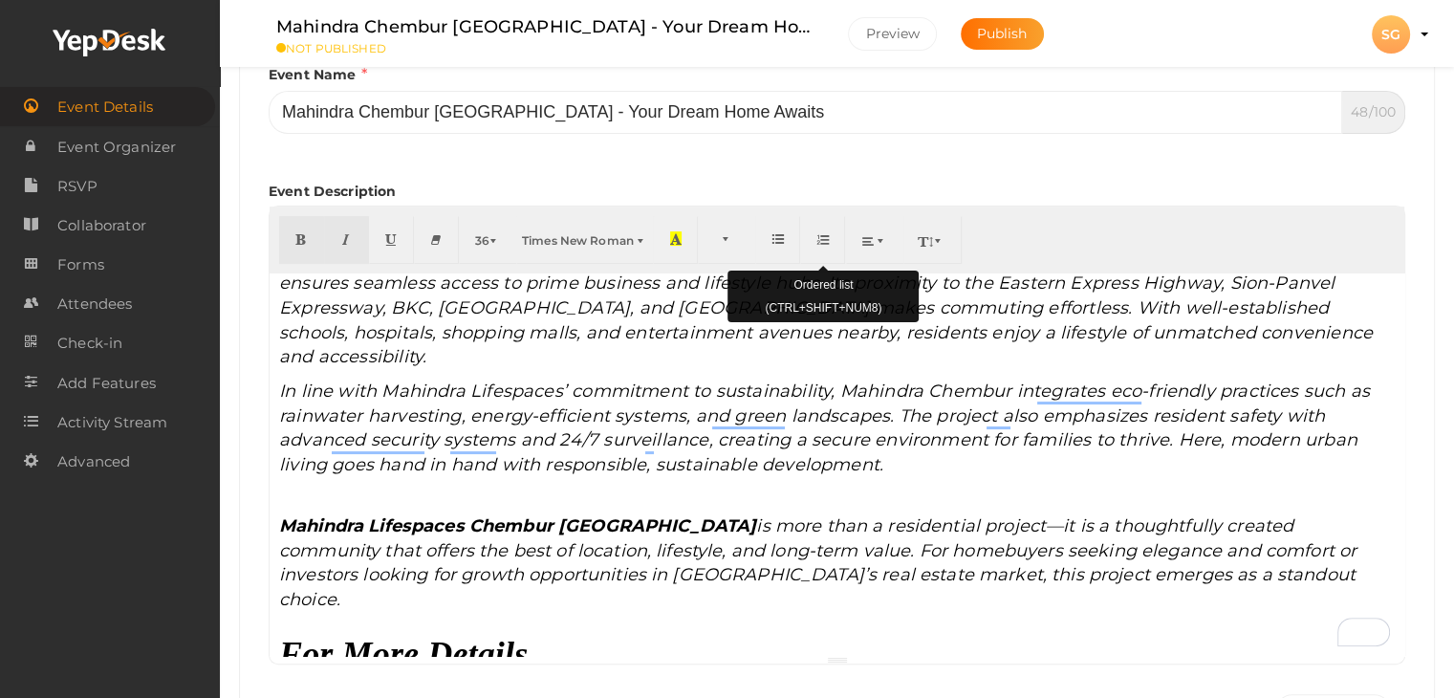
click at [811, 234] on button "button" at bounding box center [822, 240] width 45 height 48
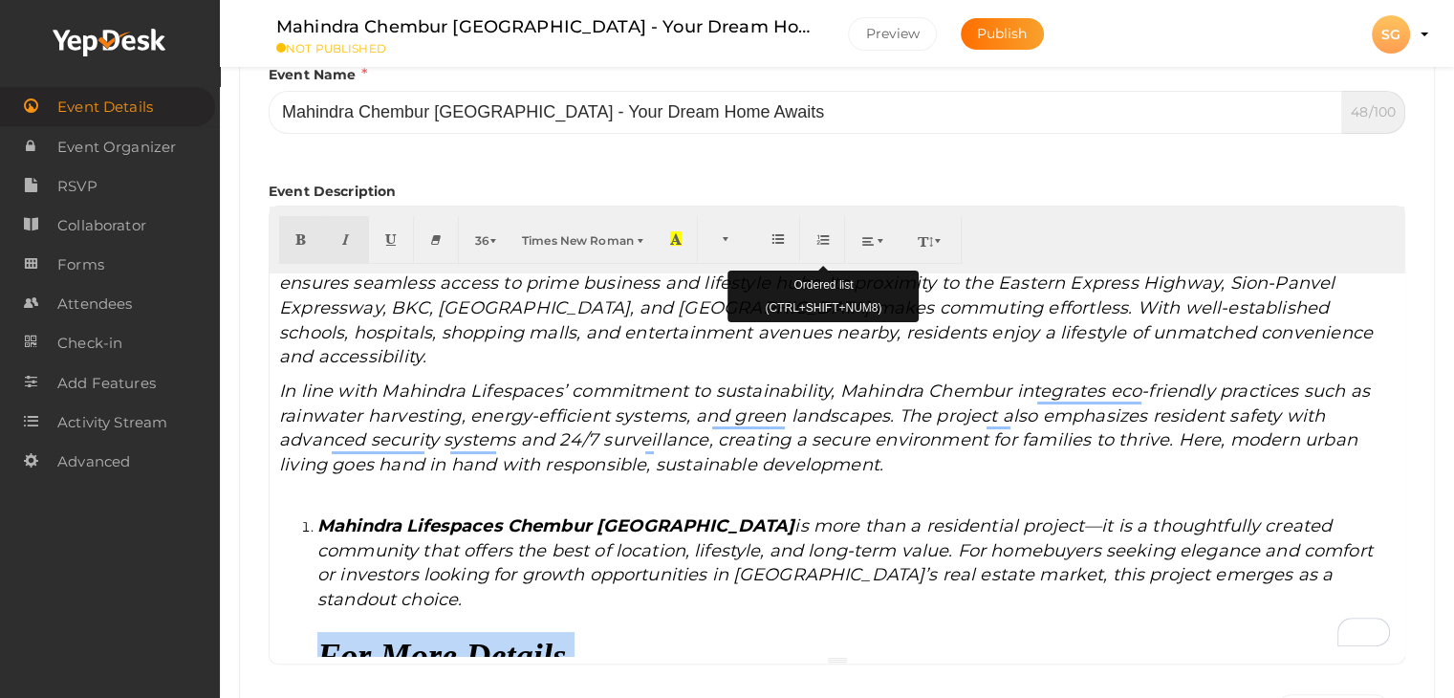
click at [823, 236] on icon "button" at bounding box center [822, 238] width 11 height 14
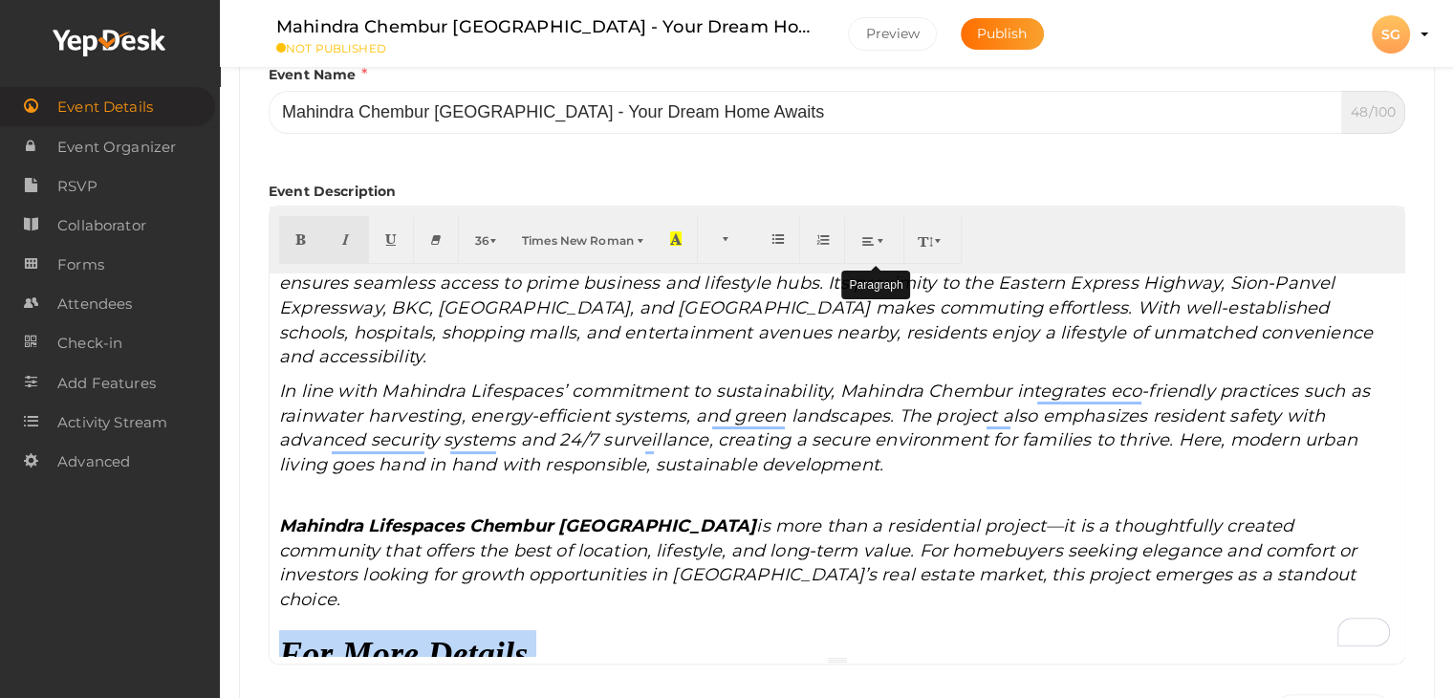
click at [852, 240] on button "button" at bounding box center [875, 240] width 58 height 48
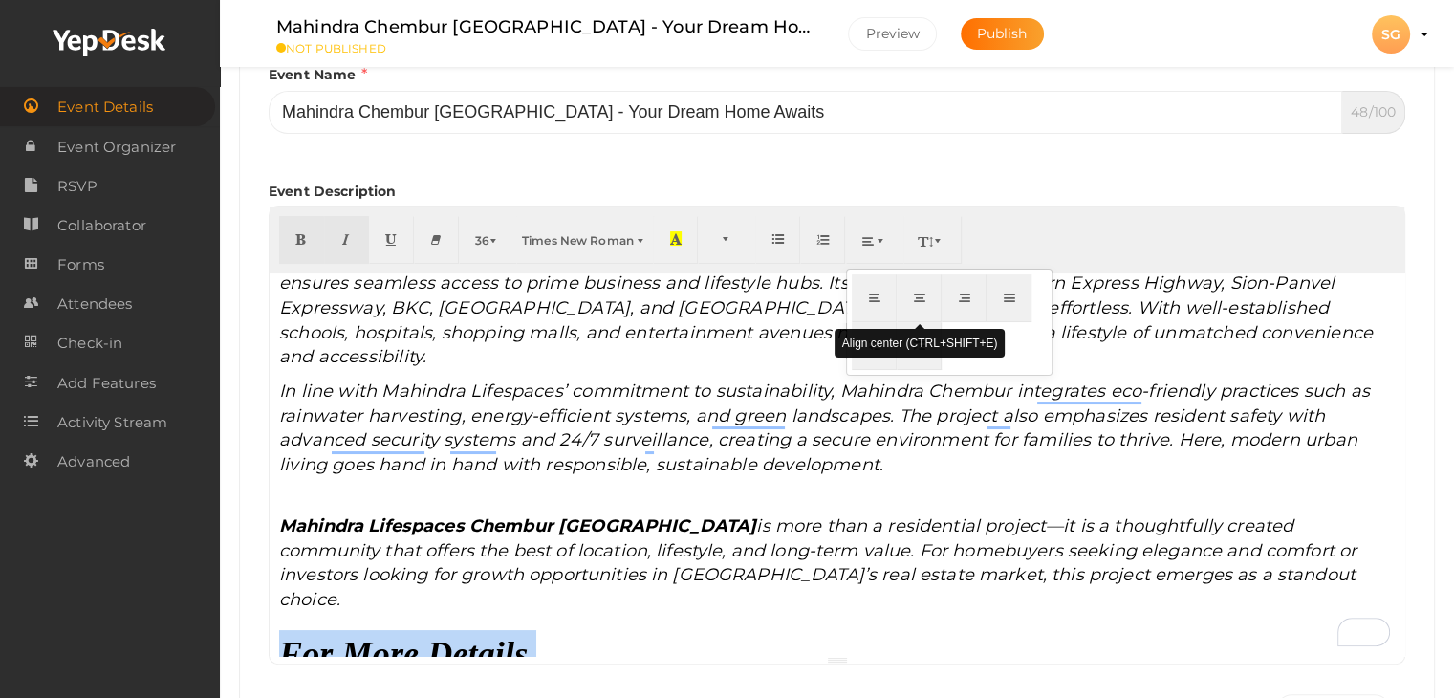
click at [918, 297] on icon "button" at bounding box center [919, 297] width 11 height 14
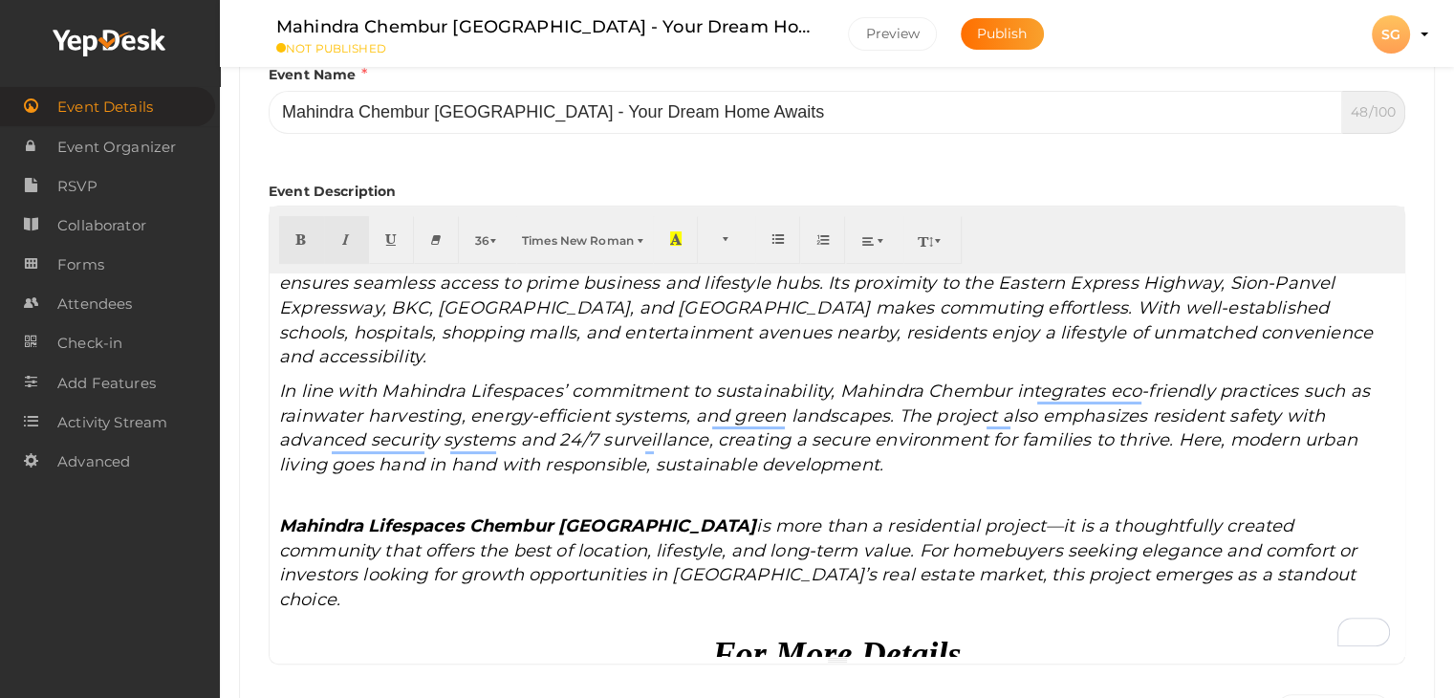
click at [590, 441] on icon "In line with Mahindra Lifespaces’ commitment to sustainability, Mahindra Chembu…" at bounding box center [824, 427] width 1090 height 95
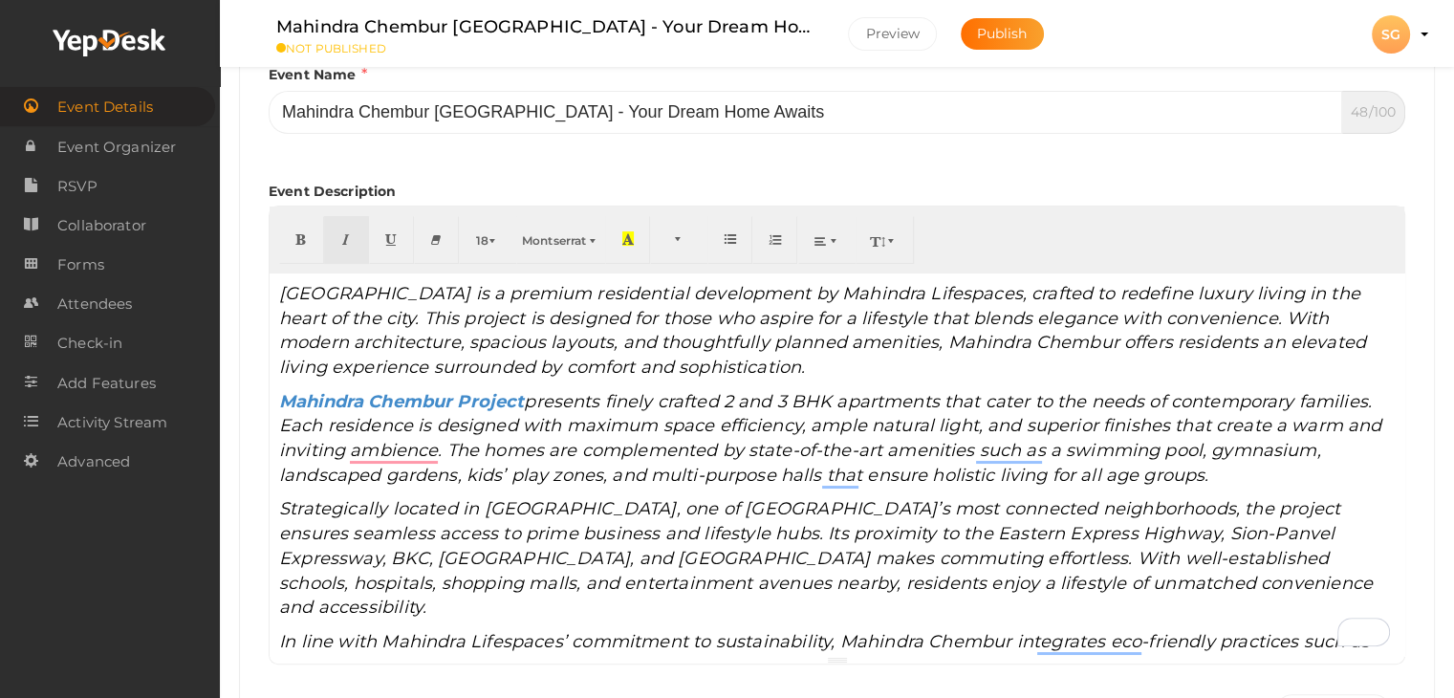
scroll to position [0, 0]
click at [542, 310] on span "Mahindra Chembur Mumbai is a premium residential development by Mahindra Lifesp…" at bounding box center [822, 331] width 1087 height 95
drag, startPoint x: 530, startPoint y: 295, endPoint x: 276, endPoint y: 275, distance: 255.0
click at [276, 275] on div "Mahindra Chembur Mumbai is a premium residential development by Mahindra Lifesp…" at bounding box center [837, 464] width 1134 height 382
click at [291, 234] on button "button" at bounding box center [301, 240] width 45 height 48
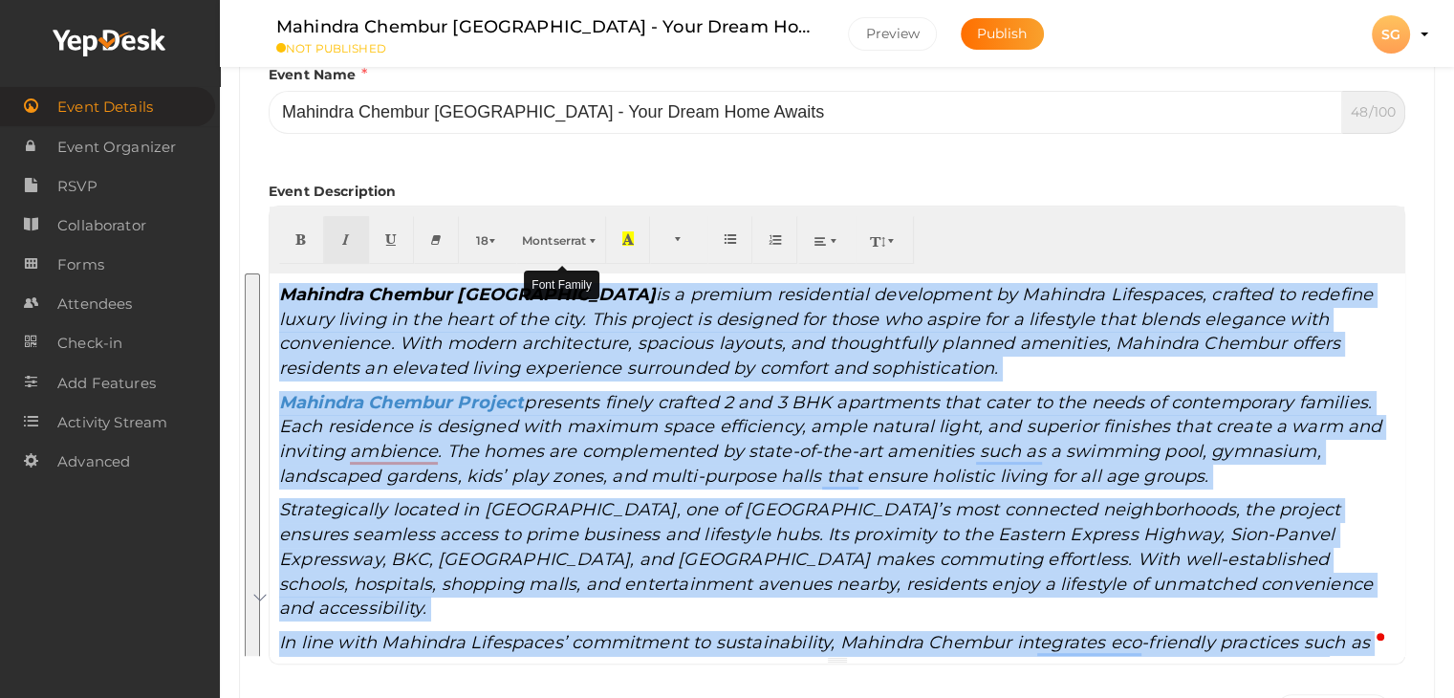
click at [562, 239] on span "Montserrat" at bounding box center [554, 240] width 64 height 14
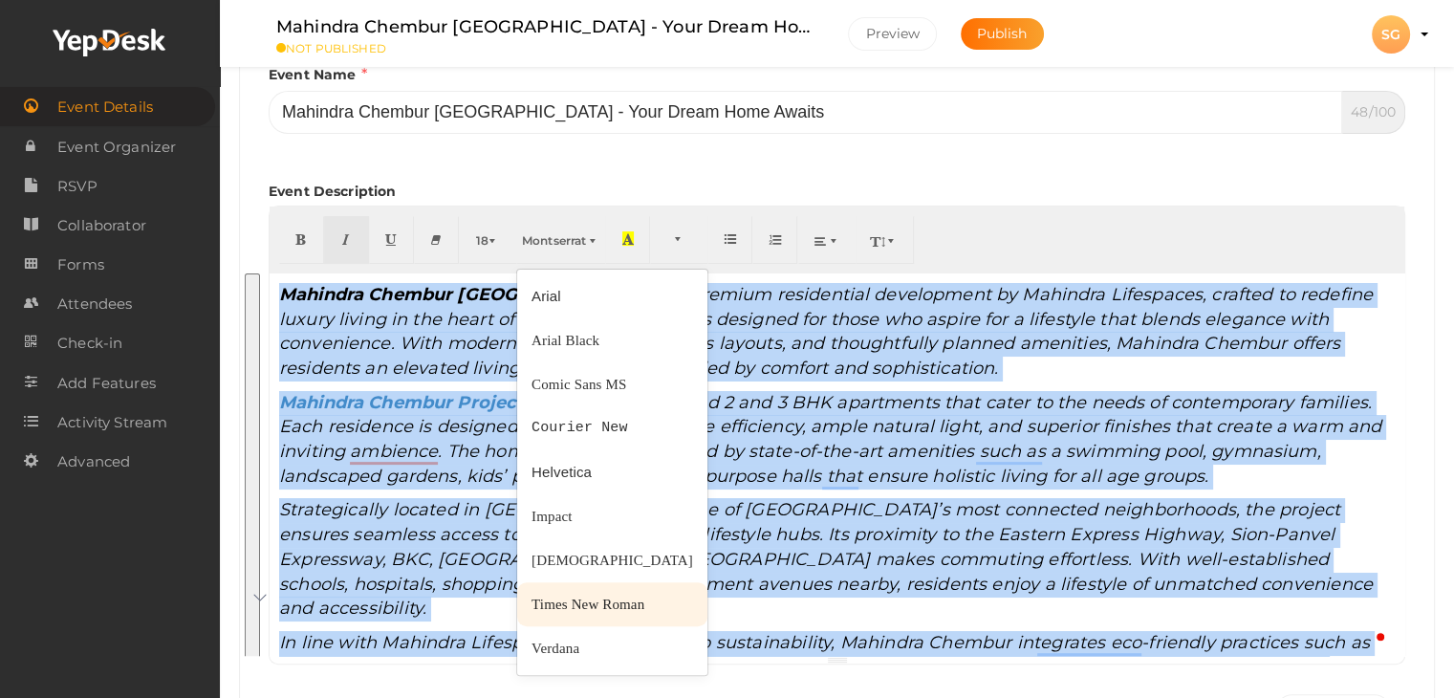
click at [582, 598] on span "Times New Roman" at bounding box center [587, 603] width 113 height 15
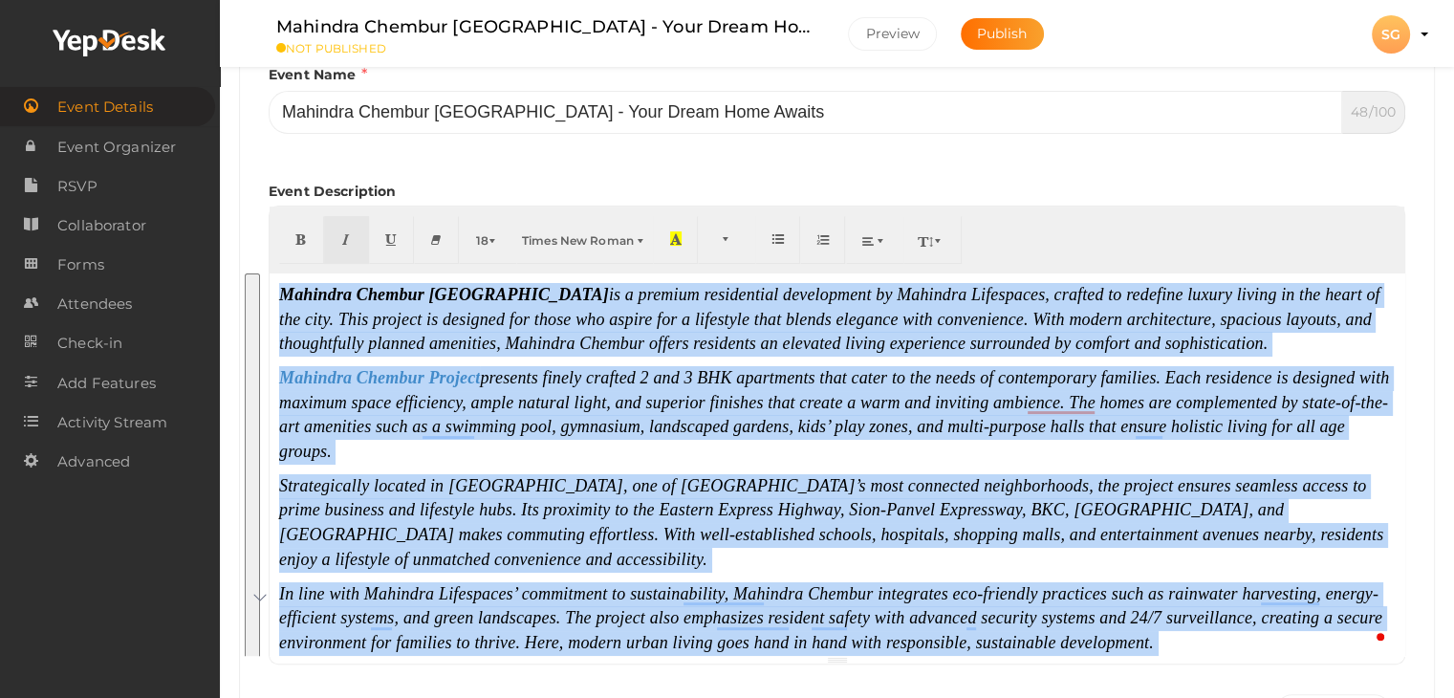
click at [701, 476] on font "Strategically located in [GEOGRAPHIC_DATA], one of [GEOGRAPHIC_DATA]’s most con…" at bounding box center [831, 522] width 1104 height 93
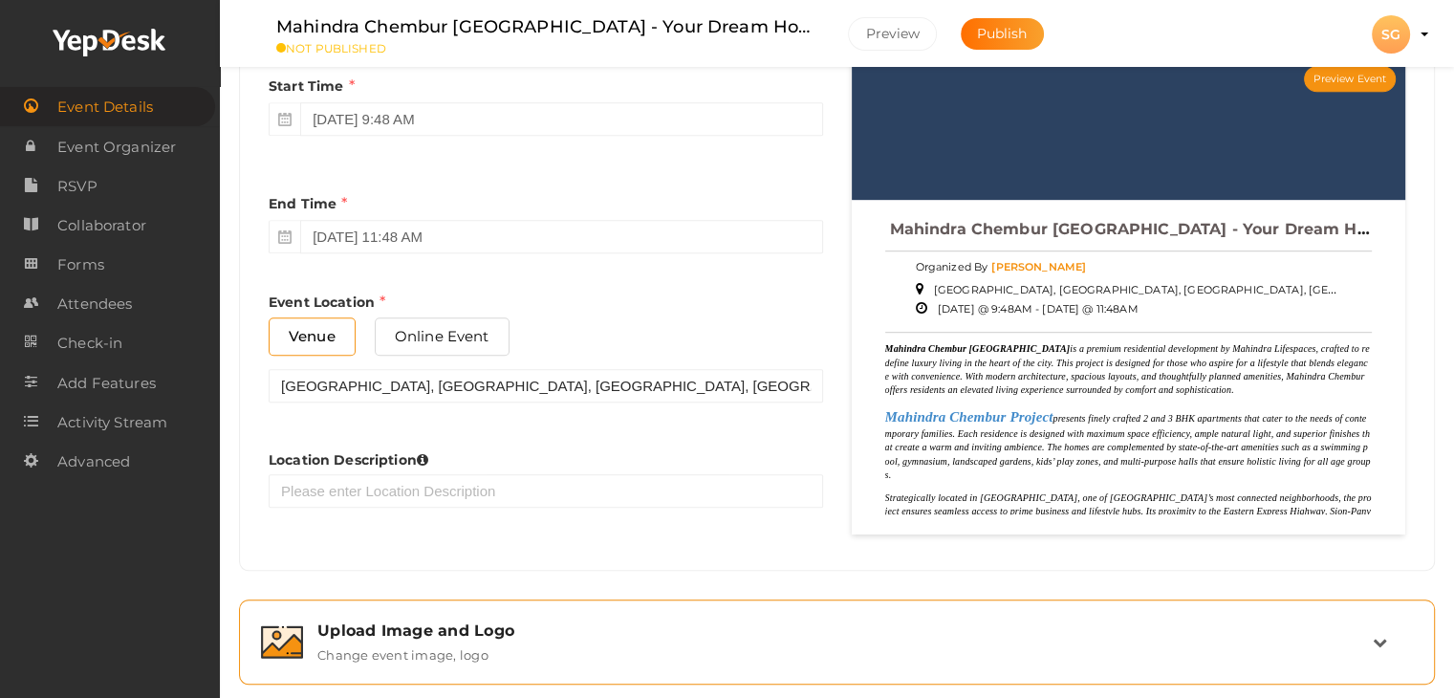
scroll to position [1120, 0]
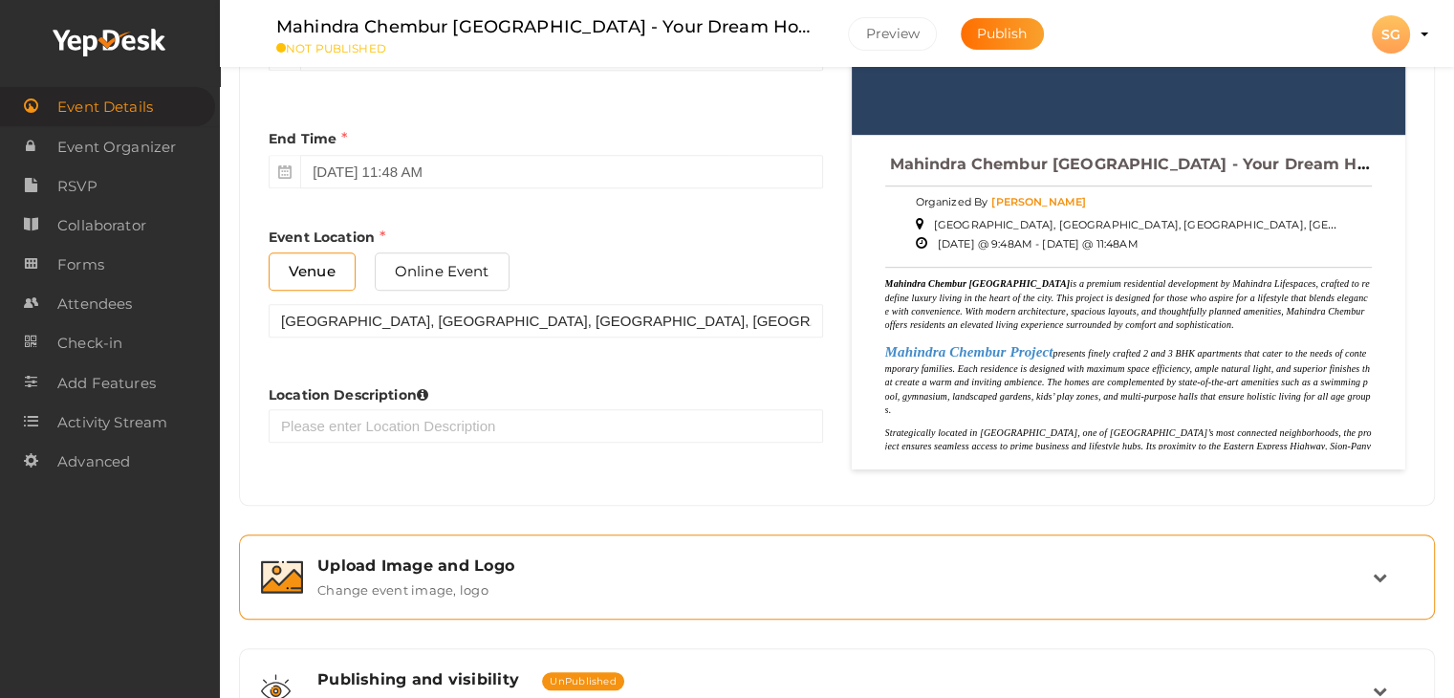
click at [596, 559] on div "Upload Image and Logo" at bounding box center [844, 565] width 1055 height 18
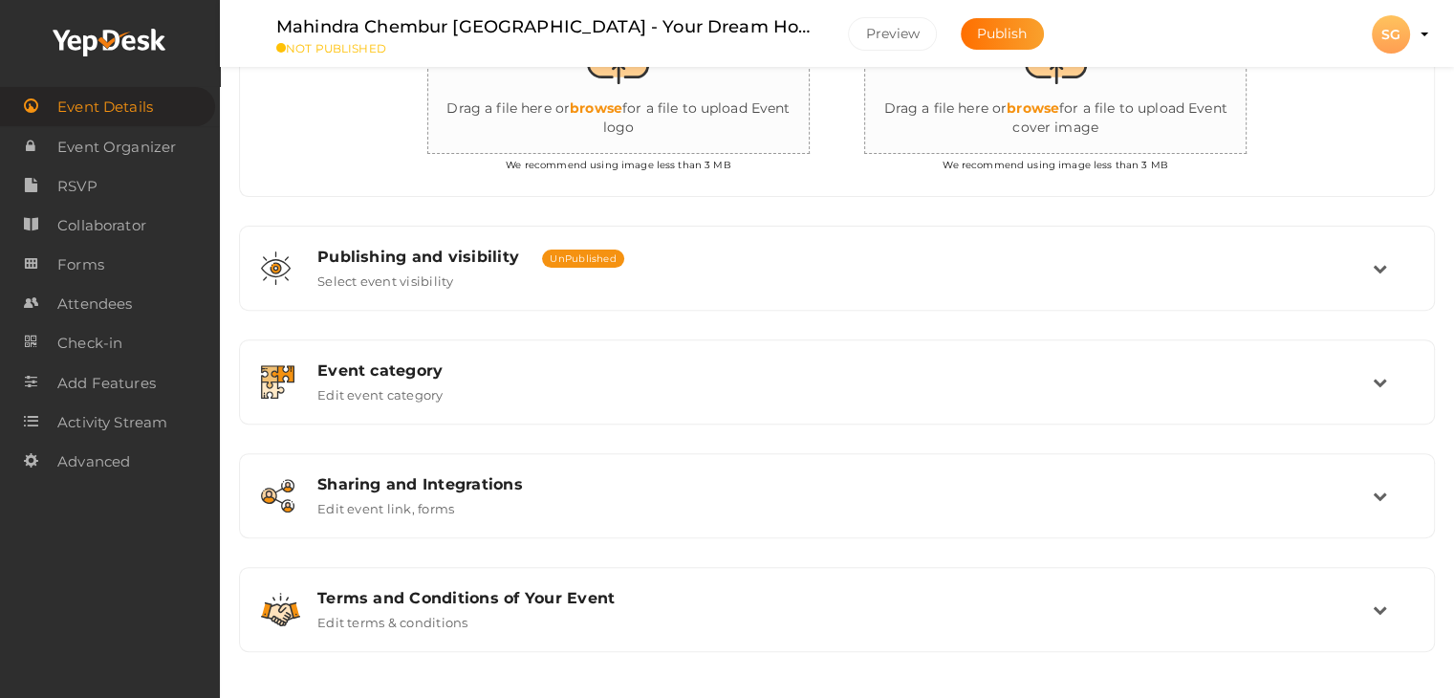
scroll to position [617, 0]
click at [684, 121] on input "file" at bounding box center [619, 72] width 382 height 167
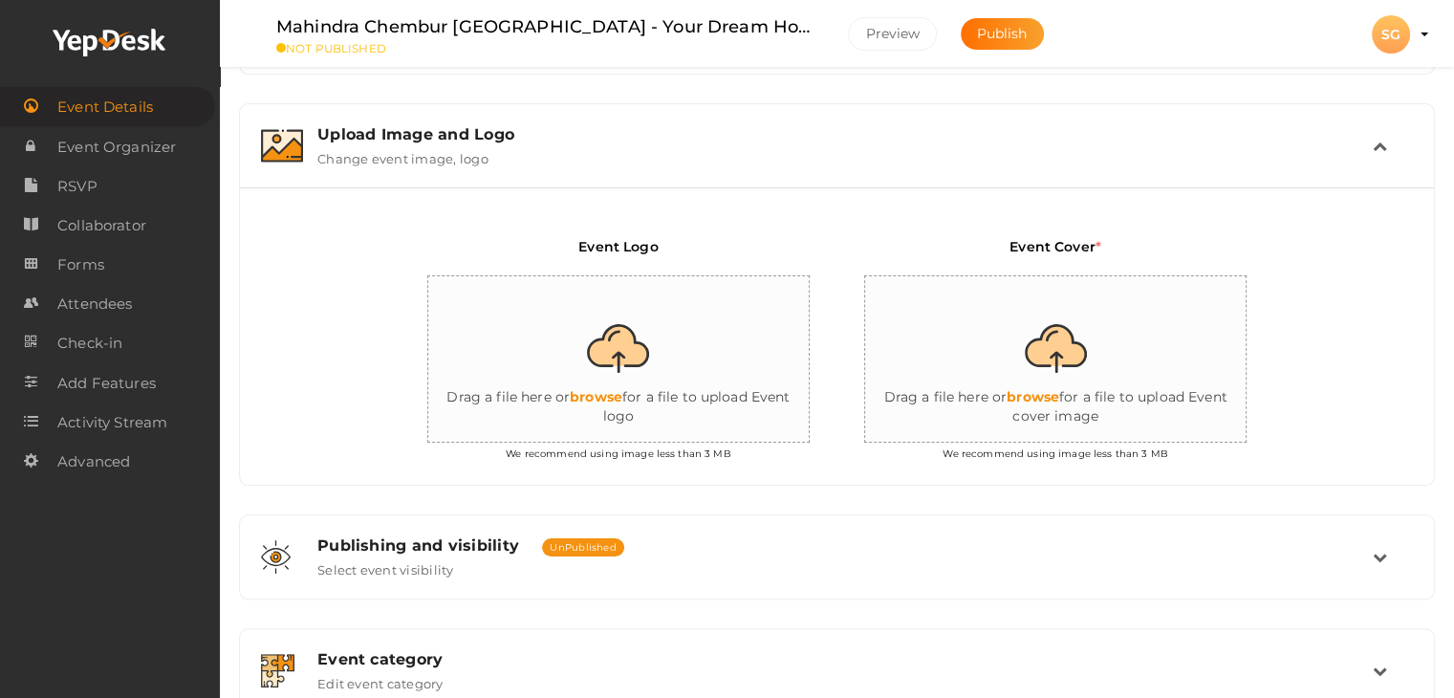
click at [1028, 337] on input "file" at bounding box center [1056, 359] width 382 height 167
type input "C:\fakepath\1.jpg"
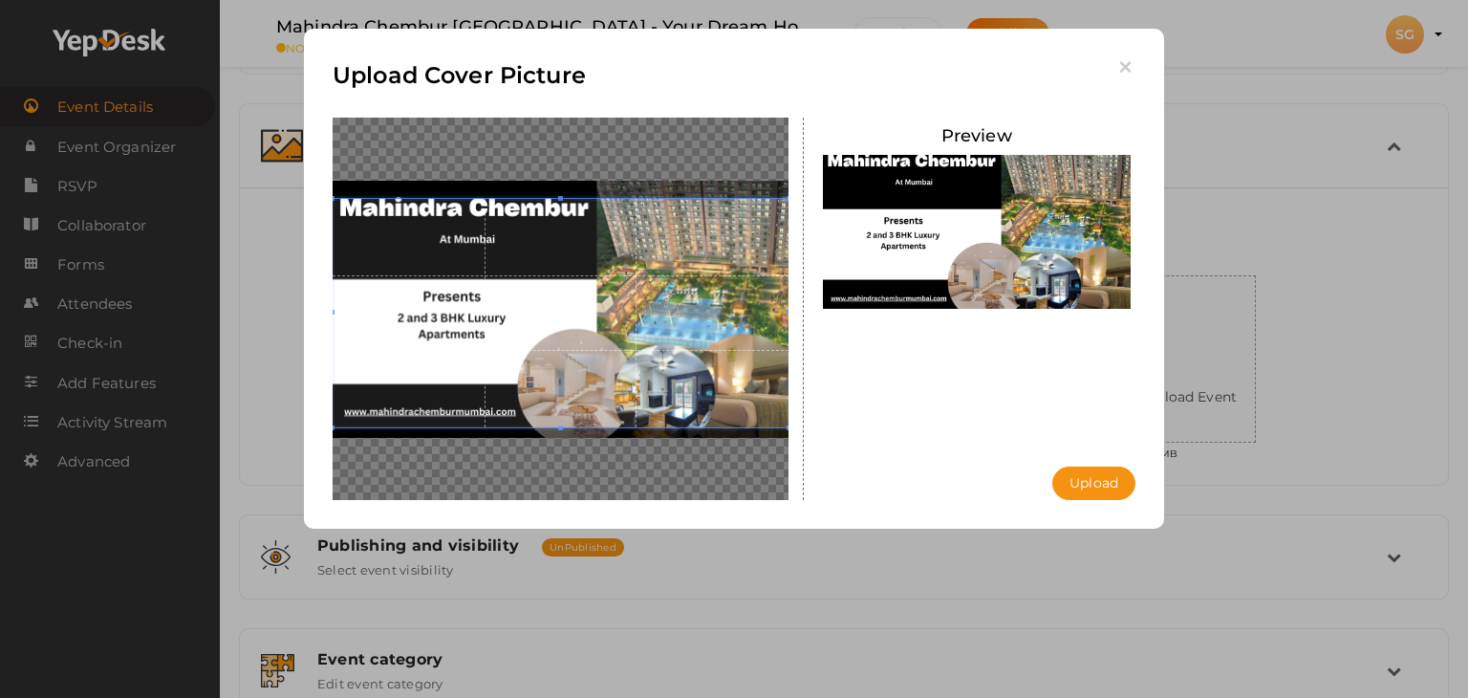
drag, startPoint x: 761, startPoint y: 337, endPoint x: 762, endPoint y: 326, distance: 11.5
click at [762, 326] on span at bounding box center [561, 313] width 456 height 228
click at [1084, 478] on button "Upload" at bounding box center [1093, 482] width 83 height 33
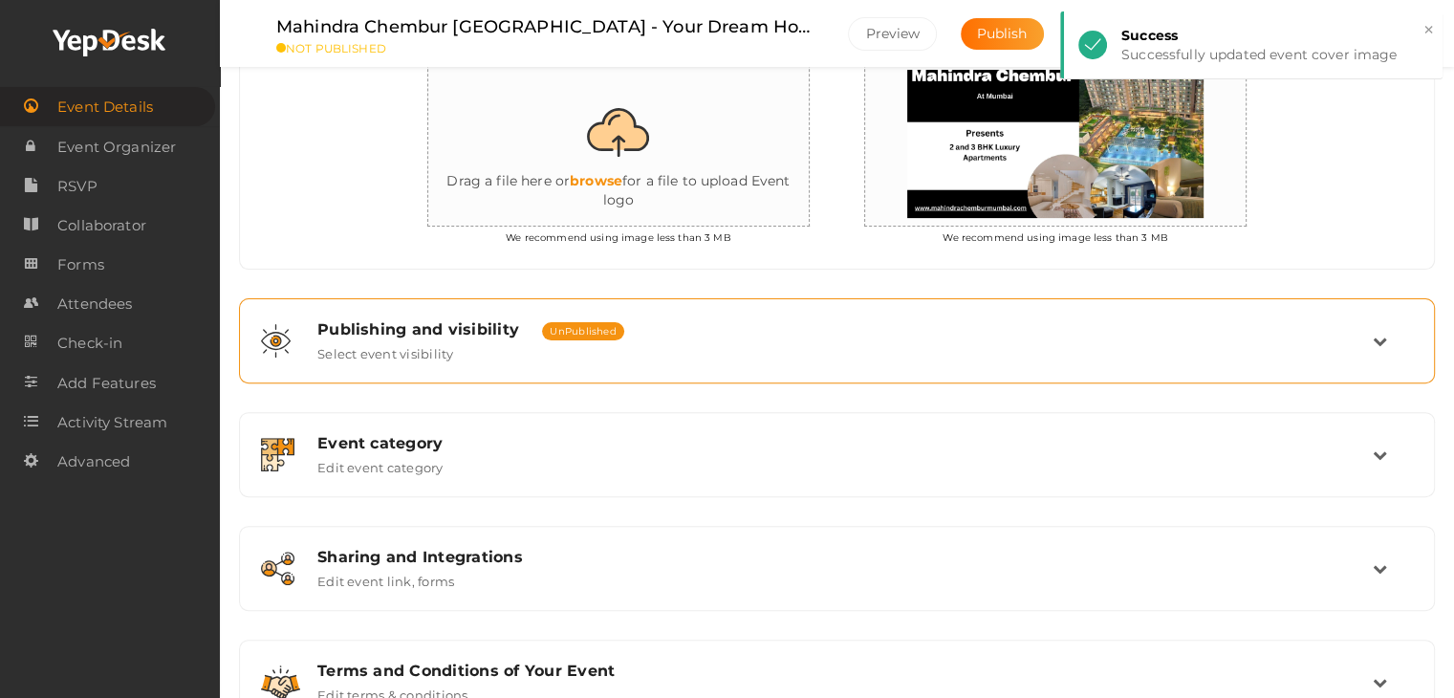
scroll to position [617, 0]
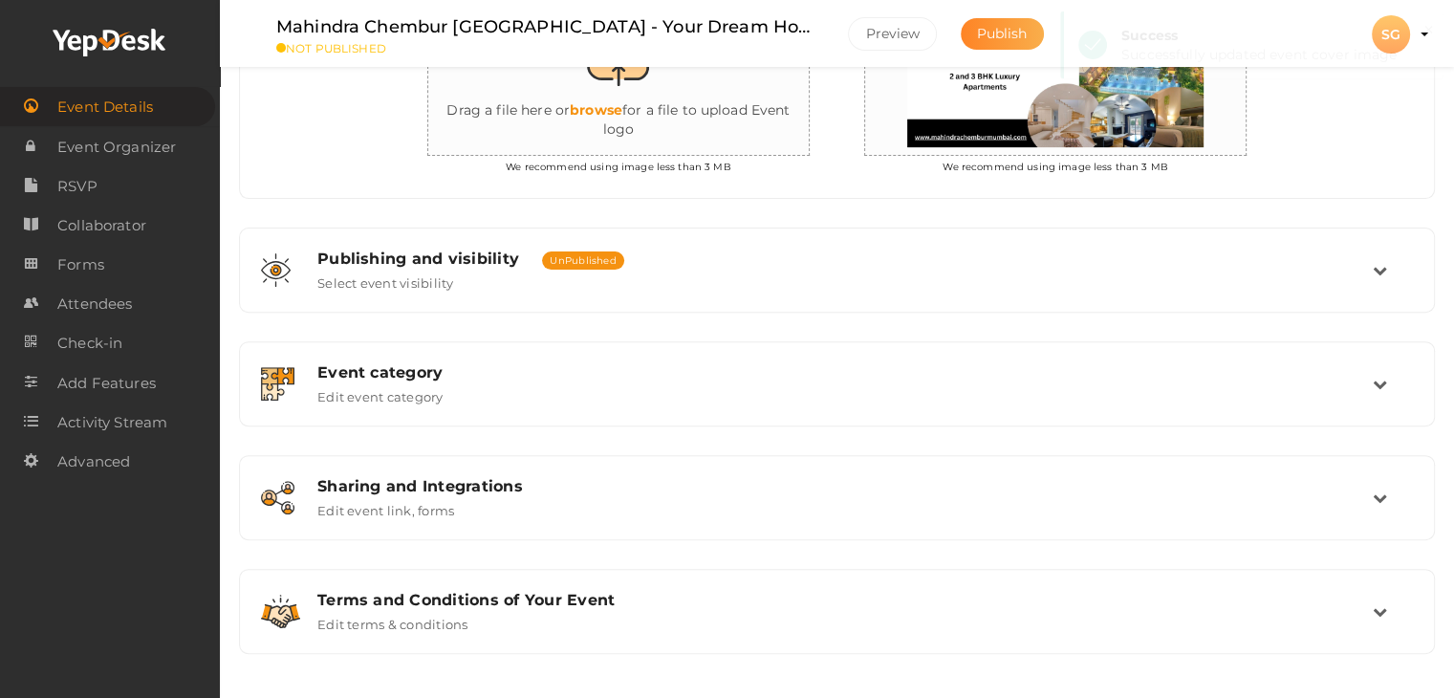
click at [977, 34] on span "Publish" at bounding box center [1002, 33] width 51 height 17
click at [1427, 39] on li "Preview SG SG Sanvi Gupta sanskriti.omana@gmail.com Personal Profile My Events …" at bounding box center [1390, 34] width 76 height 67
click at [1414, 30] on button "SG SG Sanvi Gupta sanskriti.omana@gmail.com Personal Profile My Events Admin Sw…" at bounding box center [1391, 34] width 50 height 40
click at [1395, 31] on div "SG" at bounding box center [1390, 34] width 38 height 38
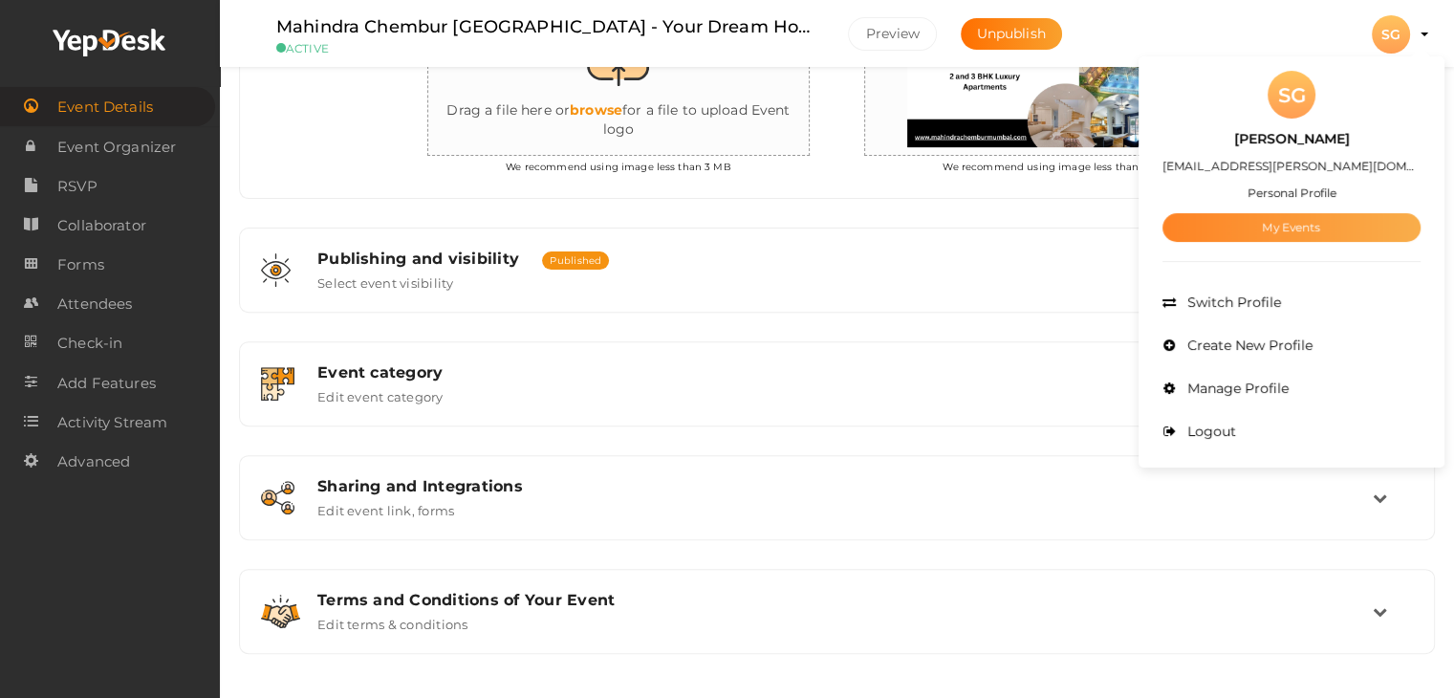
click at [1299, 226] on link "My Events" at bounding box center [1291, 227] width 258 height 29
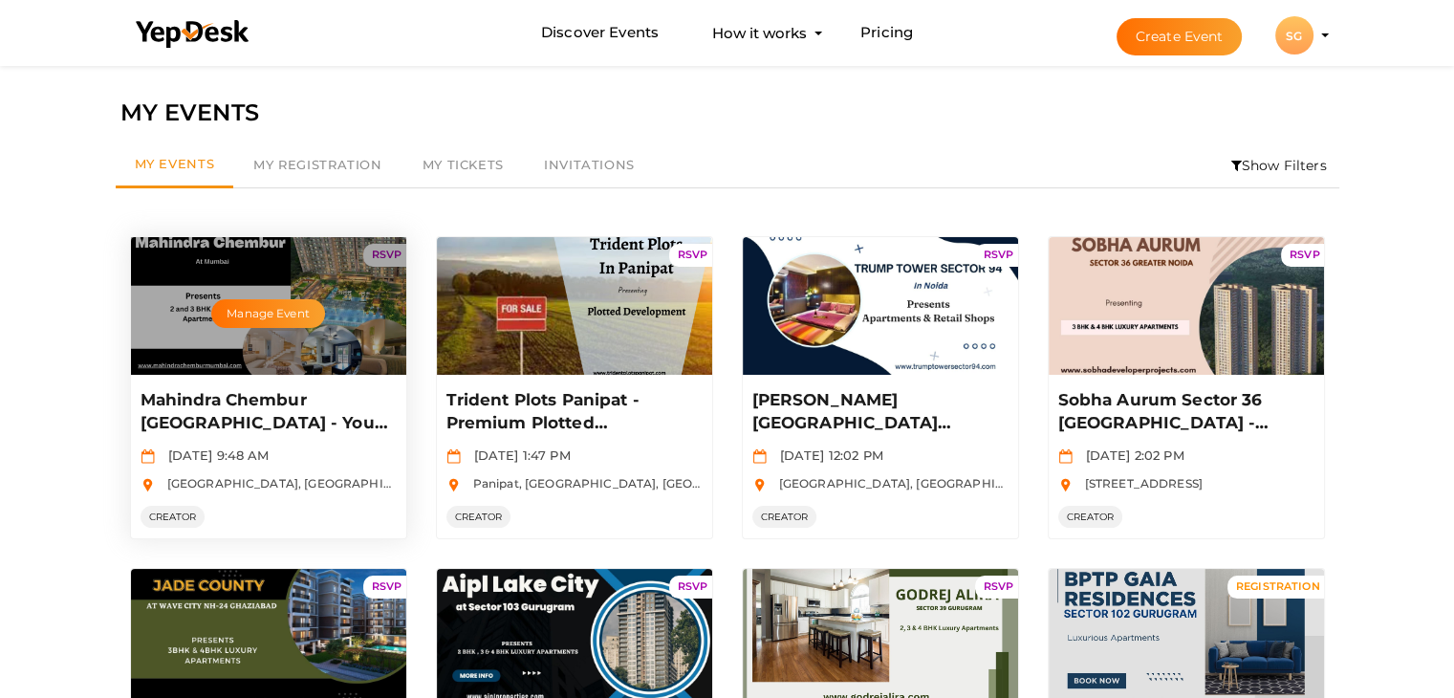
click at [215, 403] on p "Mahindra Chembur [GEOGRAPHIC_DATA] - Your Dream Home Awaits" at bounding box center [265, 412] width 251 height 46
click at [287, 404] on p "Mahindra Chembur [GEOGRAPHIC_DATA] - Your Dream Home Awaits" at bounding box center [265, 412] width 251 height 46
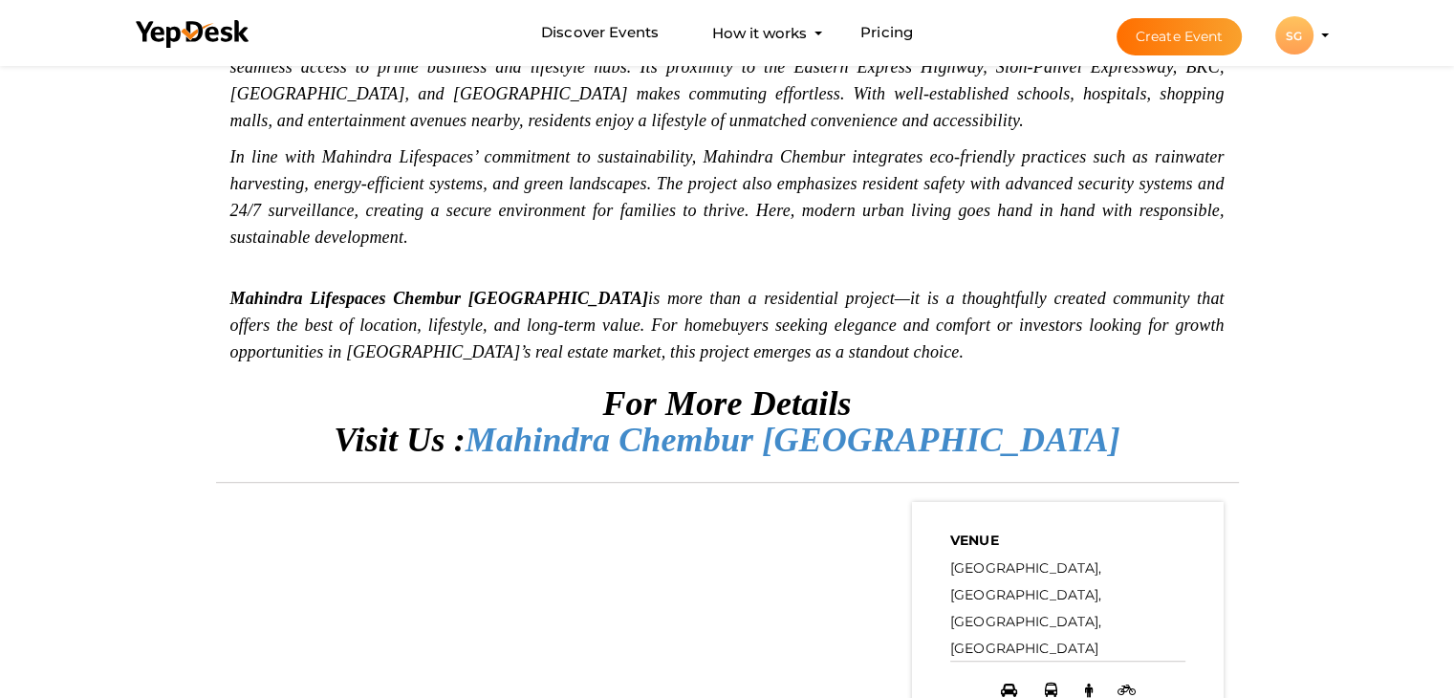
scroll to position [1051, 0]
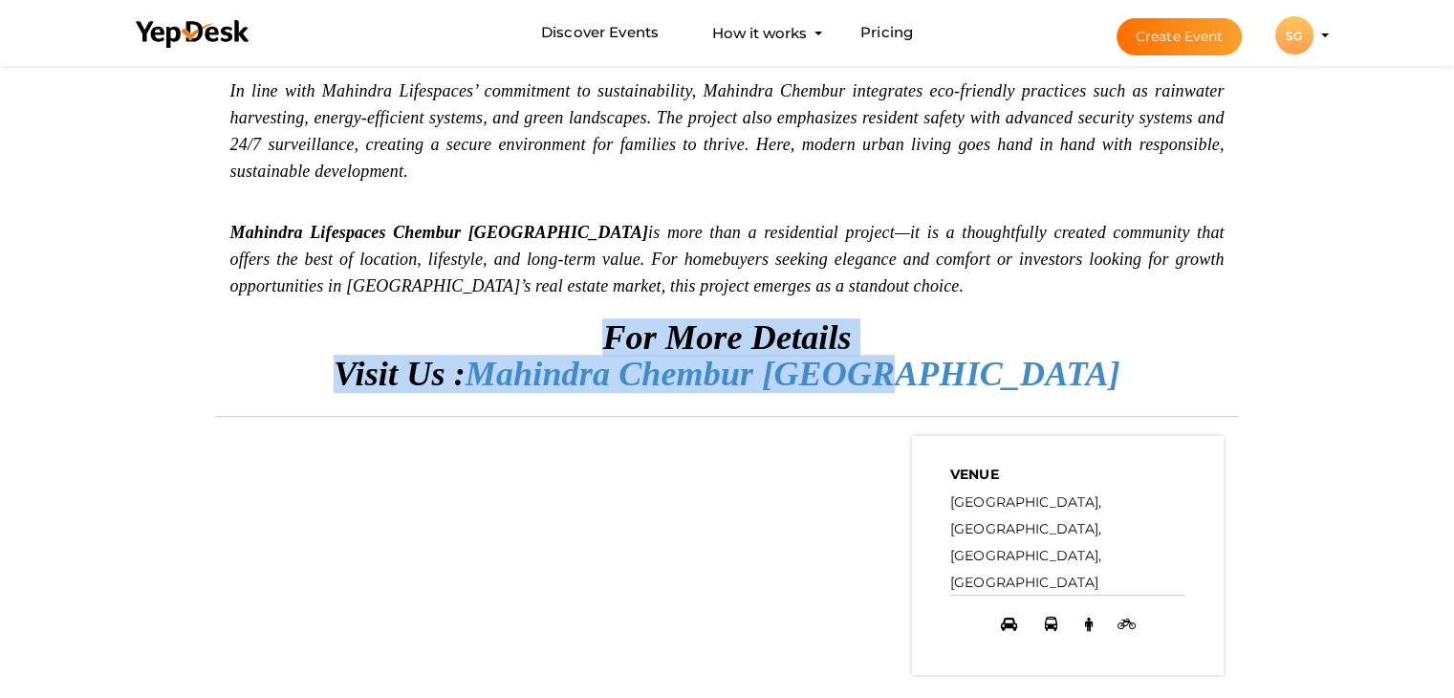
drag, startPoint x: 1050, startPoint y: 368, endPoint x: 612, endPoint y: 334, distance: 440.0
click at [612, 334] on div "[GEOGRAPHIC_DATA] is a premium residential development by Mahindra Lifespaces, …" at bounding box center [727, 57] width 994 height 659
copy div "For More Details Visit Us : Mahindra Chembur [GEOGRAPHIC_DATA]"
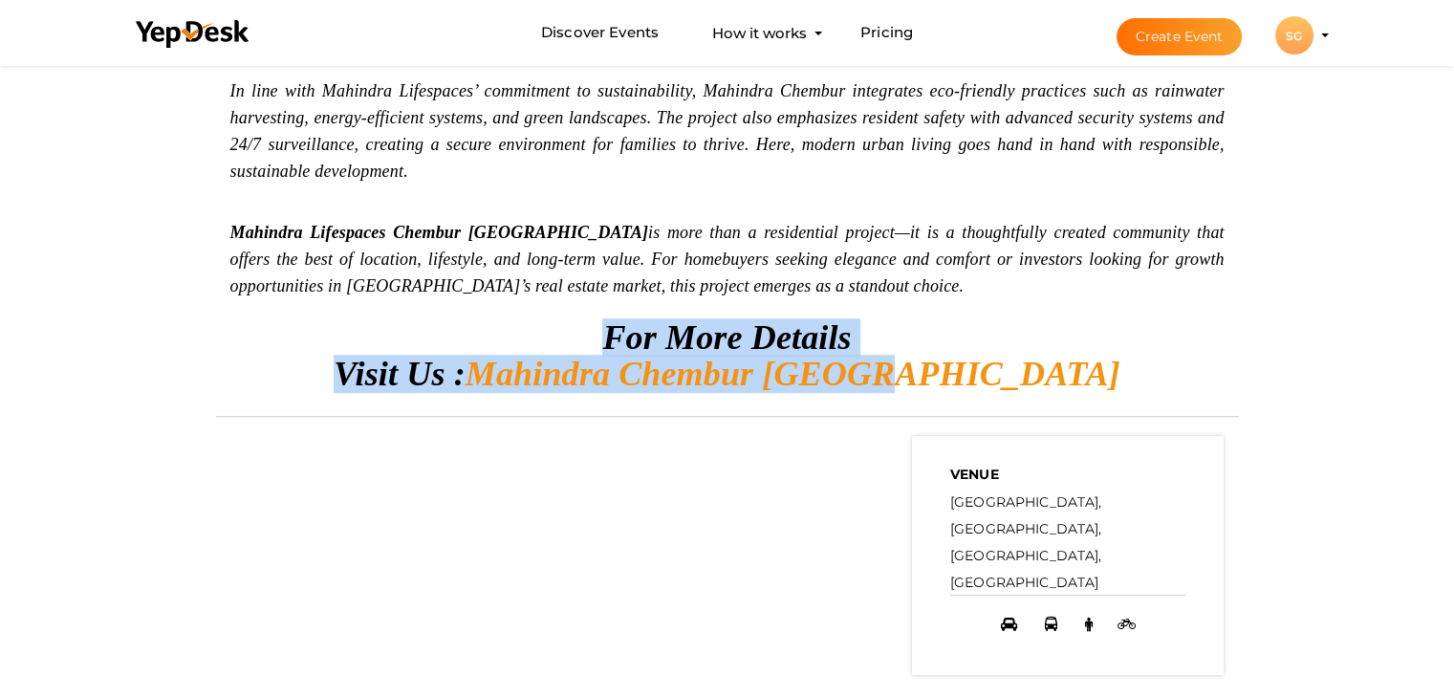
click at [977, 371] on span "Mahindra Chembur [GEOGRAPHIC_DATA]" at bounding box center [792, 374] width 655 height 38
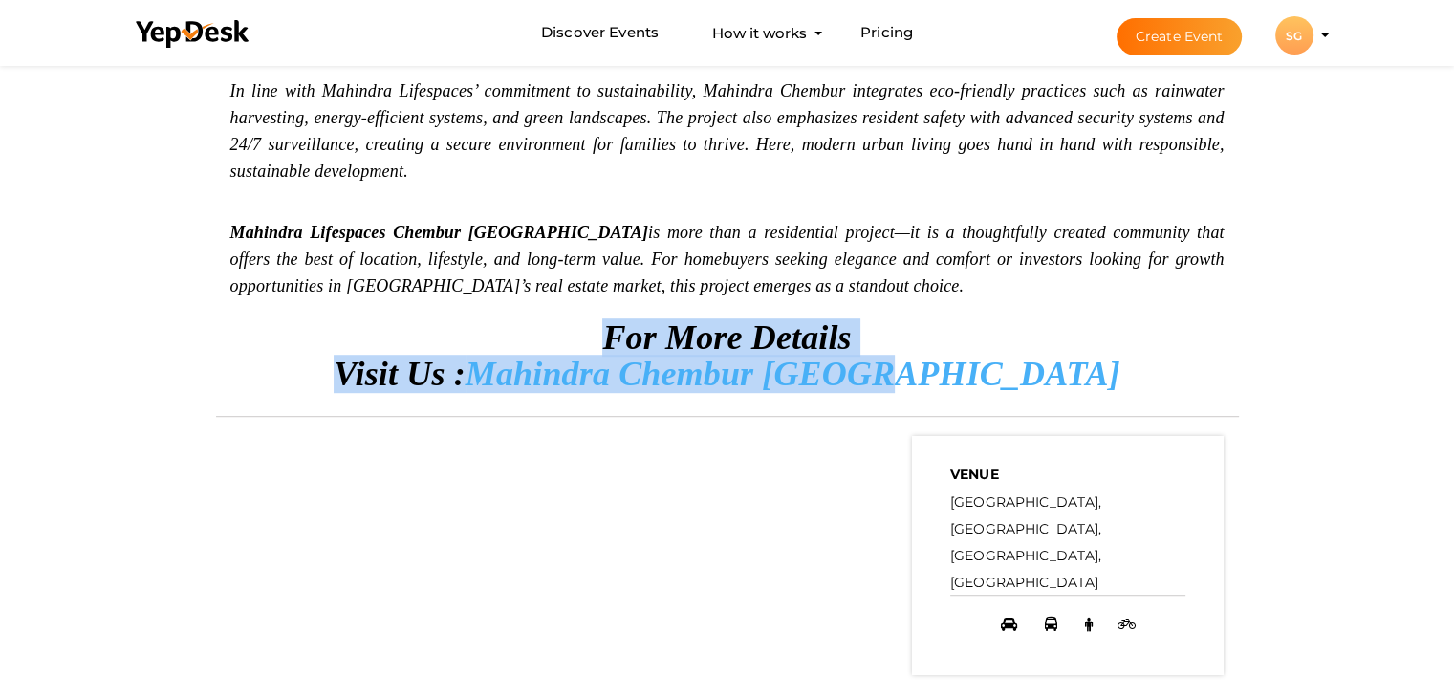
scroll to position [0, 0]
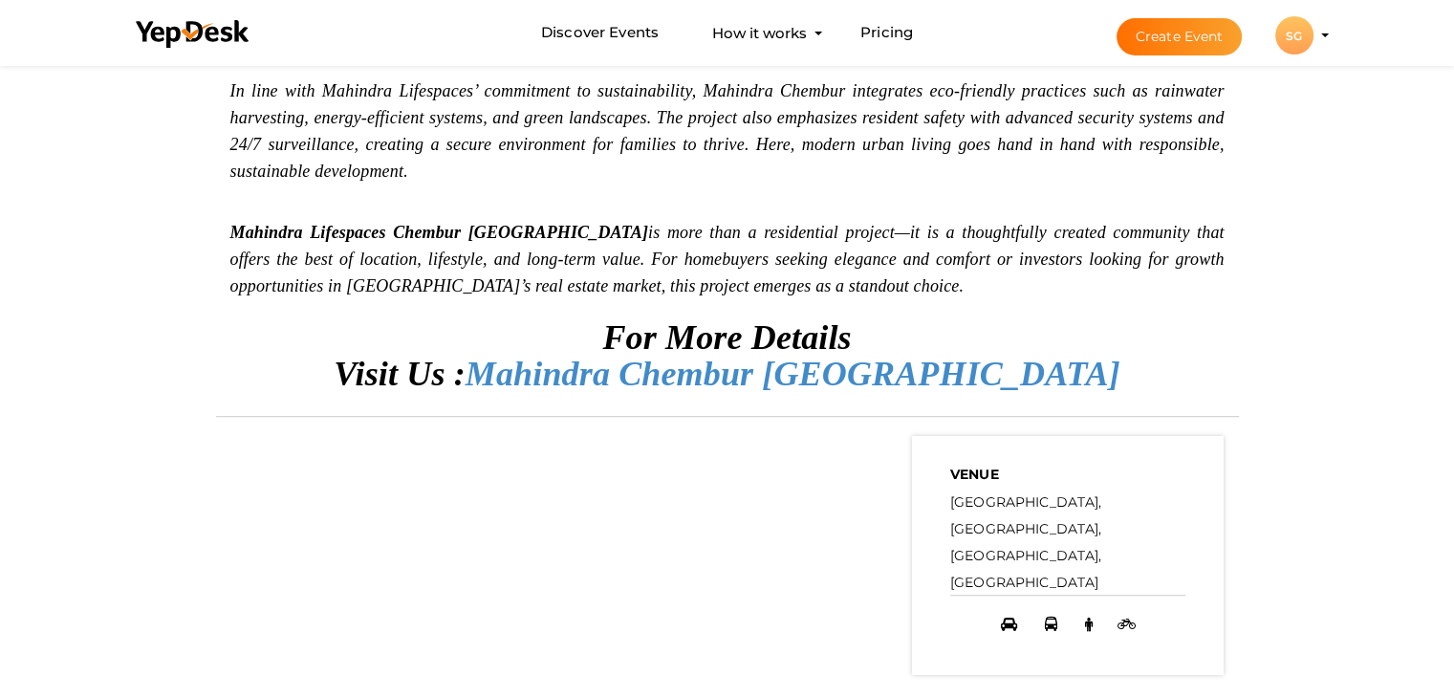
scroll to position [1242, 0]
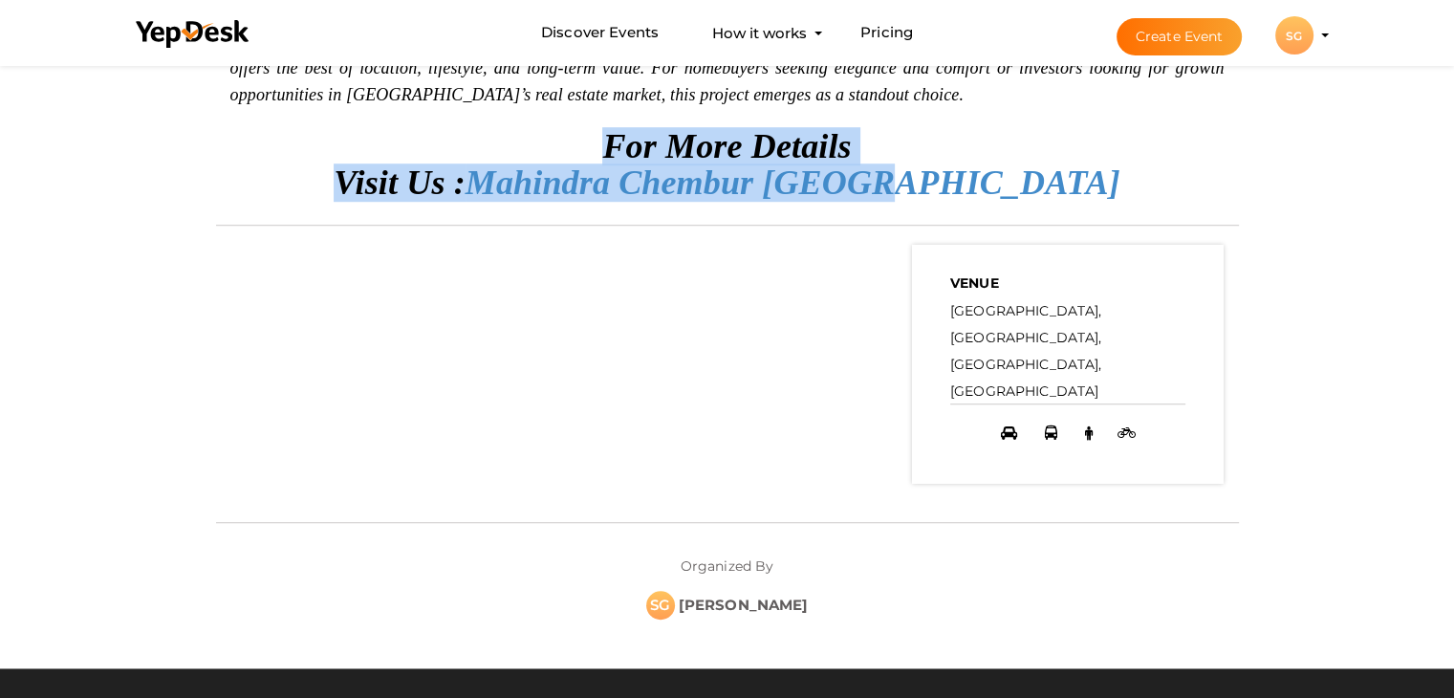
drag, startPoint x: 1035, startPoint y: 181, endPoint x: 601, endPoint y: 143, distance: 435.5
copy div "For More Details Visit Us : Mahindra Chembur [GEOGRAPHIC_DATA]"
